Goal: Information Seeking & Learning: Learn about a topic

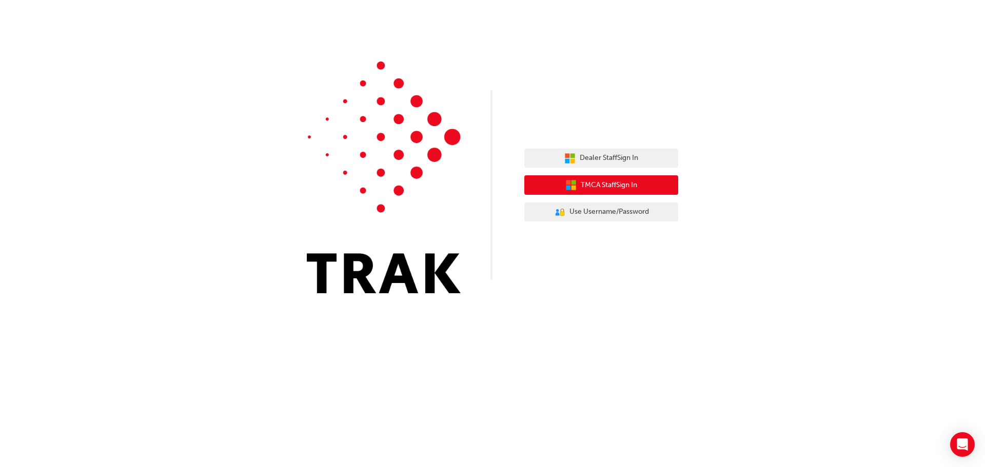
click at [623, 184] on span "TMCA Staff Sign In" at bounding box center [609, 186] width 56 height 12
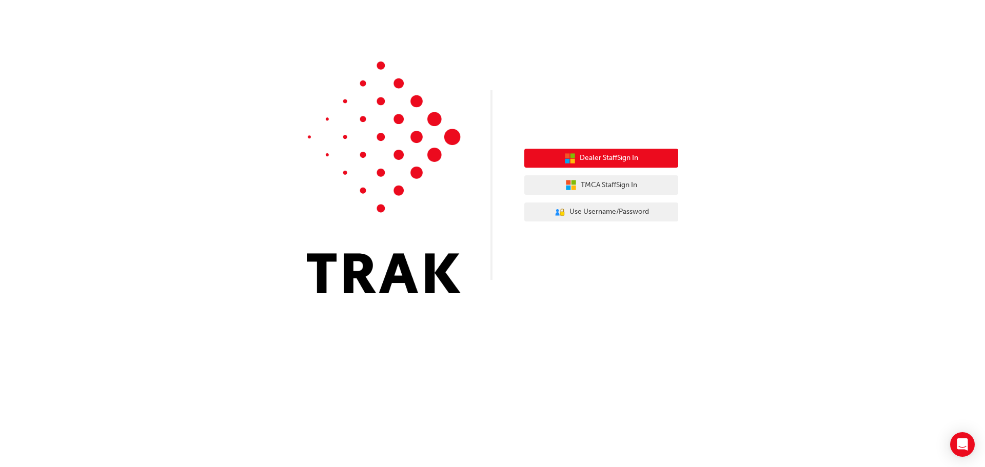
click at [621, 161] on span "Dealer Staff Sign In" at bounding box center [609, 158] width 58 height 12
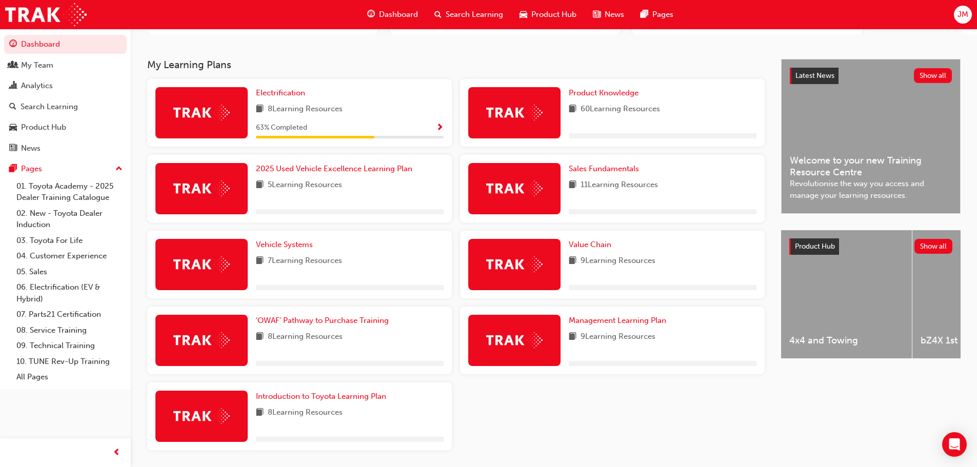
scroll to position [148, 0]
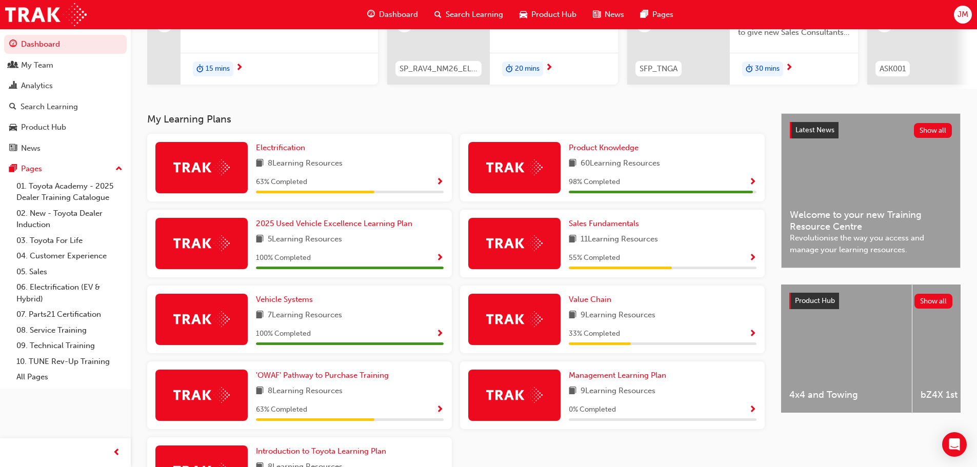
click at [378, 391] on div "8 Learning Resources" at bounding box center [350, 391] width 188 height 13
click at [377, 380] on span "'OWAF' Pathway to Purchase Training" at bounding box center [322, 375] width 133 height 9
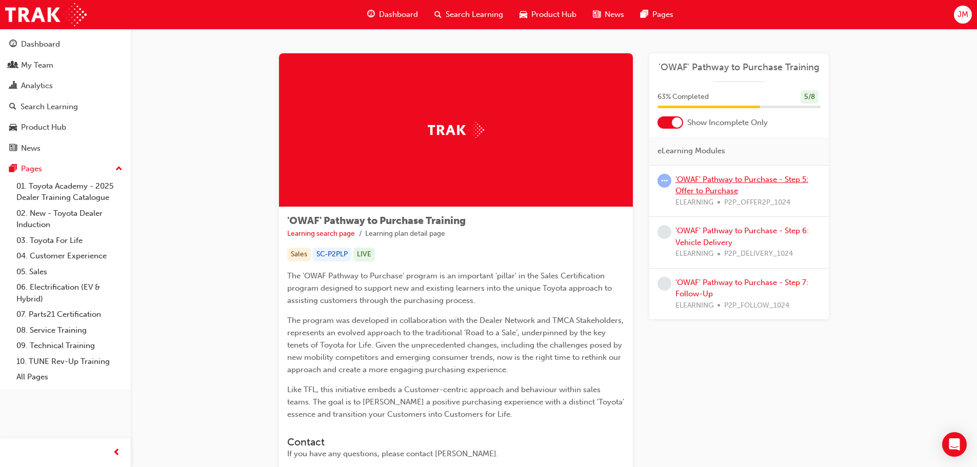
click at [730, 179] on link "'OWAF' Pathway to Purchase - Step 5: Offer to Purchase" at bounding box center [742, 185] width 133 height 21
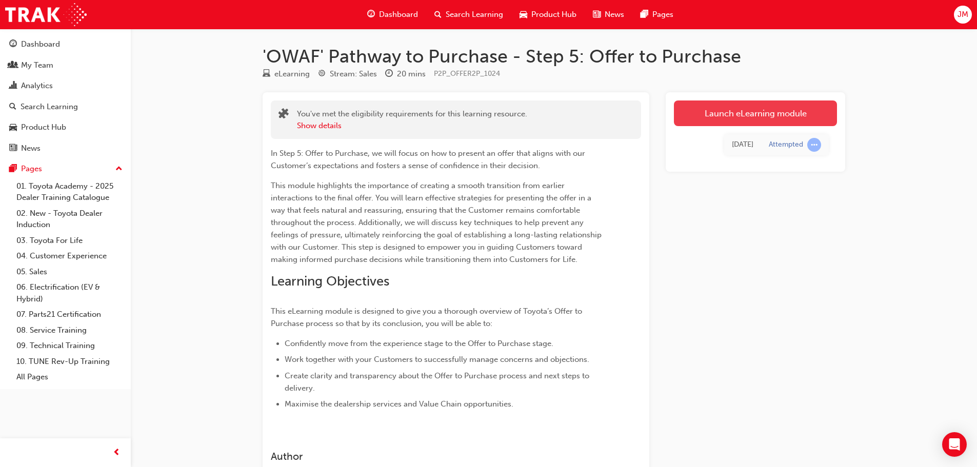
click at [740, 114] on link "Launch eLearning module" at bounding box center [755, 114] width 163 height 26
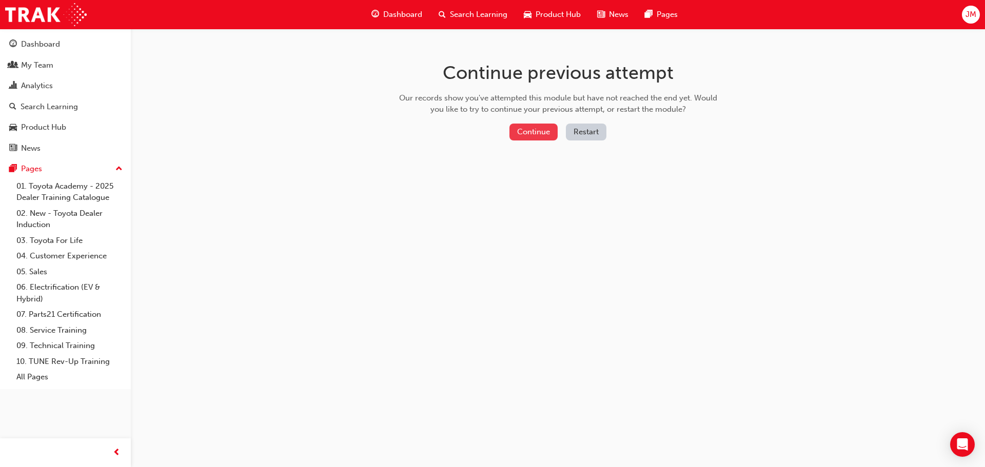
click at [543, 129] on button "Continue" at bounding box center [533, 132] width 48 height 17
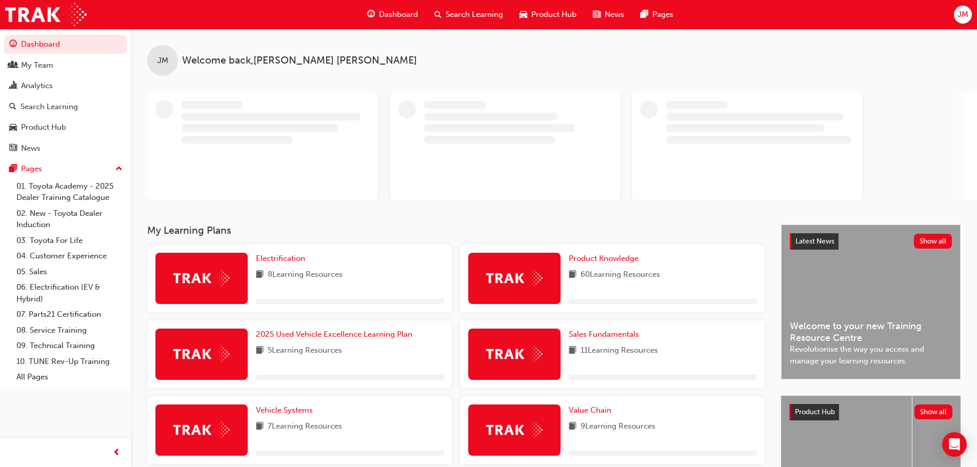
click at [962, 13] on span "JM" at bounding box center [963, 15] width 11 height 12
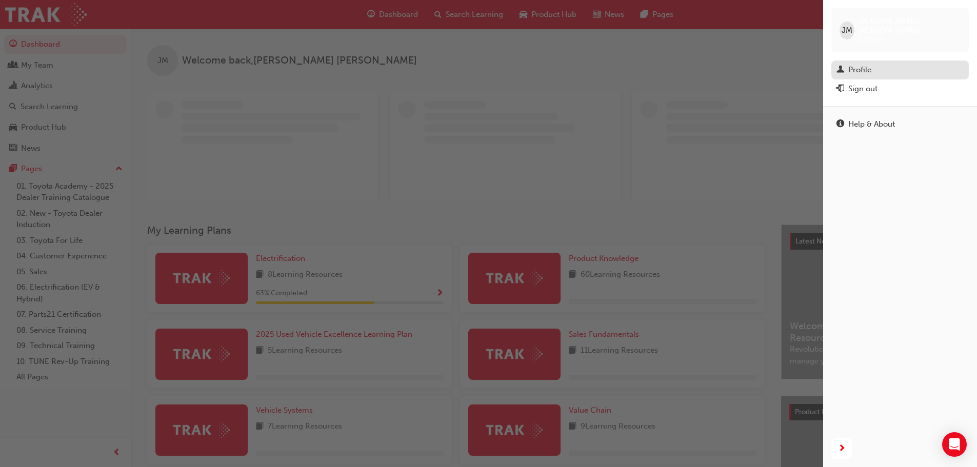
click at [866, 64] on div "Profile" at bounding box center [859, 70] width 23 height 12
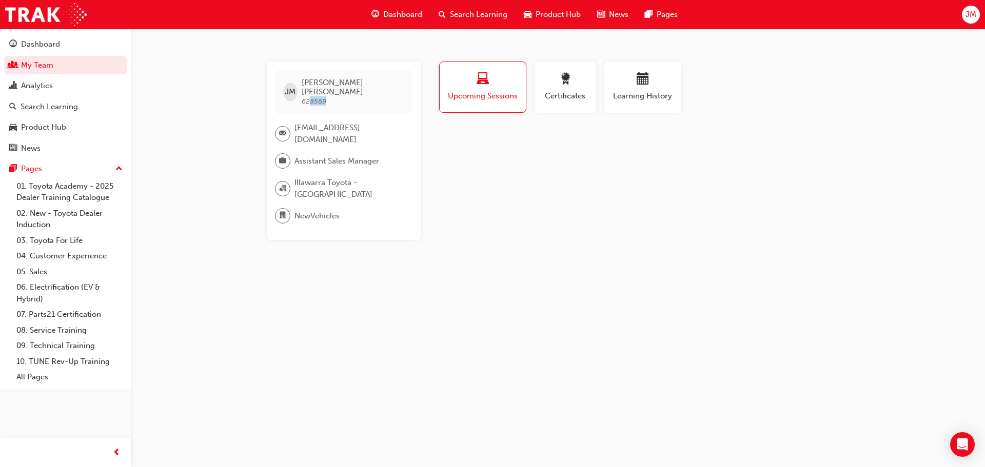
drag, startPoint x: 316, startPoint y: 92, endPoint x: 339, endPoint y: 92, distance: 22.6
click at [338, 92] on span "Joshua Maher 628569" at bounding box center [353, 92] width 102 height 28
click at [339, 92] on span "Joshua Maher 628569" at bounding box center [353, 92] width 102 height 28
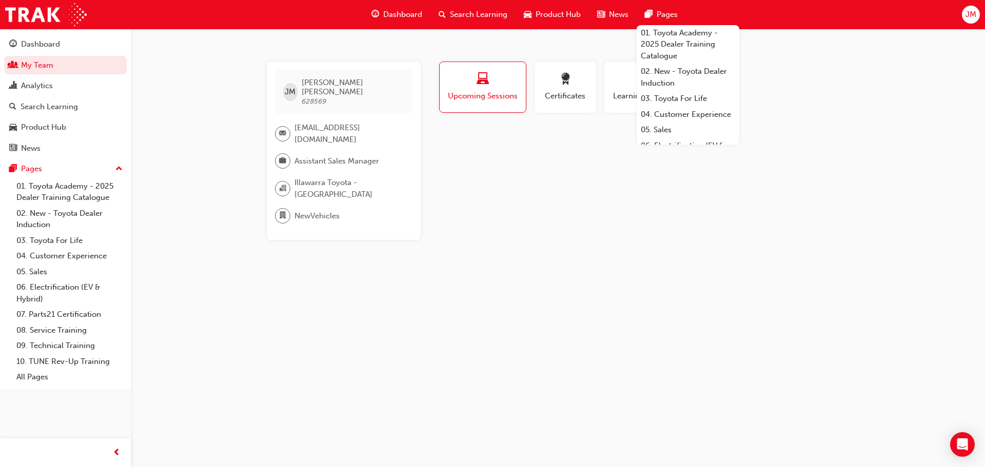
click at [968, 12] on span "JM" at bounding box center [970, 15] width 11 height 12
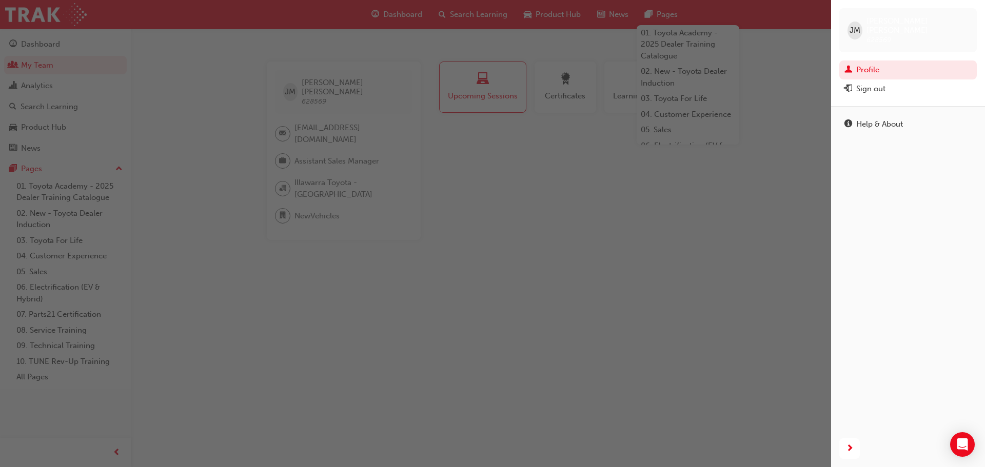
click at [867, 83] on div "Sign out" at bounding box center [870, 89] width 29 height 12
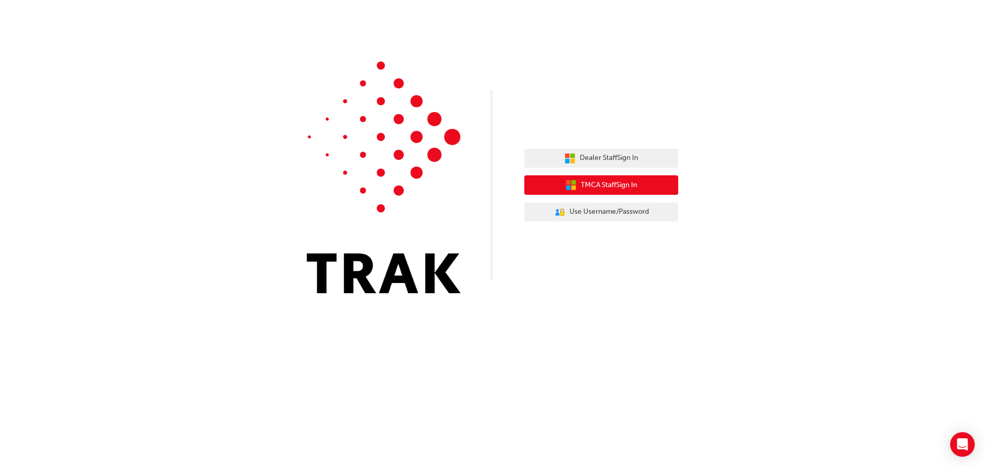
click at [626, 188] on span "TMCA Staff Sign In" at bounding box center [609, 186] width 56 height 12
click at [618, 177] on button "TMCA Staff Sign In" at bounding box center [601, 184] width 154 height 19
click at [640, 187] on button "TMCA Staff Sign In" at bounding box center [601, 184] width 154 height 19
click at [613, 182] on span "TMCA Staff Sign In" at bounding box center [609, 186] width 56 height 12
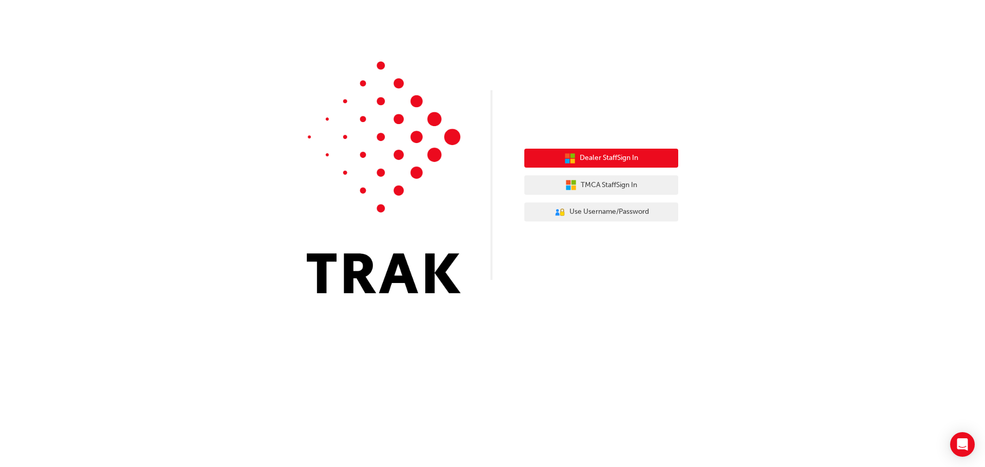
click at [605, 158] on span "Dealer Staff Sign In" at bounding box center [609, 158] width 58 height 12
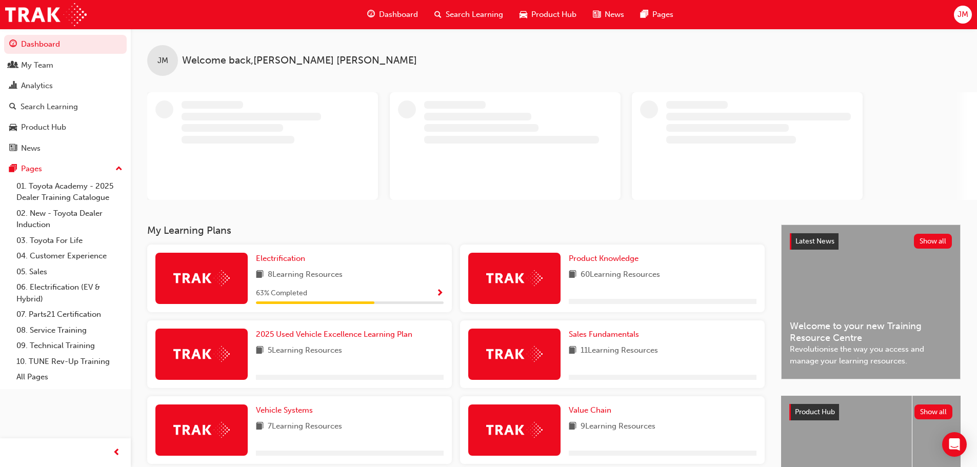
click at [396, 15] on span "Dashboard" at bounding box center [398, 15] width 39 height 12
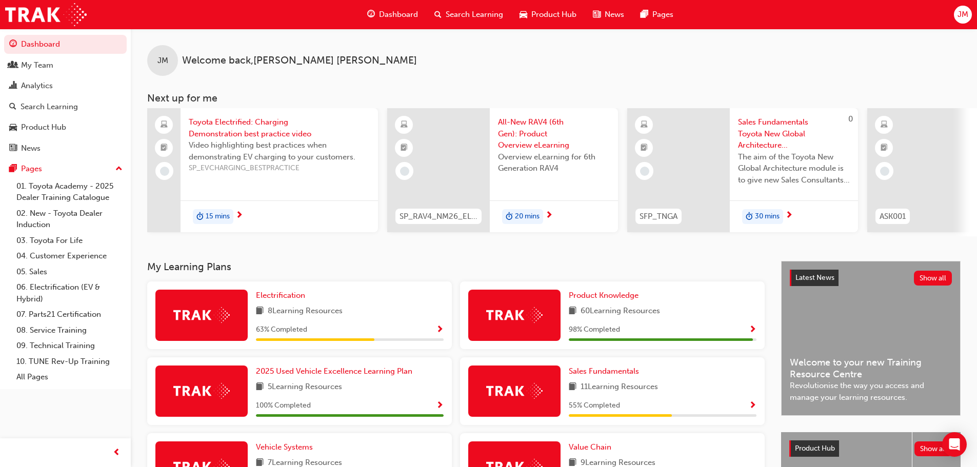
click at [167, 63] on span "JM" at bounding box center [162, 61] width 11 height 12
click at [168, 63] on div "JM" at bounding box center [162, 60] width 31 height 31
click at [966, 9] on span "JM" at bounding box center [963, 15] width 11 height 12
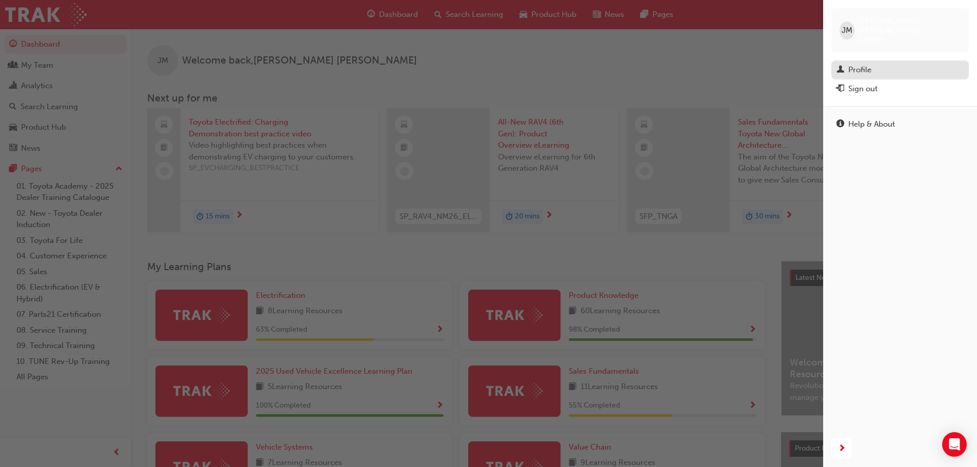
click at [885, 67] on div "Profile" at bounding box center [900, 70] width 127 height 13
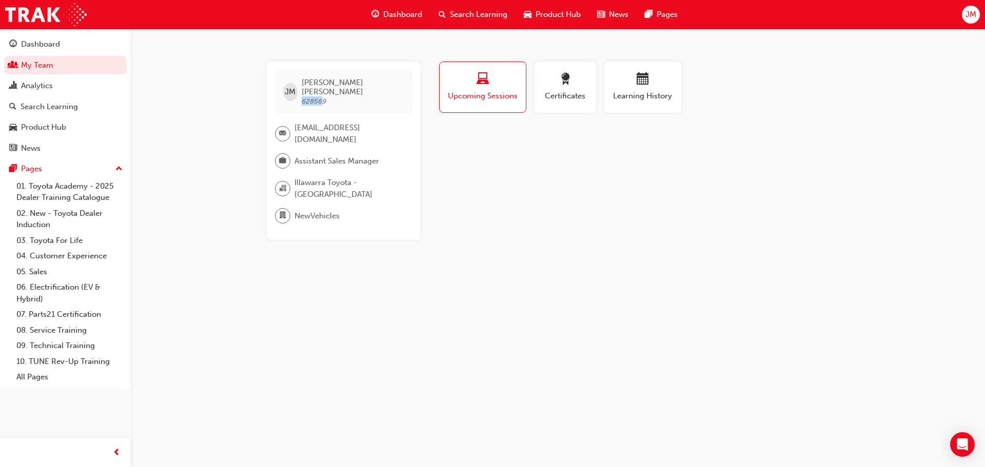
drag, startPoint x: 326, startPoint y: 93, endPoint x: 310, endPoint y: 95, distance: 16.6
click at [305, 97] on span "628569" at bounding box center [314, 101] width 25 height 9
click at [547, 232] on div "JM Joshua Maher 628569 jmaher@itoyota.com.au Assistant Sales Manager Illawarra …" at bounding box center [492, 233] width 985 height 467
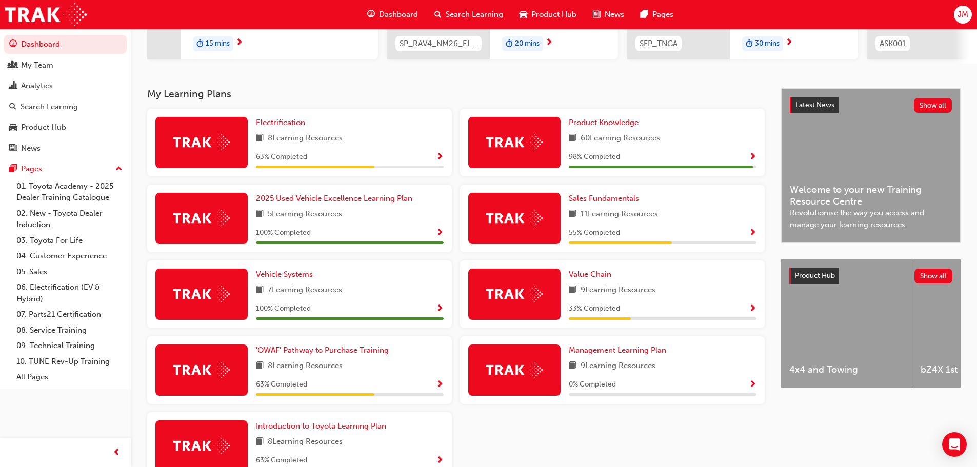
scroll to position [240, 0]
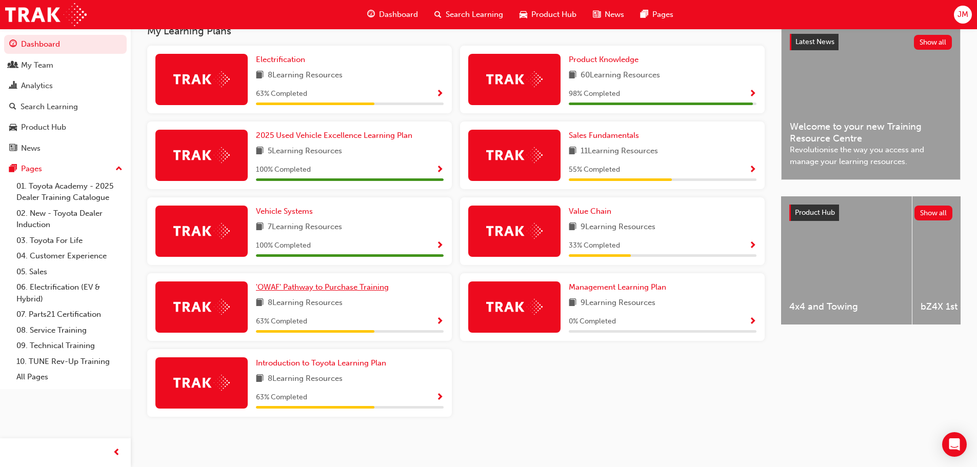
click at [330, 291] on span "'OWAF' Pathway to Purchase Training" at bounding box center [322, 287] width 133 height 9
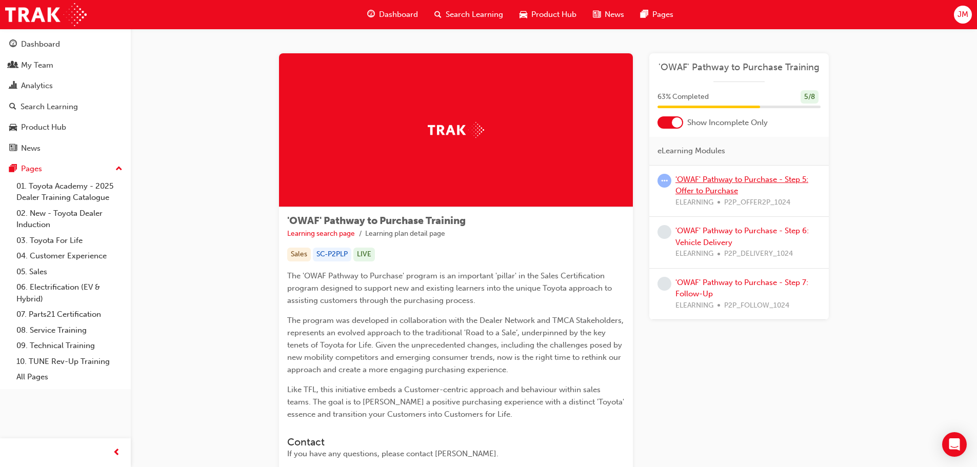
click at [730, 182] on link "'OWAF' Pathway to Purchase - Step 5: Offer to Purchase" at bounding box center [742, 185] width 133 height 21
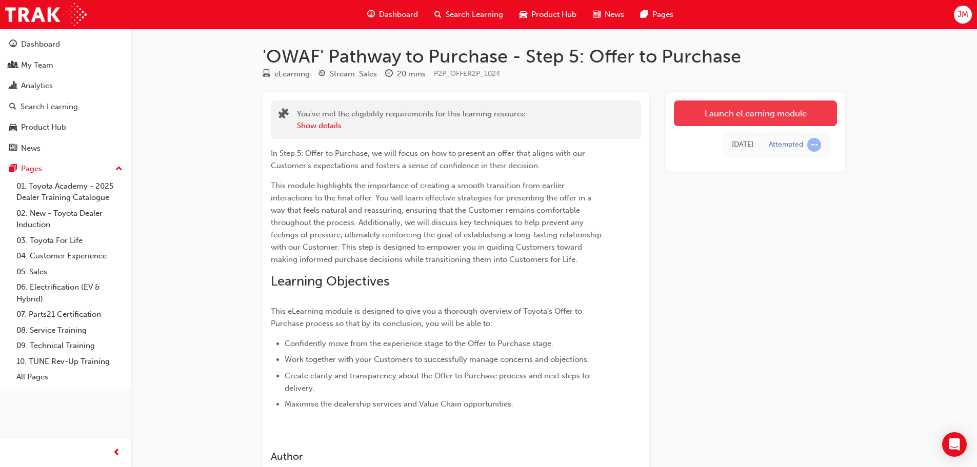
click at [728, 107] on link "Launch eLearning module" at bounding box center [755, 114] width 163 height 26
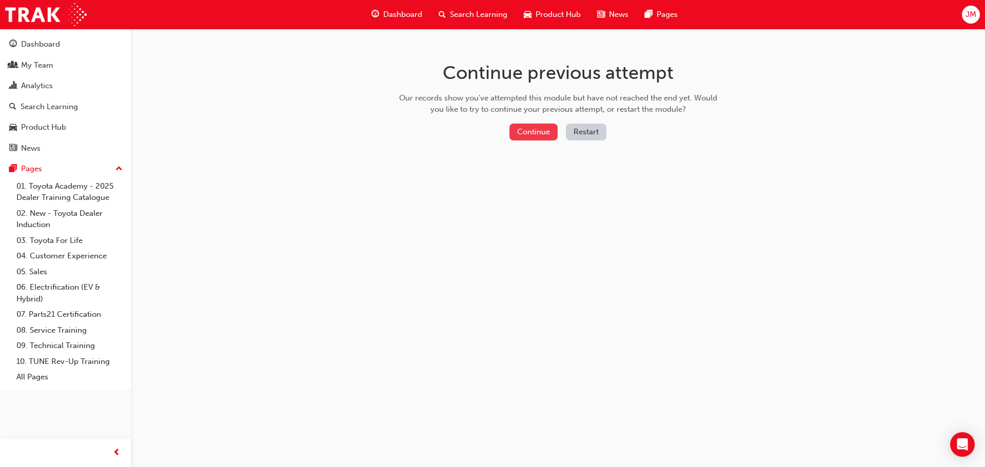
click at [537, 130] on button "Continue" at bounding box center [533, 132] width 48 height 17
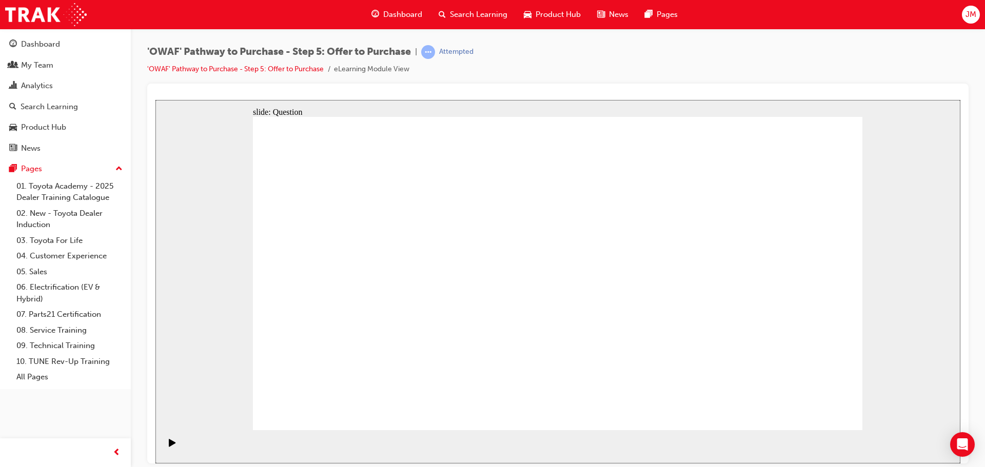
drag, startPoint x: 781, startPoint y: 258, endPoint x: 352, endPoint y: 338, distance: 436.6
drag, startPoint x: 694, startPoint y: 267, endPoint x: 515, endPoint y: 328, distance: 189.6
drag, startPoint x: 508, startPoint y: 247, endPoint x: 609, endPoint y: 328, distance: 129.5
drag, startPoint x: 458, startPoint y: 292, endPoint x: 744, endPoint y: 334, distance: 288.7
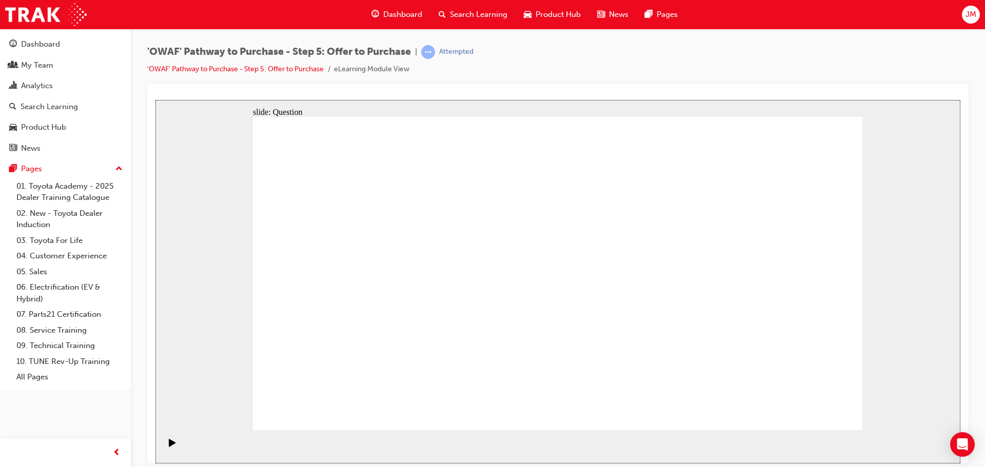
drag, startPoint x: 777, startPoint y: 186, endPoint x: 603, endPoint y: 148, distance: 178.0
drag, startPoint x: 477, startPoint y: 214, endPoint x: 353, endPoint y: 248, distance: 128.8
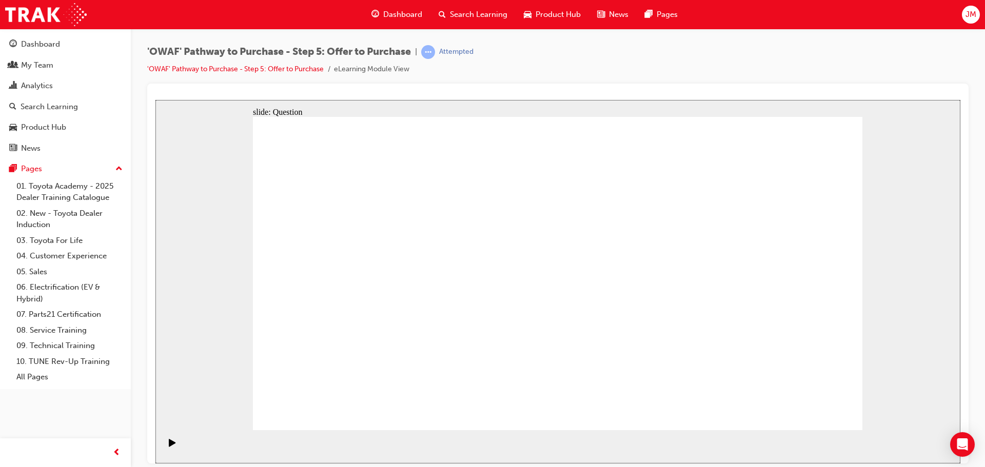
drag, startPoint x: 467, startPoint y: 253, endPoint x: 339, endPoint y: 289, distance: 132.7
drag, startPoint x: 550, startPoint y: 297, endPoint x: 497, endPoint y: 240, distance: 78.4
drag, startPoint x: 685, startPoint y: 352, endPoint x: 396, endPoint y: 344, distance: 288.9
drag, startPoint x: 799, startPoint y: 306, endPoint x: 508, endPoint y: 282, distance: 291.8
drag, startPoint x: 506, startPoint y: 239, endPoint x: 535, endPoint y: 243, distance: 29.0
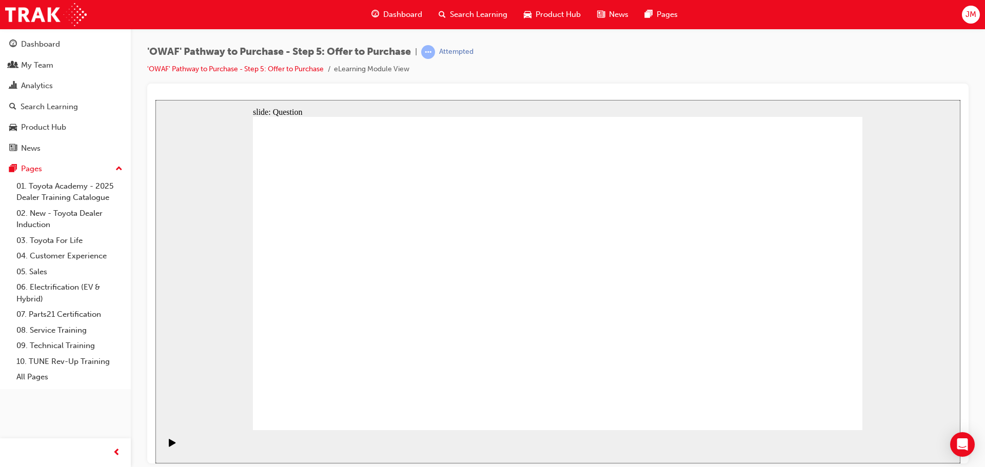
drag, startPoint x: 739, startPoint y: 347, endPoint x: 500, endPoint y: 320, distance: 240.6
drag, startPoint x: 332, startPoint y: 320, endPoint x: 363, endPoint y: 325, distance: 31.6
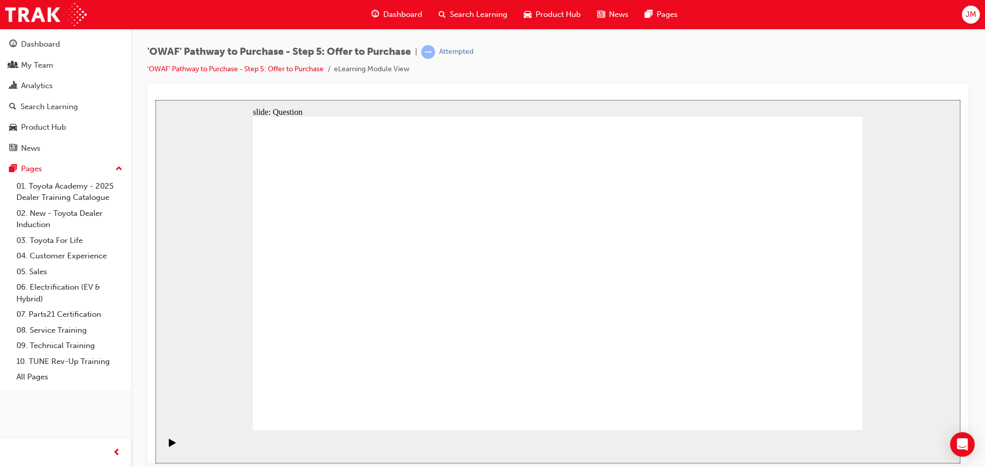
checkbox input "true"
drag, startPoint x: 396, startPoint y: 308, endPoint x: 420, endPoint y: 307, distance: 23.6
checkbox input "true"
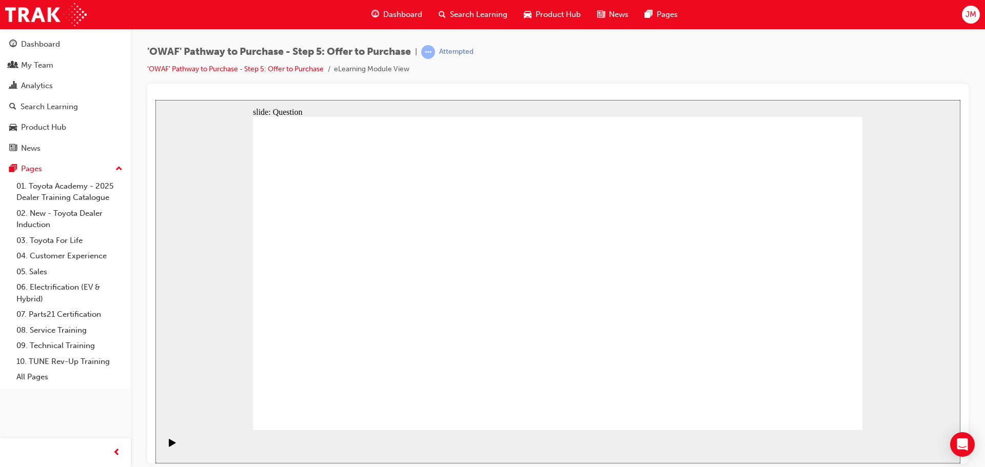
checkbox input "true"
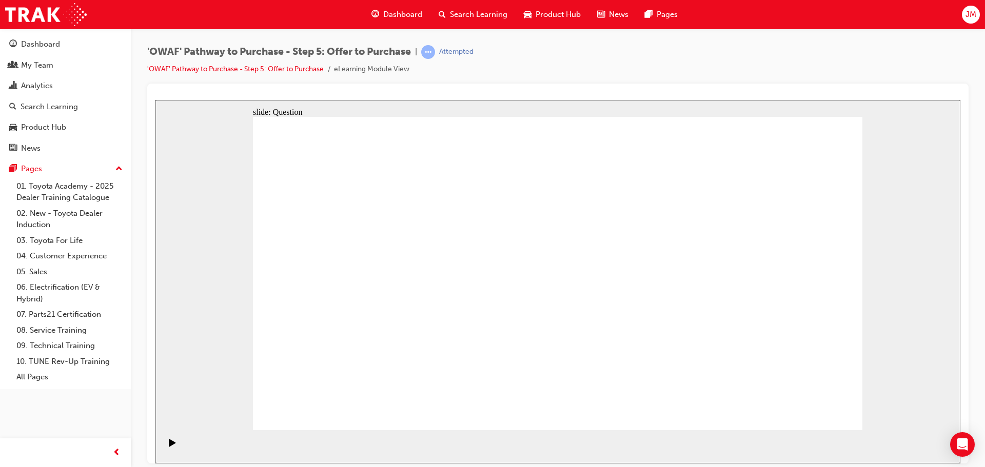
checkbox input "false"
drag, startPoint x: 697, startPoint y: 166, endPoint x: 691, endPoint y: 191, distance: 25.7
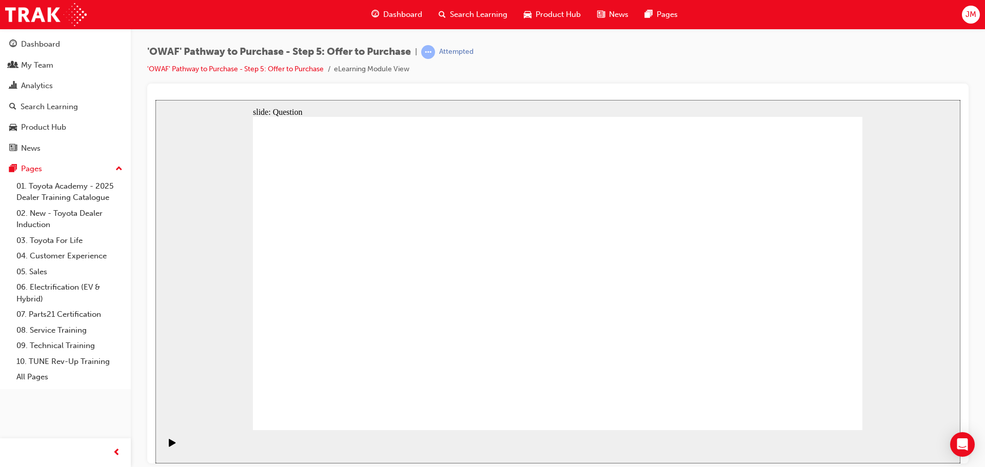
radio input "false"
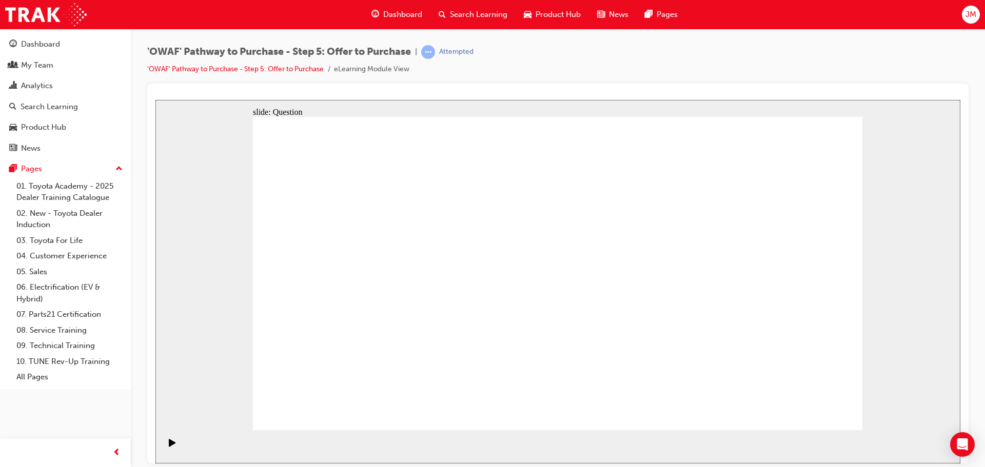
radio input "true"
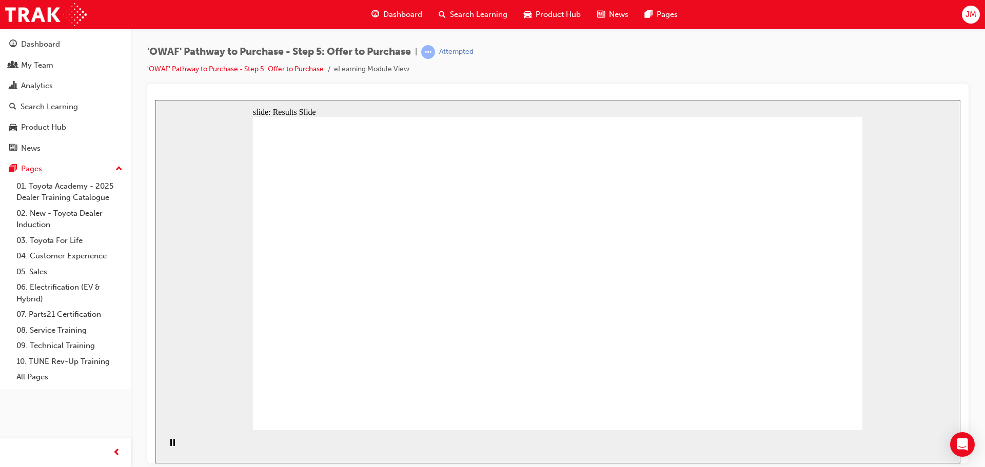
radio input "true"
drag, startPoint x: 731, startPoint y: 275, endPoint x: 345, endPoint y: 333, distance: 390.6
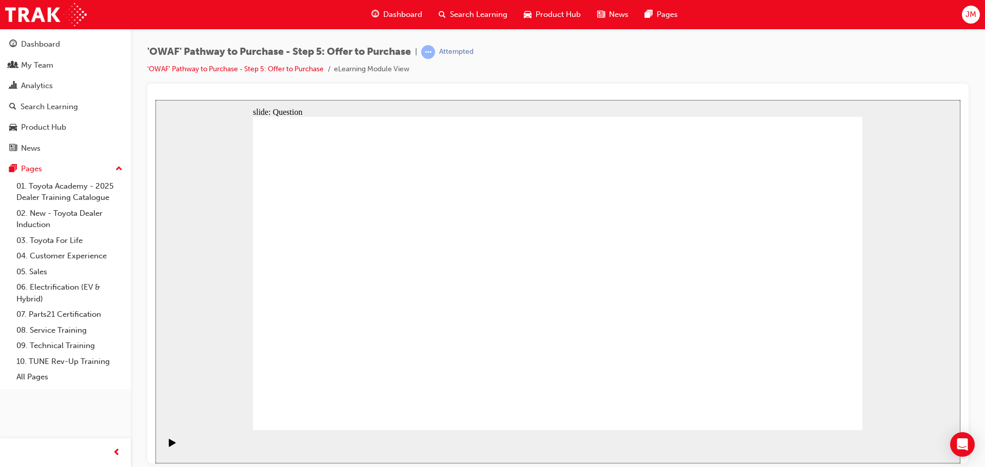
drag, startPoint x: 690, startPoint y: 251, endPoint x: 504, endPoint y: 351, distance: 210.9
drag, startPoint x: 508, startPoint y: 289, endPoint x: 601, endPoint y: 348, distance: 109.6
drag, startPoint x: 346, startPoint y: 275, endPoint x: 771, endPoint y: 364, distance: 434.8
drag, startPoint x: 797, startPoint y: 422, endPoint x: 807, endPoint y: 407, distance: 17.8
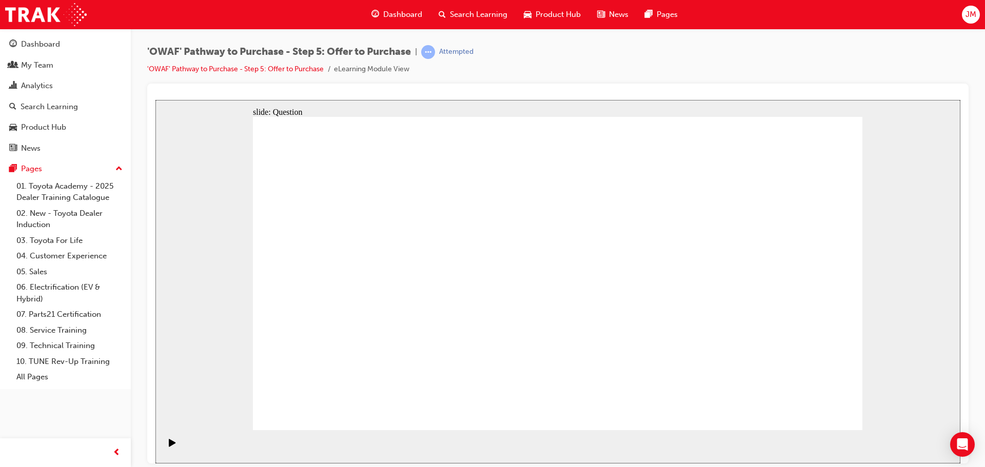
drag, startPoint x: 519, startPoint y: 256, endPoint x: 638, endPoint y: 327, distance: 138.3
drag, startPoint x: 620, startPoint y: 255, endPoint x: 726, endPoint y: 329, distance: 128.9
drag, startPoint x: 666, startPoint y: 248, endPoint x: 529, endPoint y: 237, distance: 137.4
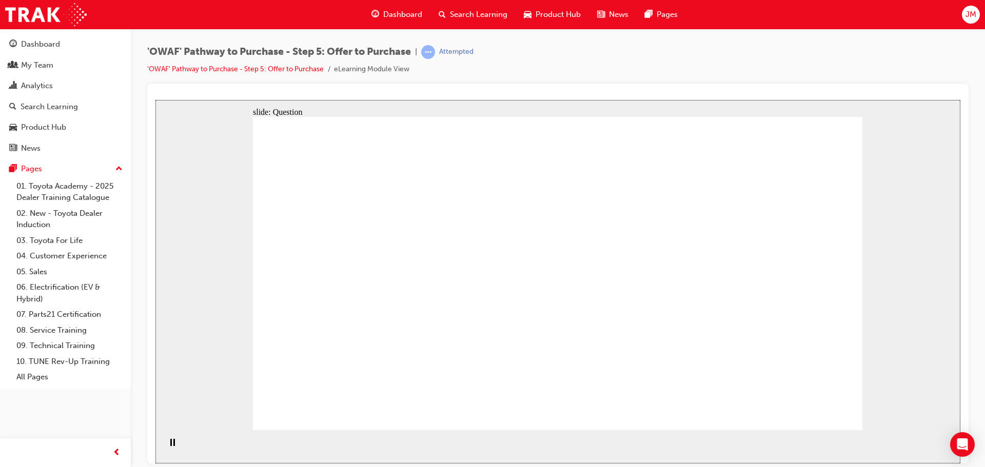
drag, startPoint x: 663, startPoint y: 291, endPoint x: 366, endPoint y: 234, distance: 302.5
drag, startPoint x: 678, startPoint y: 351, endPoint x: 513, endPoint y: 289, distance: 176.1
drag, startPoint x: 789, startPoint y: 254, endPoint x: 548, endPoint y: 331, distance: 252.7
drag, startPoint x: 761, startPoint y: 308, endPoint x: 389, endPoint y: 300, distance: 372.0
drag, startPoint x: 771, startPoint y: 351, endPoint x: 358, endPoint y: 332, distance: 413.9
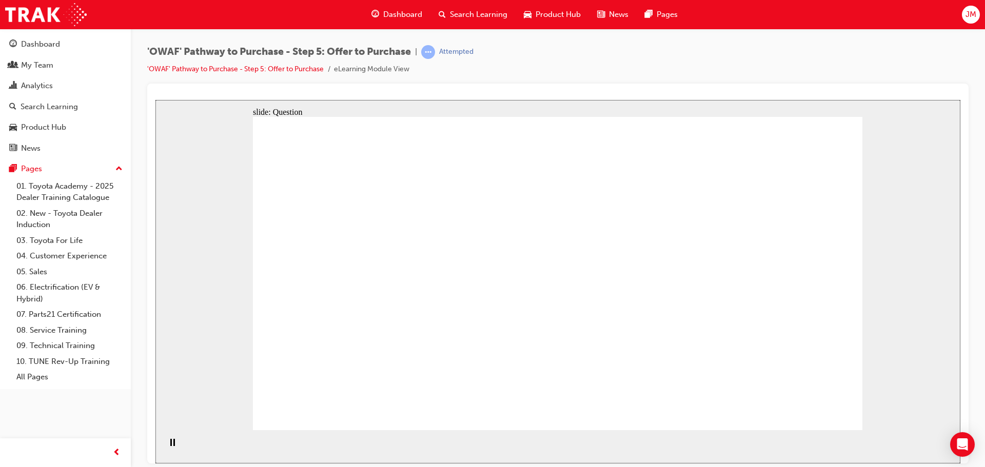
drag, startPoint x: 378, startPoint y: 291, endPoint x: 355, endPoint y: 277, distance: 26.8
checkbox input "true"
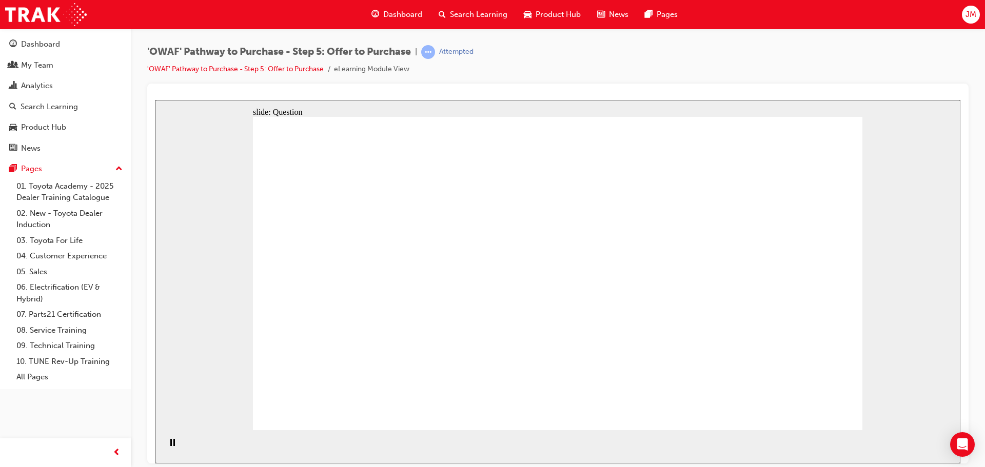
checkbox input "true"
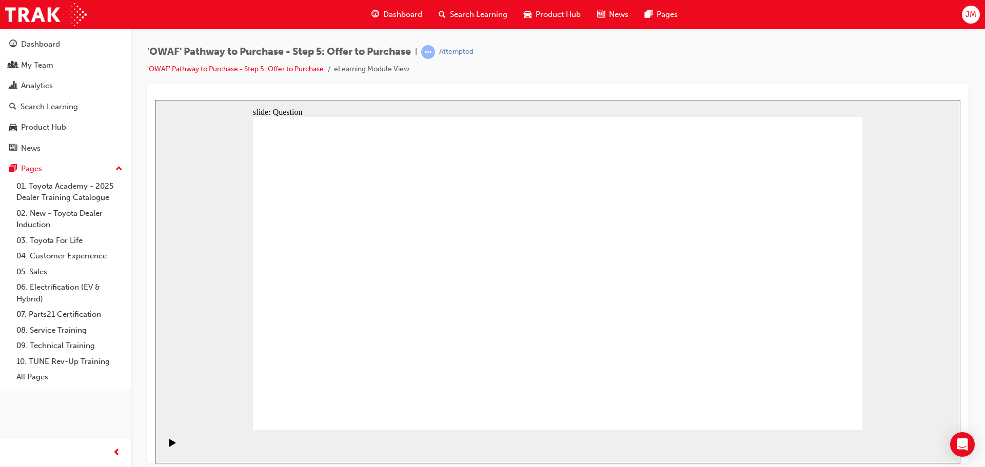
checkbox input "false"
drag, startPoint x: 598, startPoint y: 321, endPoint x: 569, endPoint y: 404, distance: 87.9
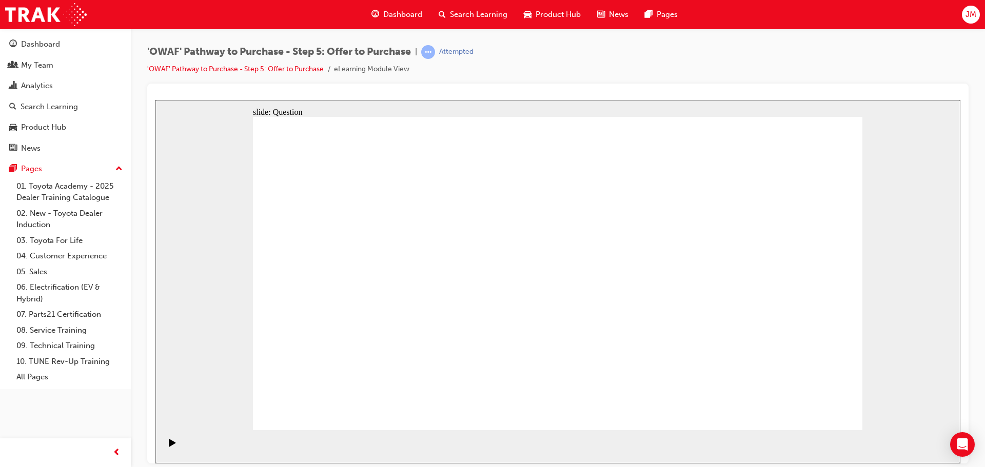
checkbox input "false"
drag, startPoint x: 519, startPoint y: 293, endPoint x: 549, endPoint y: 393, distance: 104.5
checkbox input "true"
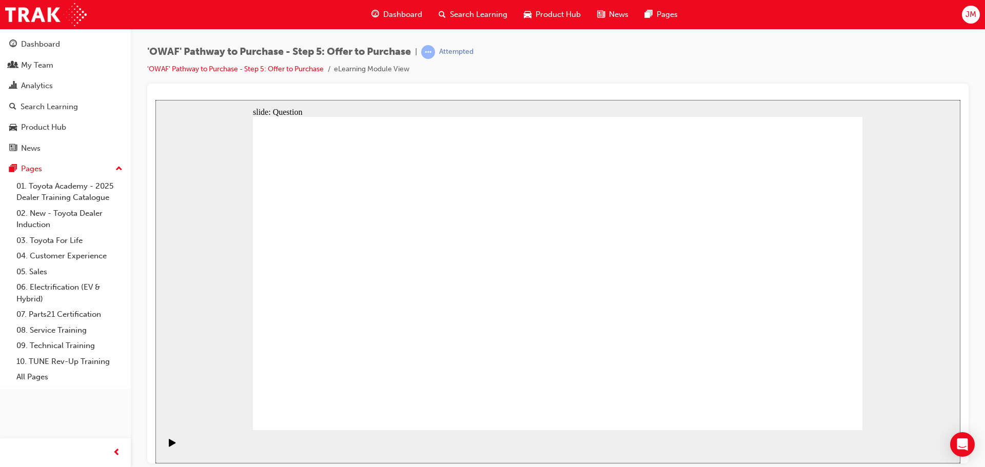
radio input "true"
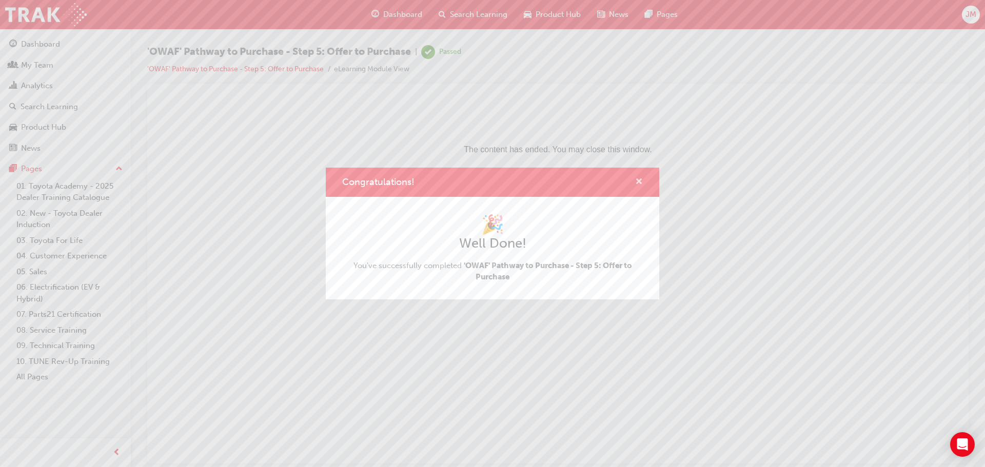
click at [638, 181] on span "cross-icon" at bounding box center [639, 182] width 8 height 9
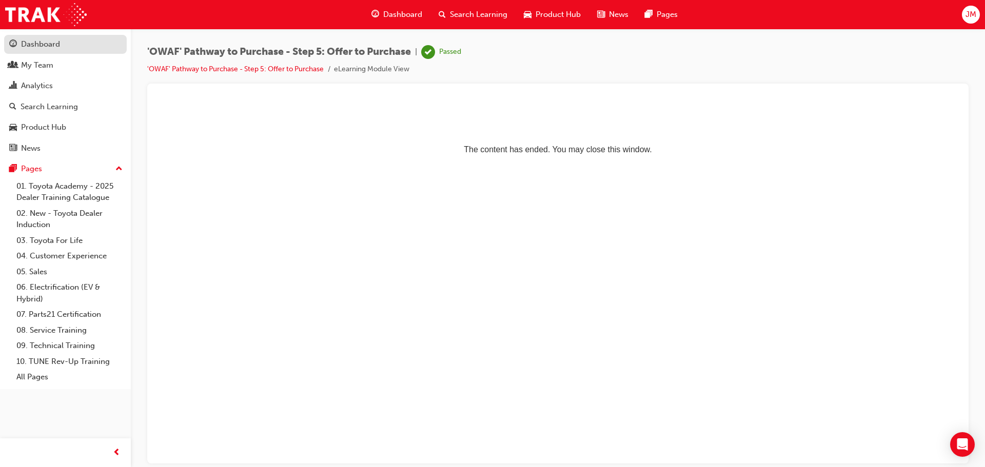
click at [53, 39] on div "Dashboard" at bounding box center [40, 44] width 39 height 12
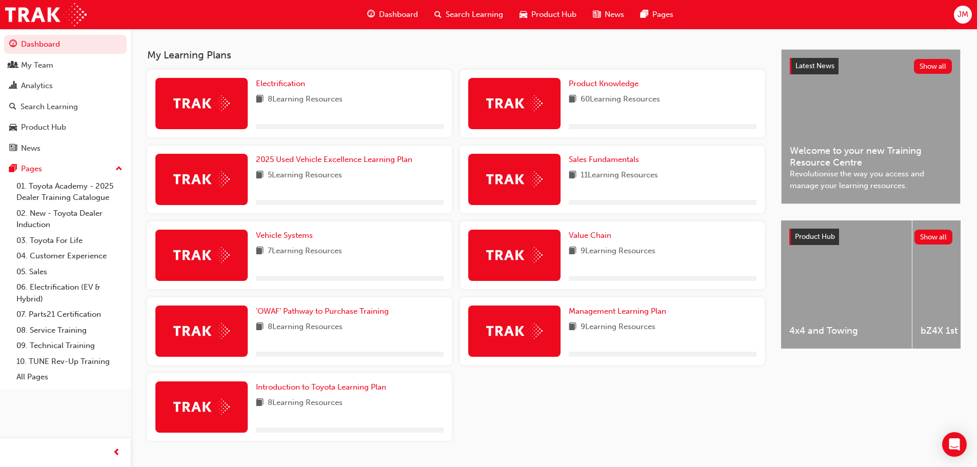
scroll to position [240, 0]
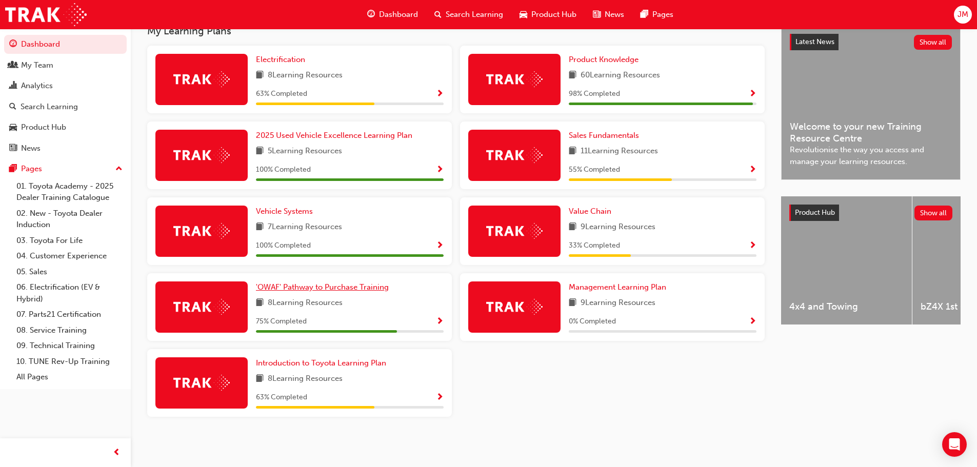
click at [352, 288] on span "'OWAF' Pathway to Purchase Training" at bounding box center [322, 287] width 133 height 9
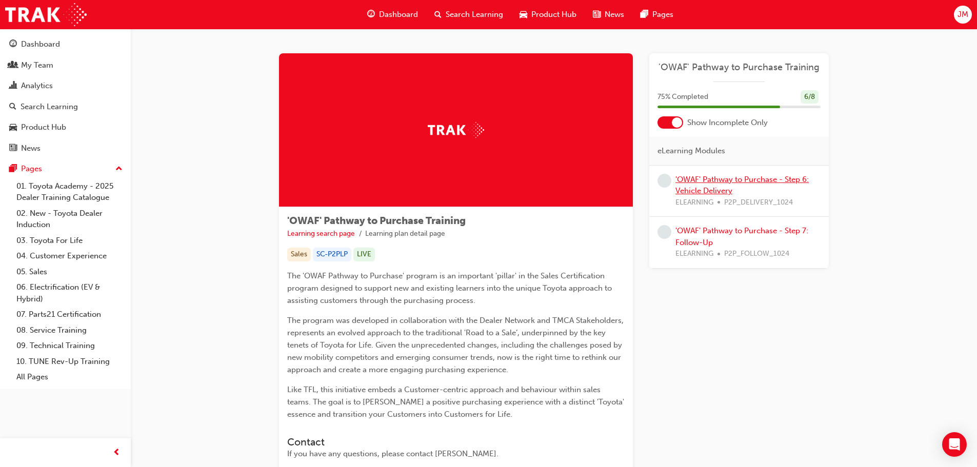
click at [750, 175] on link "'OWAF' Pathway to Purchase - Step 6: Vehicle Delivery" at bounding box center [742, 185] width 133 height 21
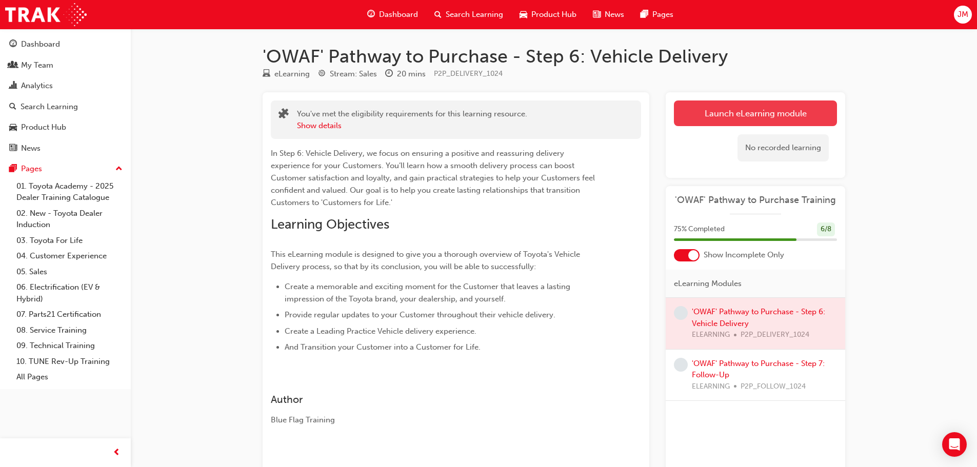
click at [719, 118] on link "Launch eLearning module" at bounding box center [755, 114] width 163 height 26
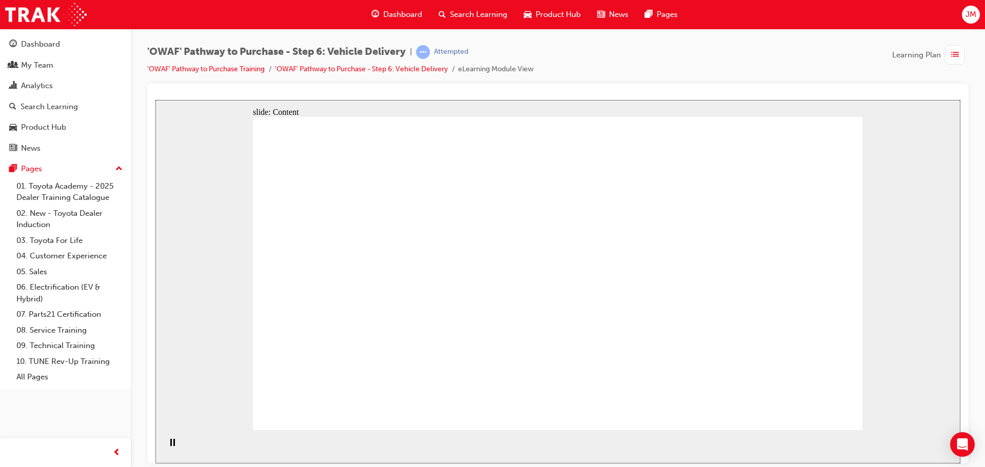
drag, startPoint x: 329, startPoint y: 262, endPoint x: 328, endPoint y: 292, distance: 29.8
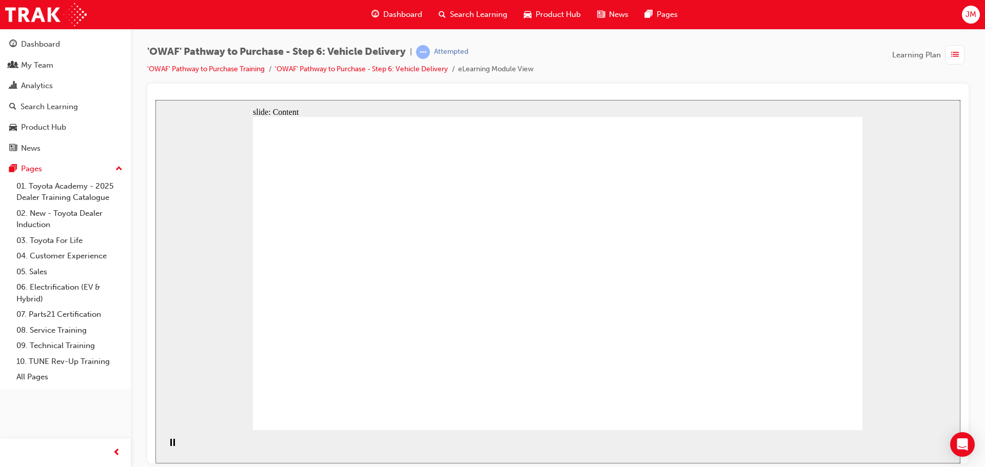
drag, startPoint x: 523, startPoint y: 265, endPoint x: 522, endPoint y: 260, distance: 5.8
drag, startPoint x: 561, startPoint y: 250, endPoint x: 611, endPoint y: 259, distance: 51.5
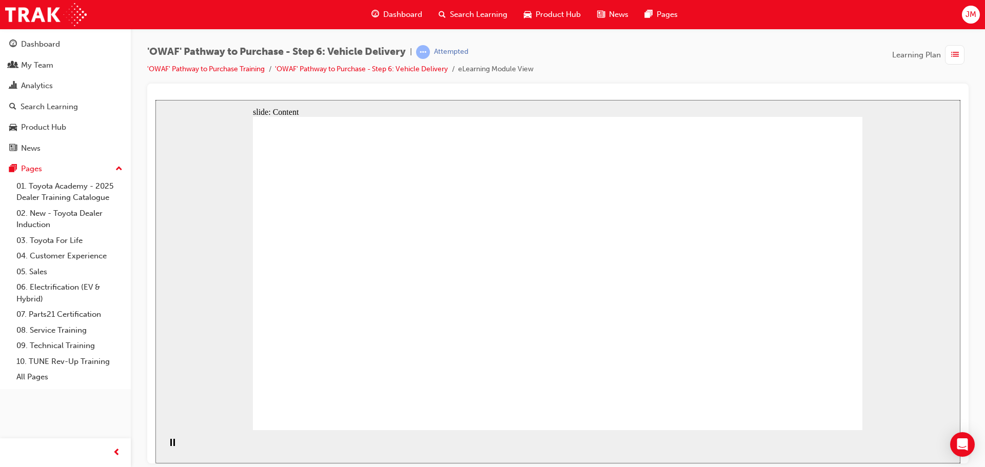
drag, startPoint x: 612, startPoint y: 260, endPoint x: 591, endPoint y: 299, distance: 44.3
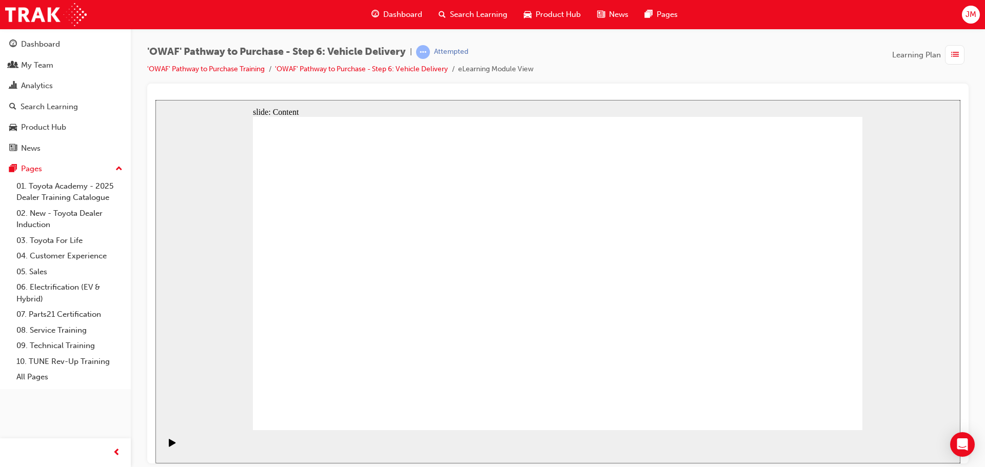
drag, startPoint x: 779, startPoint y: 168, endPoint x: 776, endPoint y: 176, distance: 9.0
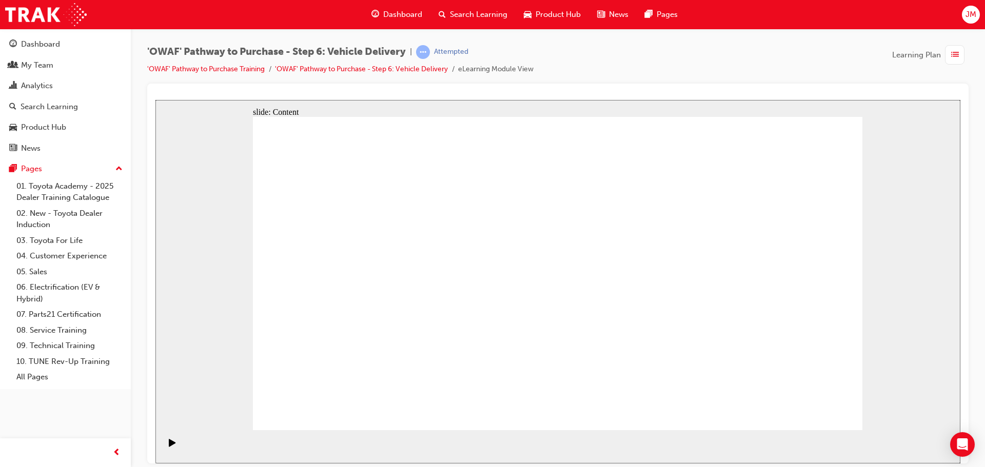
drag, startPoint x: 776, startPoint y: 176, endPoint x: 773, endPoint y: 181, distance: 5.3
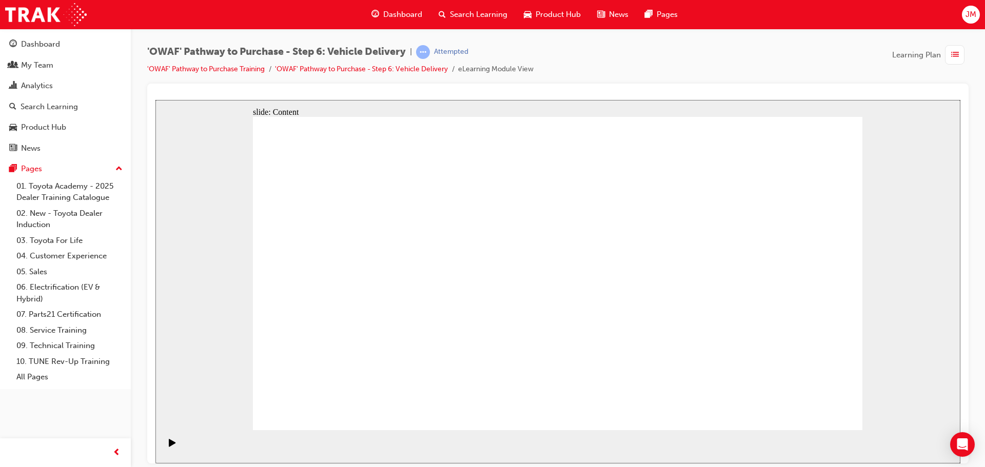
drag, startPoint x: 773, startPoint y: 181, endPoint x: 768, endPoint y: 195, distance: 15.6
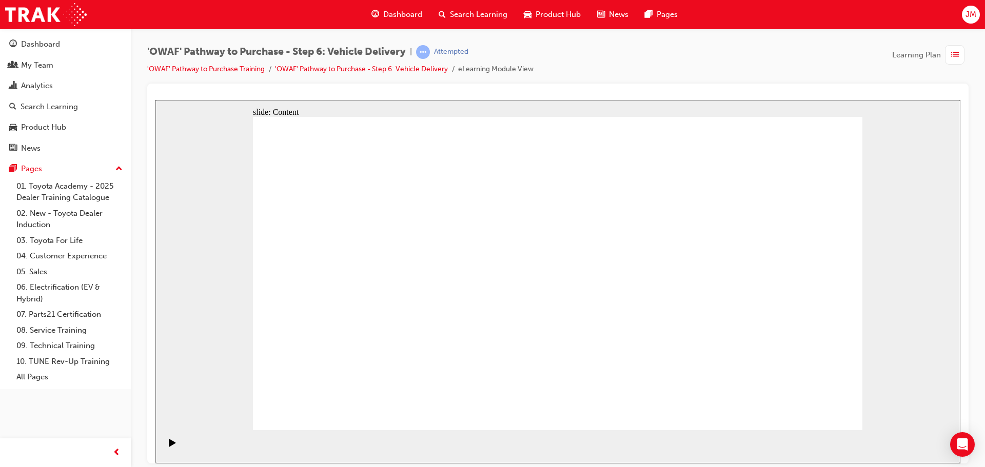
drag, startPoint x: 590, startPoint y: 324, endPoint x: 571, endPoint y: 285, distance: 43.1
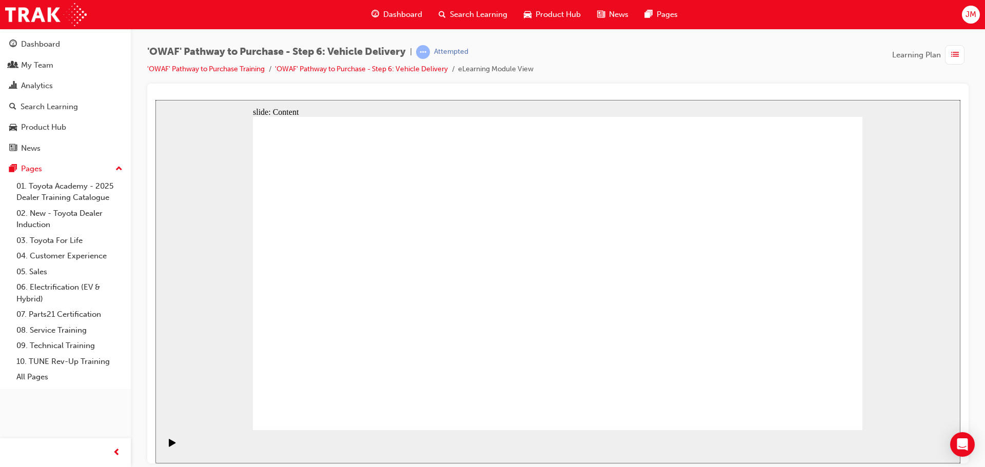
drag, startPoint x: 731, startPoint y: 158, endPoint x: 758, endPoint y: 157, distance: 26.2
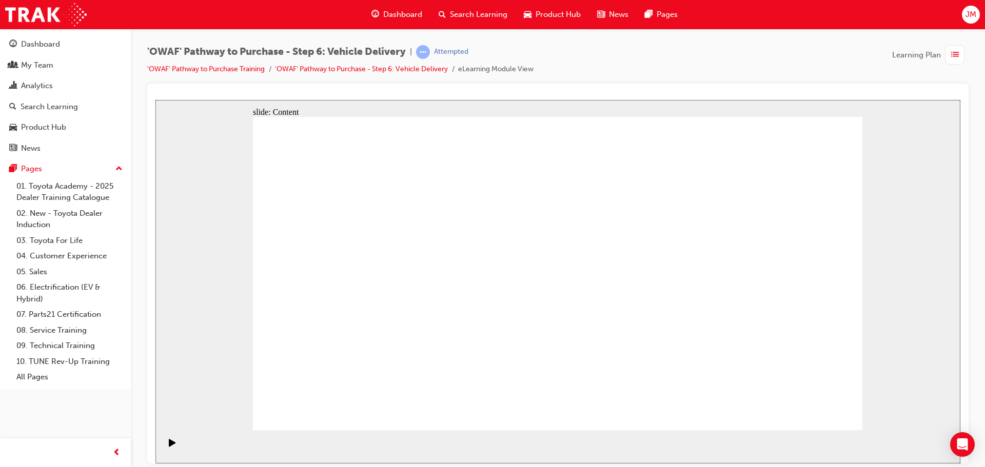
drag, startPoint x: 771, startPoint y: 157, endPoint x: 752, endPoint y: 157, distance: 19.5
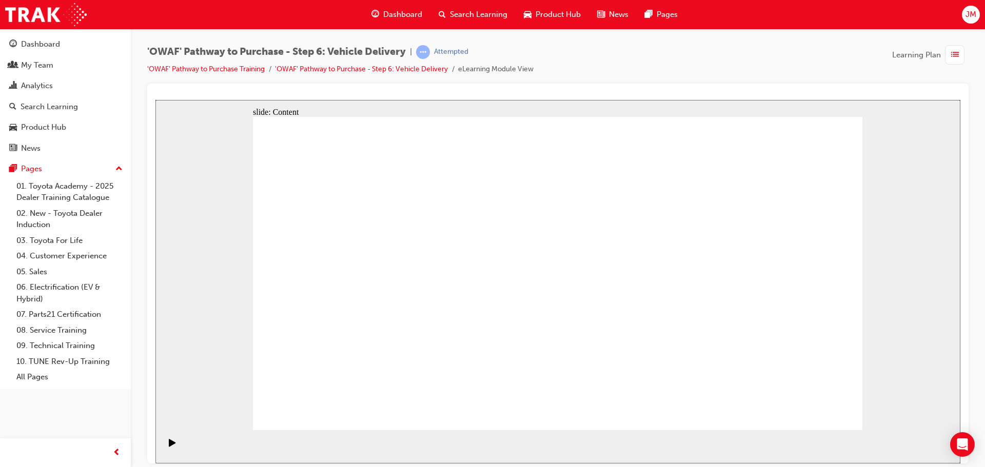
click at [171, 449] on div "Play (Ctrl+Alt+P)" at bounding box center [172, 447] width 17 height 17
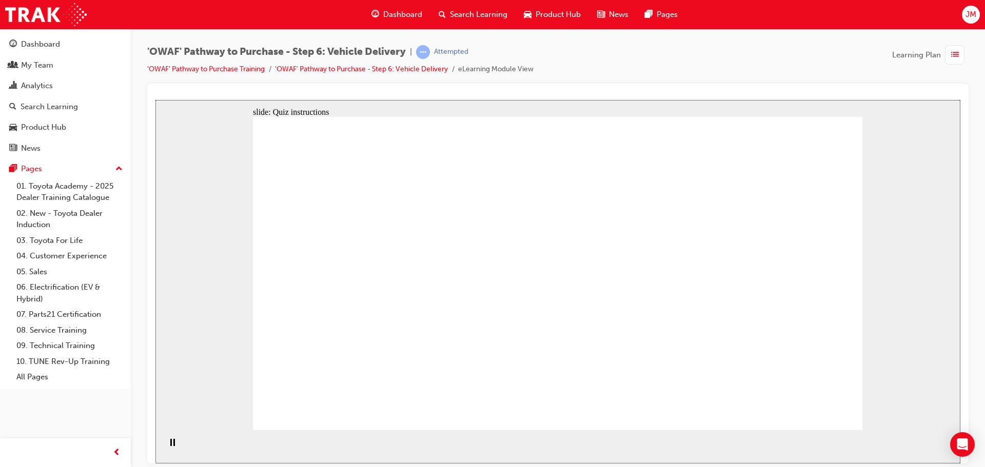
radio input "true"
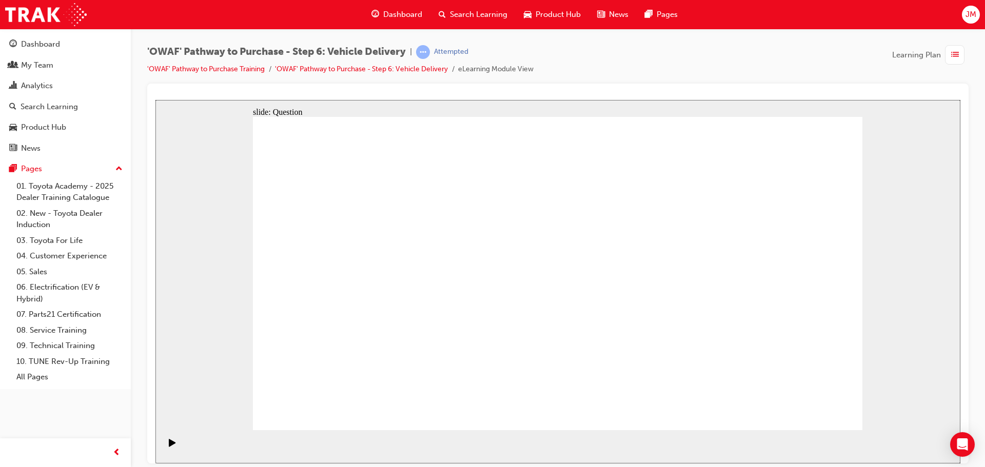
drag, startPoint x: 458, startPoint y: 343, endPoint x: 469, endPoint y: 266, distance: 77.3
drag, startPoint x: 589, startPoint y: 349, endPoint x: 698, endPoint y: 251, distance: 146.7
drag, startPoint x: 672, startPoint y: 343, endPoint x: 399, endPoint y: 282, distance: 279.5
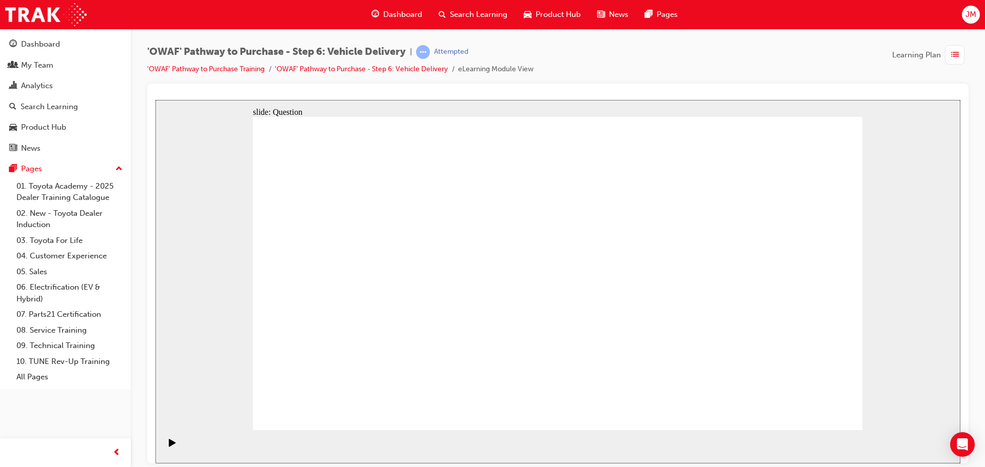
checkbox input "true"
drag, startPoint x: 654, startPoint y: 205, endPoint x: 652, endPoint y: 192, distance: 12.5
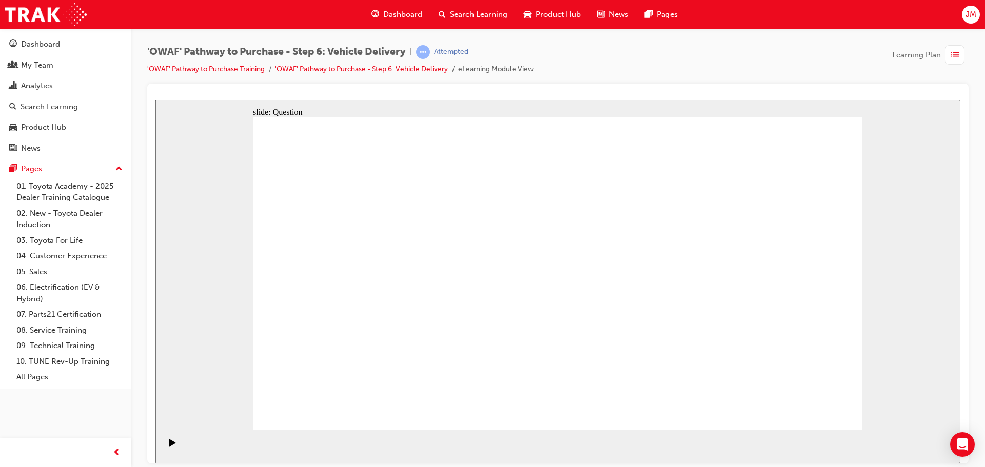
checkbox input "true"
checkbox input "false"
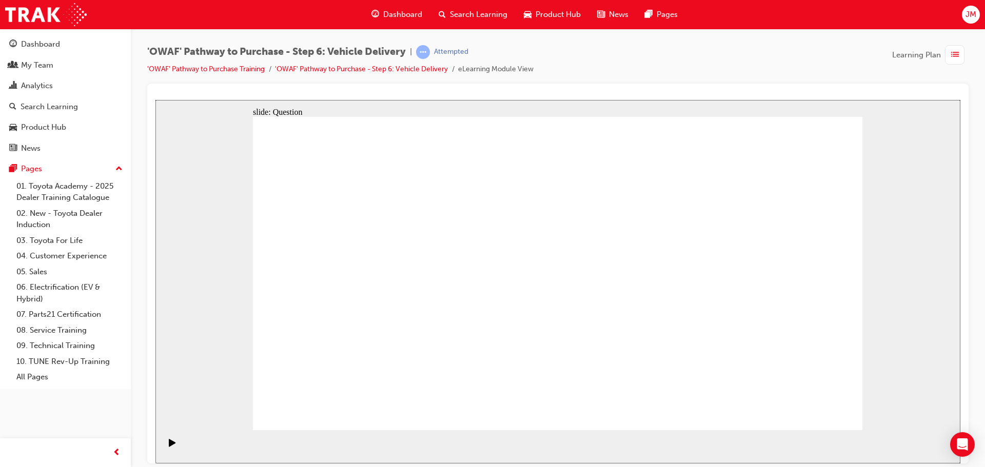
checkbox input "true"
drag, startPoint x: 730, startPoint y: 284, endPoint x: 373, endPoint y: 311, distance: 358.1
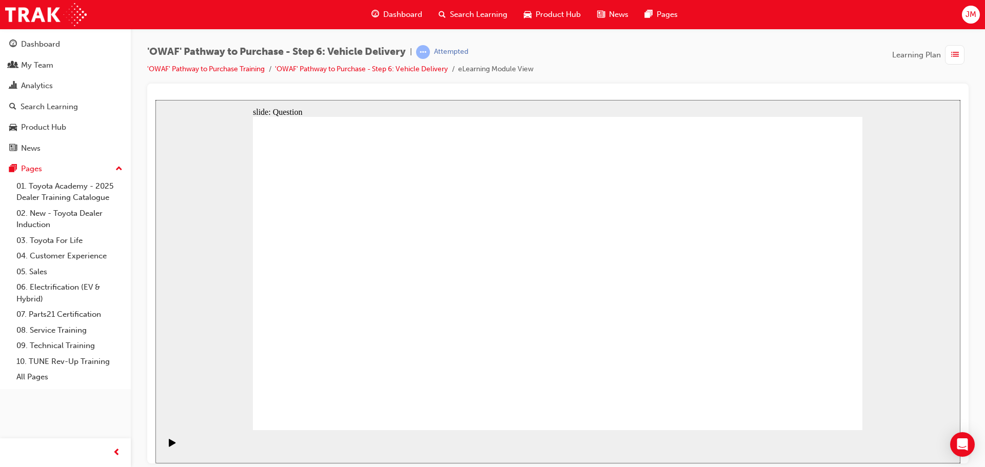
drag, startPoint x: 687, startPoint y: 297, endPoint x: 376, endPoint y: 329, distance: 312.4
drag, startPoint x: 777, startPoint y: 317, endPoint x: 604, endPoint y: 352, distance: 175.8
drag, startPoint x: 562, startPoint y: 295, endPoint x: 348, endPoint y: 322, distance: 216.1
drag, startPoint x: 660, startPoint y: 276, endPoint x: 371, endPoint y: 325, distance: 292.9
drag, startPoint x: 760, startPoint y: 292, endPoint x: 624, endPoint y: 334, distance: 142.6
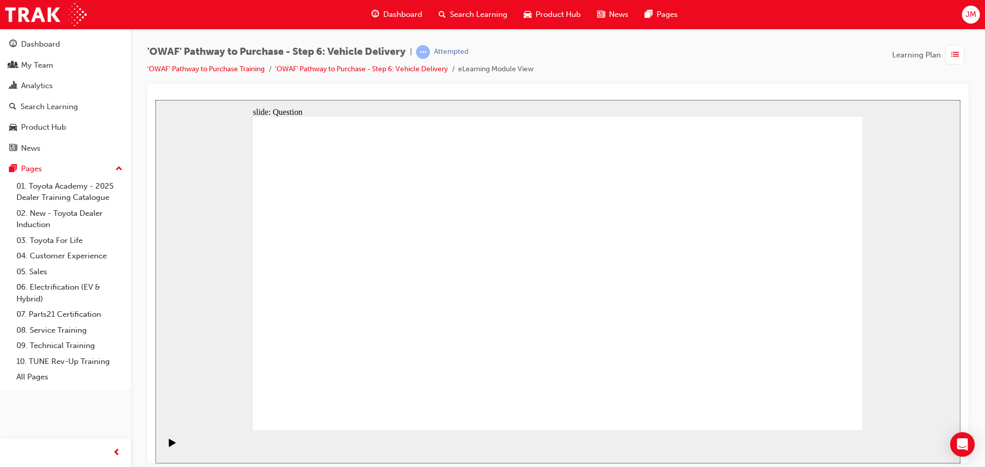
drag, startPoint x: 763, startPoint y: 298, endPoint x: 367, endPoint y: 304, distance: 396.5
drag, startPoint x: 722, startPoint y: 274, endPoint x: 357, endPoint y: 305, distance: 366.0
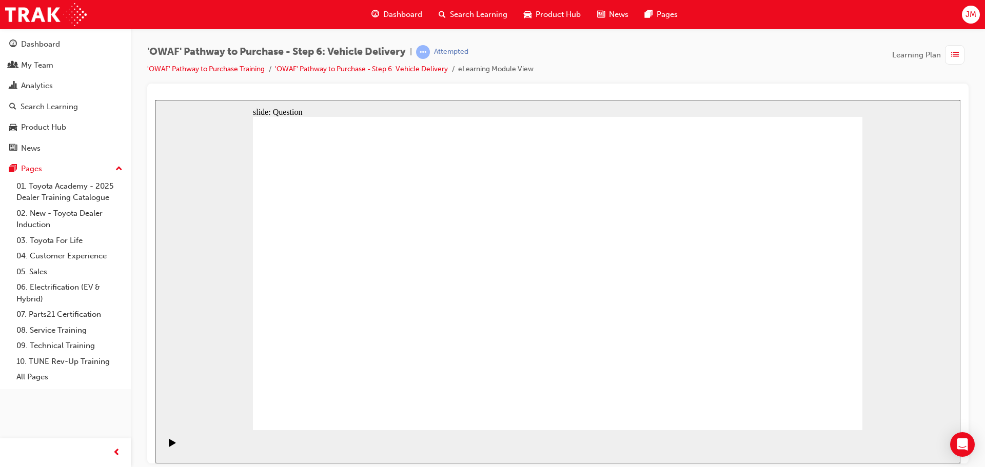
radio input "true"
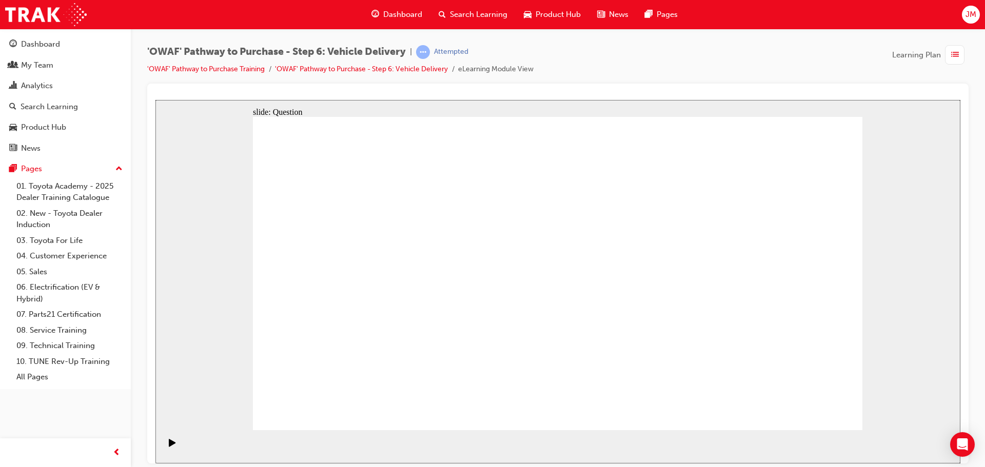
radio input "true"
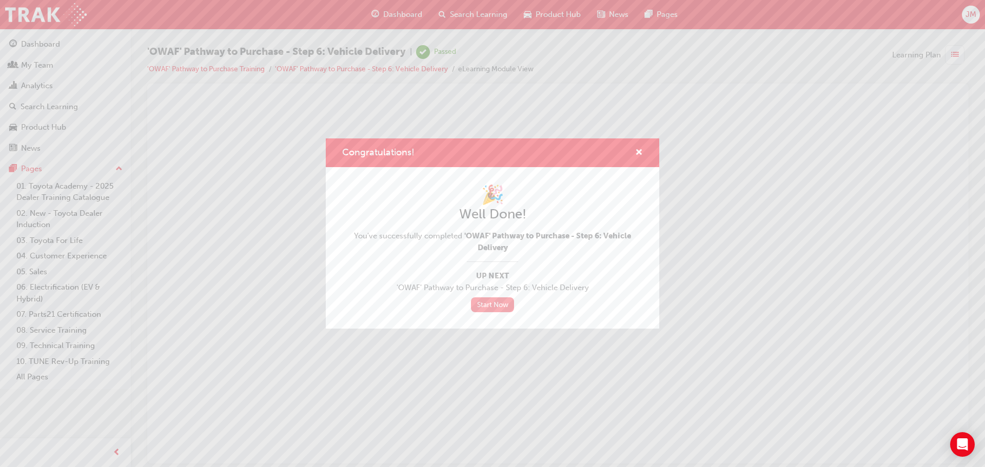
click at [501, 306] on link "Start Now" at bounding box center [492, 304] width 43 height 15
click at [483, 304] on link "Start Now" at bounding box center [492, 304] width 43 height 15
click at [488, 301] on link "Start Now" at bounding box center [492, 304] width 43 height 15
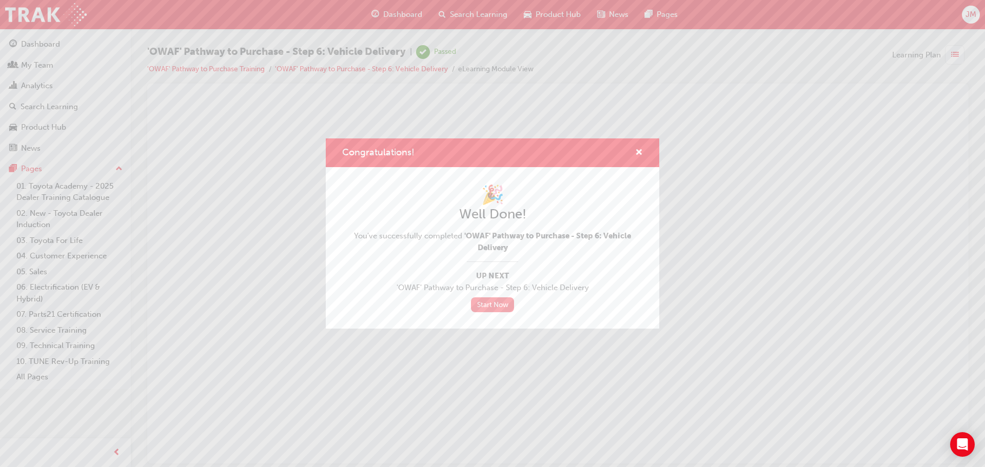
click at [488, 301] on link "Start Now" at bounding box center [492, 304] width 43 height 15
click at [637, 150] on span "cross-icon" at bounding box center [639, 153] width 8 height 9
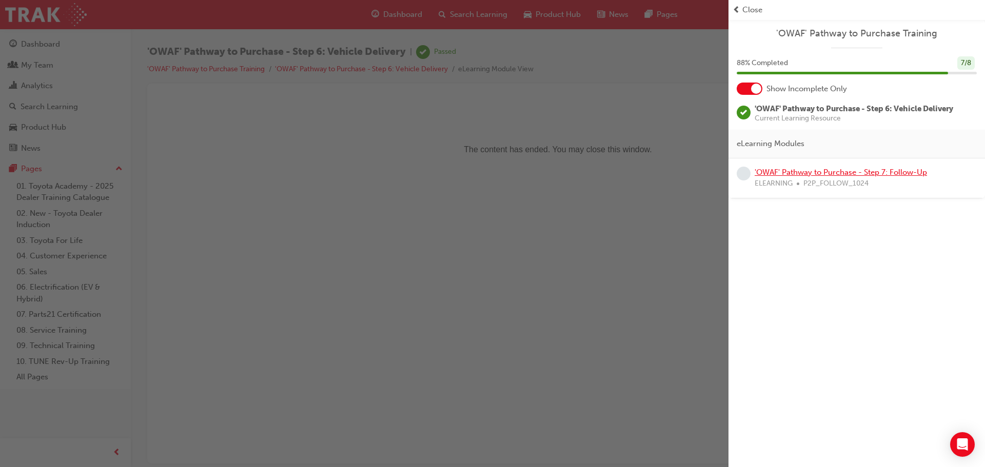
click at [853, 169] on link "'OWAF' Pathway to Purchase - Step 7: Follow-Up" at bounding box center [841, 172] width 172 height 9
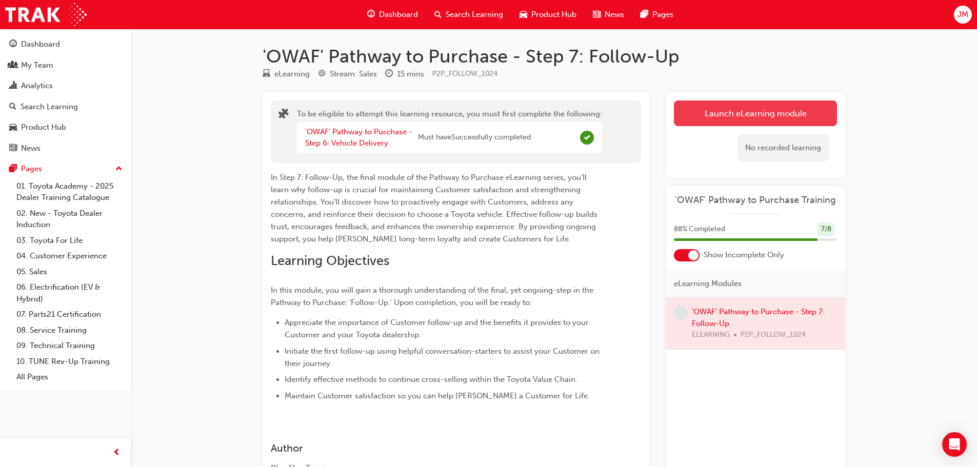
click at [711, 115] on button "Launch eLearning module" at bounding box center [755, 114] width 163 height 26
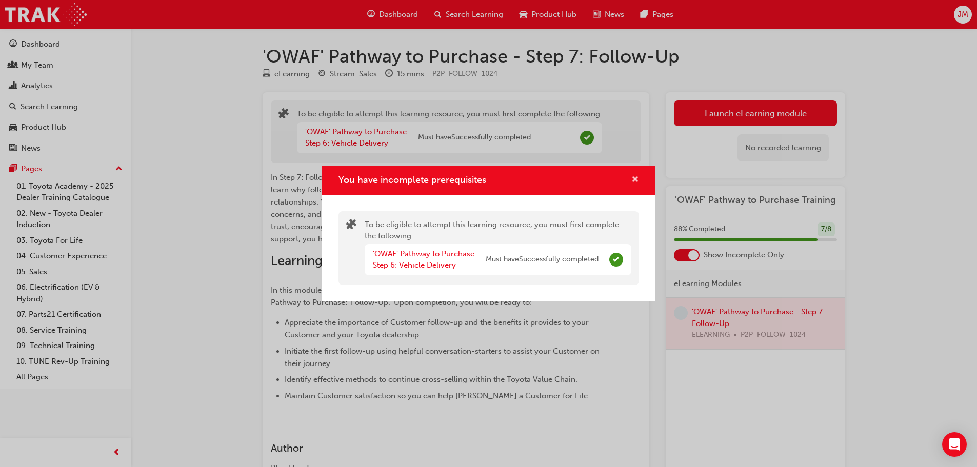
click at [634, 179] on span "cross-icon" at bounding box center [635, 180] width 8 height 9
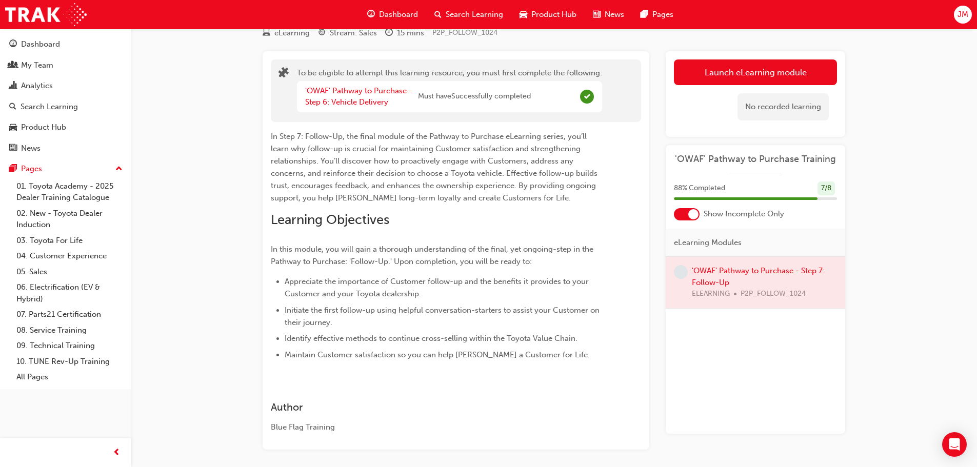
scroll to position [82, 0]
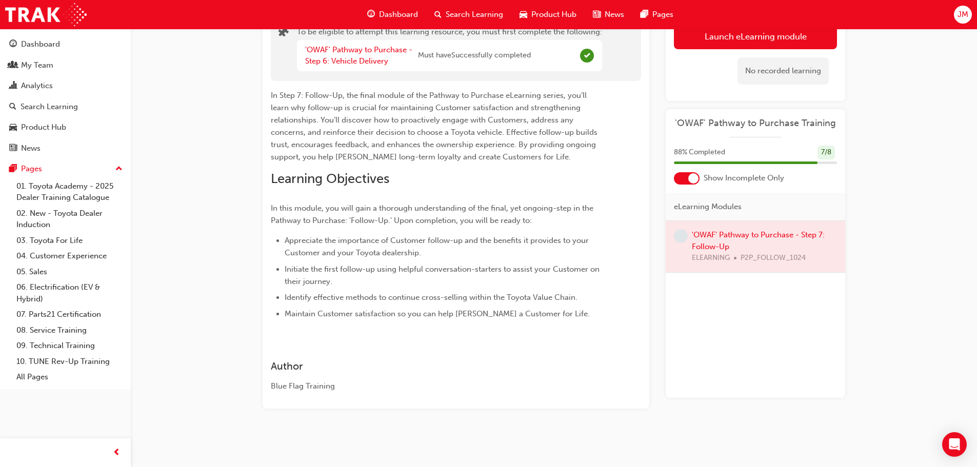
click at [738, 233] on div at bounding box center [756, 246] width 180 height 51
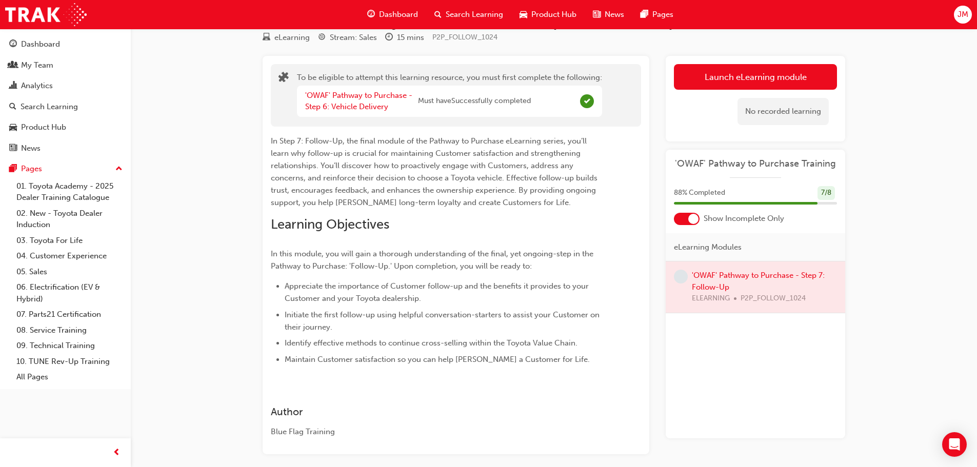
scroll to position [0, 0]
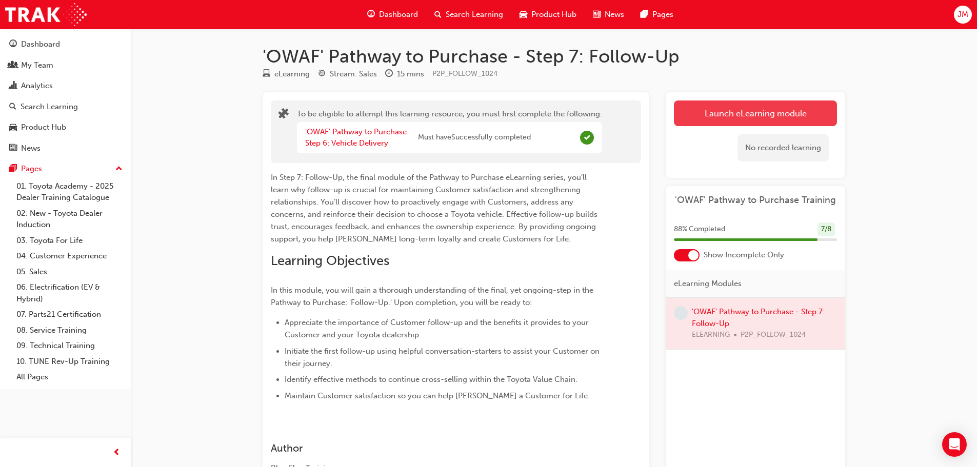
click at [706, 115] on button "Launch eLearning module" at bounding box center [755, 114] width 163 height 26
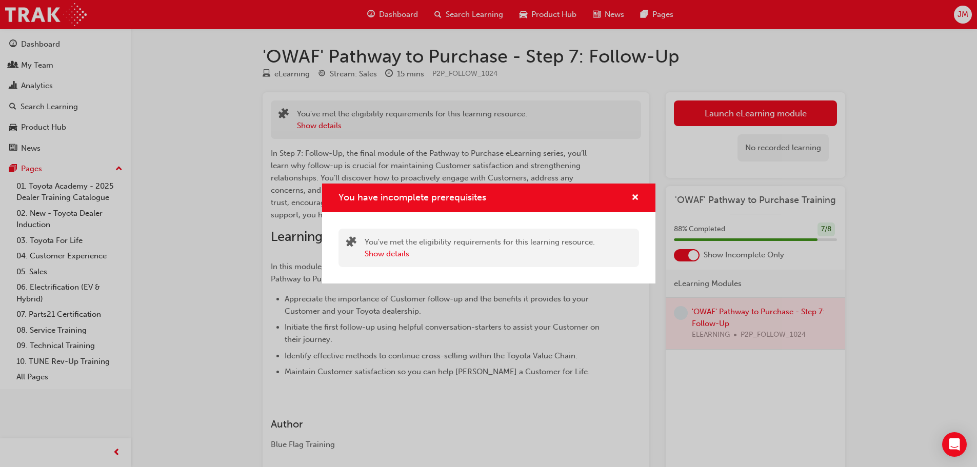
click at [628, 197] on div "You have incomplete prerequisites" at bounding box center [631, 198] width 16 height 13
click at [631, 195] on button "You have incomplete prerequisites" at bounding box center [635, 198] width 8 height 13
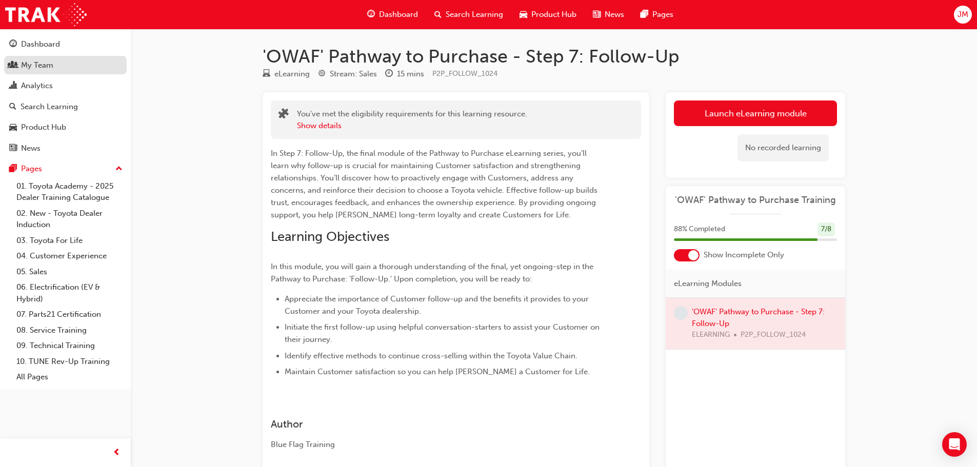
click at [63, 63] on div "My Team" at bounding box center [65, 65] width 112 height 13
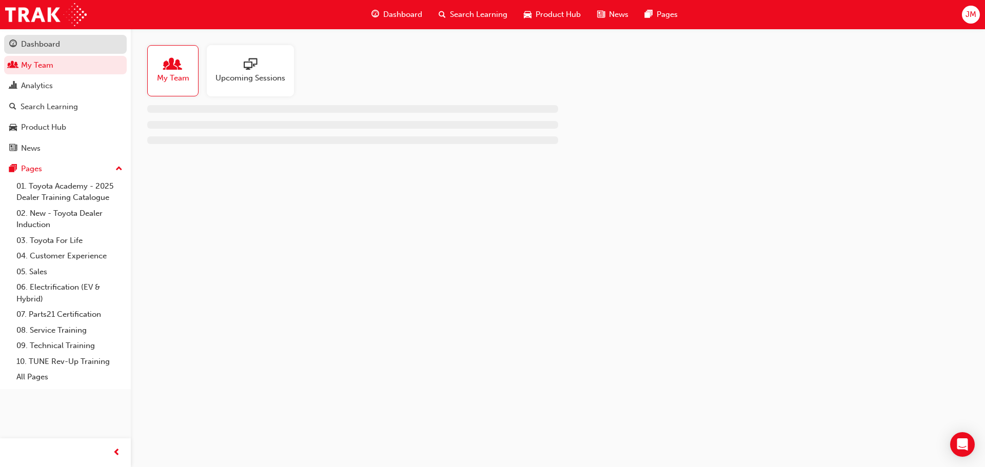
click at [64, 49] on div "Dashboard" at bounding box center [65, 44] width 112 height 13
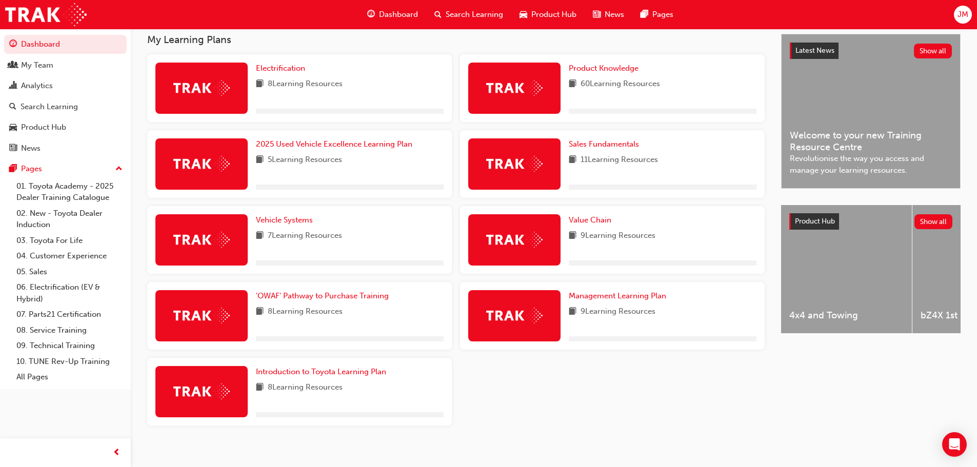
scroll to position [240, 0]
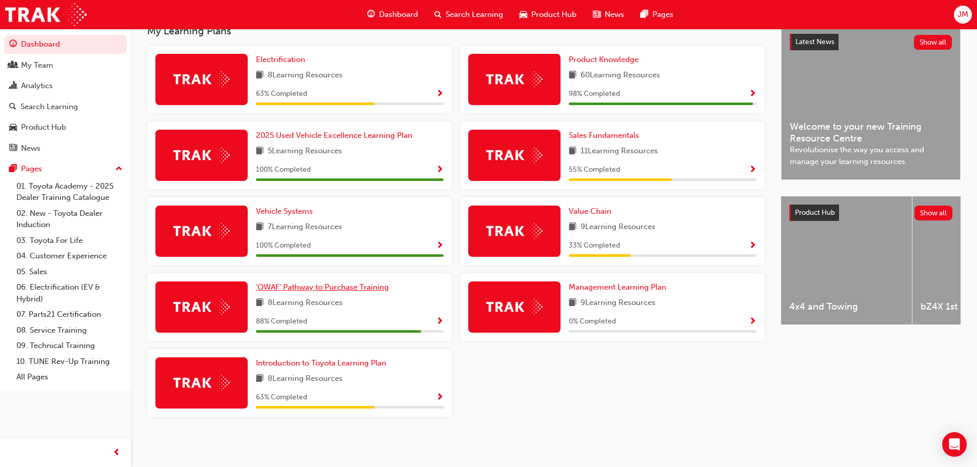
click at [371, 287] on span "'OWAF' Pathway to Purchase Training" at bounding box center [322, 287] width 133 height 9
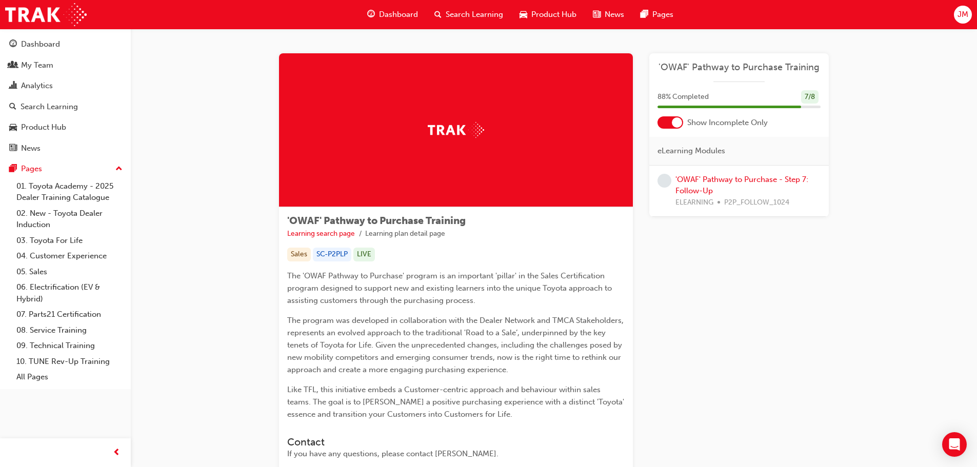
click at [700, 185] on div "'OWAF' Pathway to Purchase - Step 7: Follow-Up ELEARNING P2P_FOLLOW_1024" at bounding box center [748, 191] width 145 height 35
click at [696, 187] on link "'OWAF' Pathway to Purchase - Step 7: Follow-Up" at bounding box center [742, 185] width 133 height 21
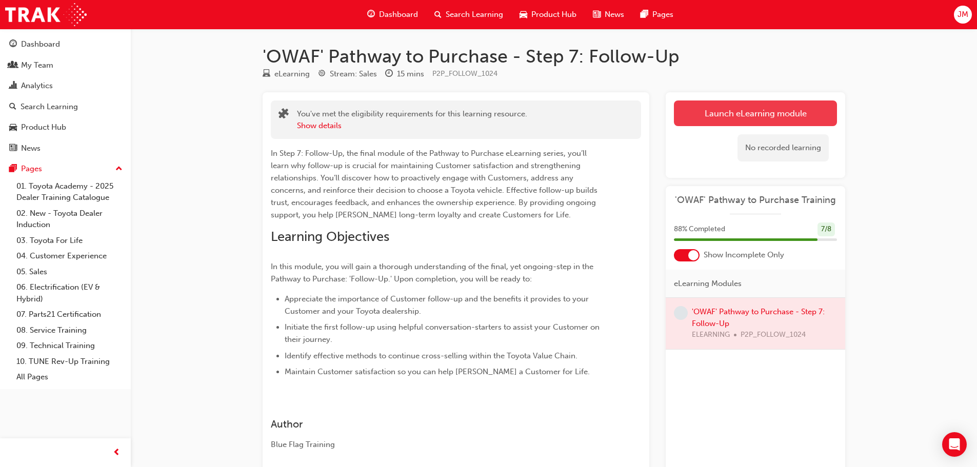
click at [722, 116] on button "Launch eLearning module" at bounding box center [755, 114] width 163 height 26
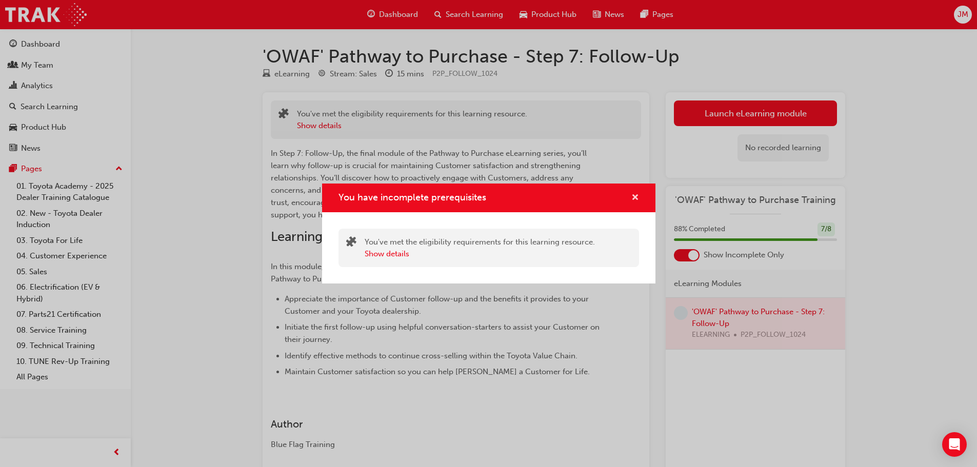
click at [636, 196] on span "cross-icon" at bounding box center [635, 198] width 8 height 9
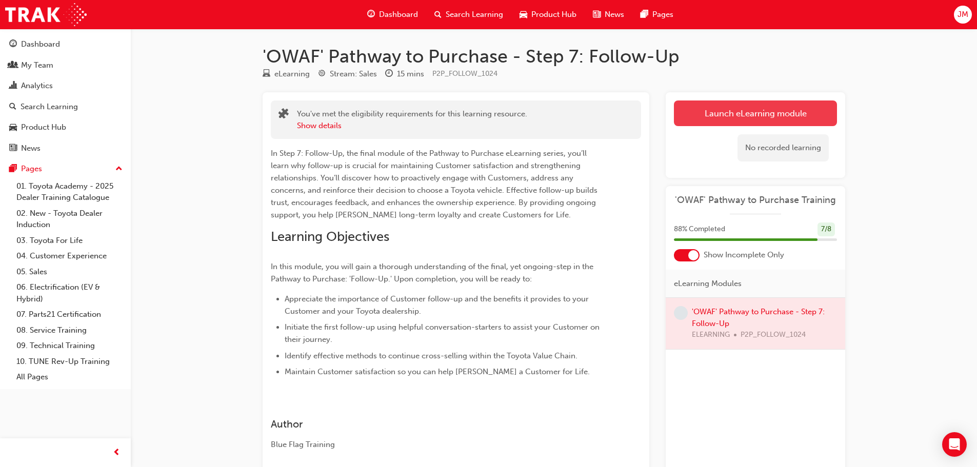
click at [713, 118] on button "Launch eLearning module" at bounding box center [755, 114] width 163 height 26
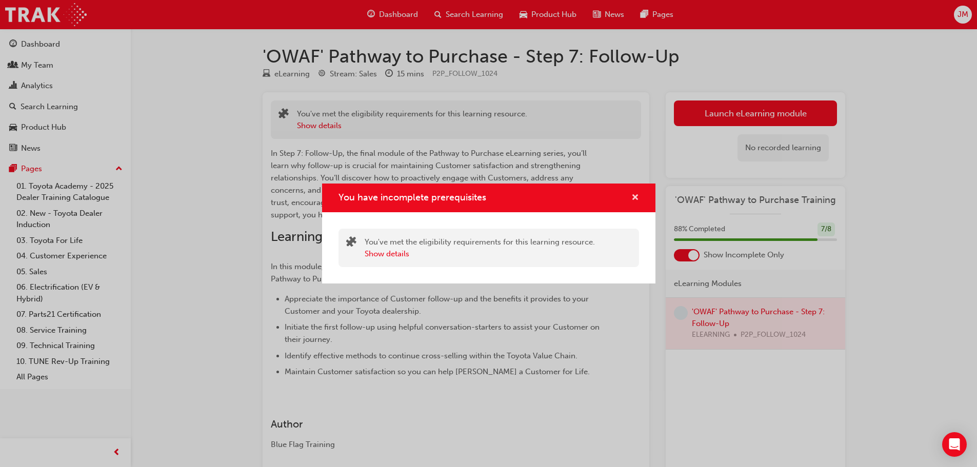
click at [636, 202] on span "cross-icon" at bounding box center [635, 198] width 8 height 9
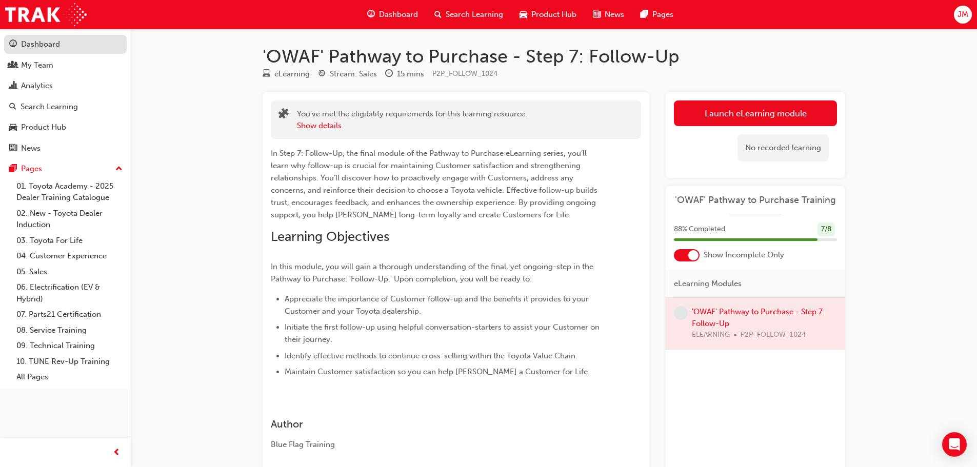
click at [15, 40] on span "guage-icon" at bounding box center [13, 44] width 8 height 9
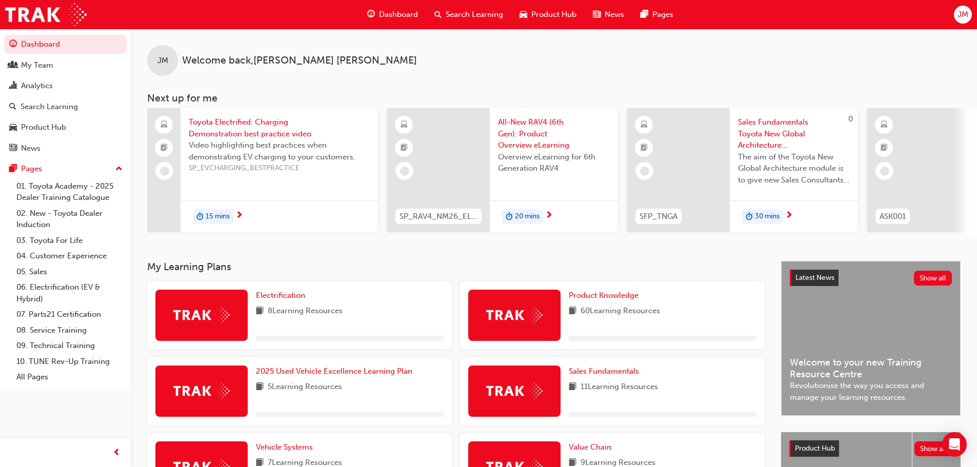
scroll to position [240, 0]
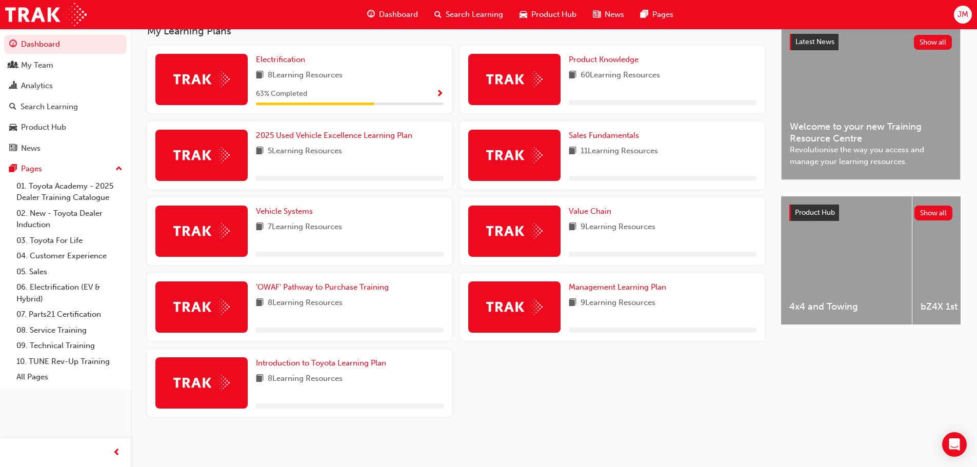
click at [508, 402] on div "Electrification 8 Learning Resources 63 % Completed Product Knowledge 60 Learni…" at bounding box center [456, 236] width 626 height 380
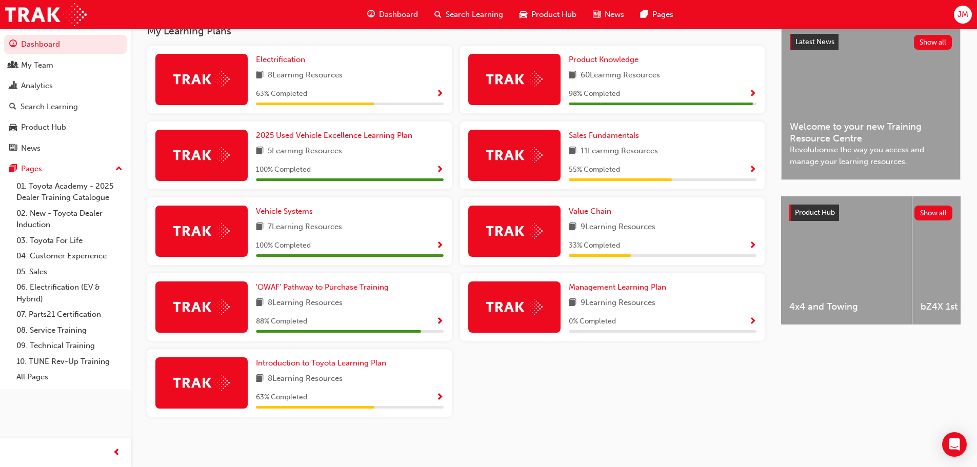
click at [436, 317] on span "Show Progress" at bounding box center [440, 321] width 8 height 9
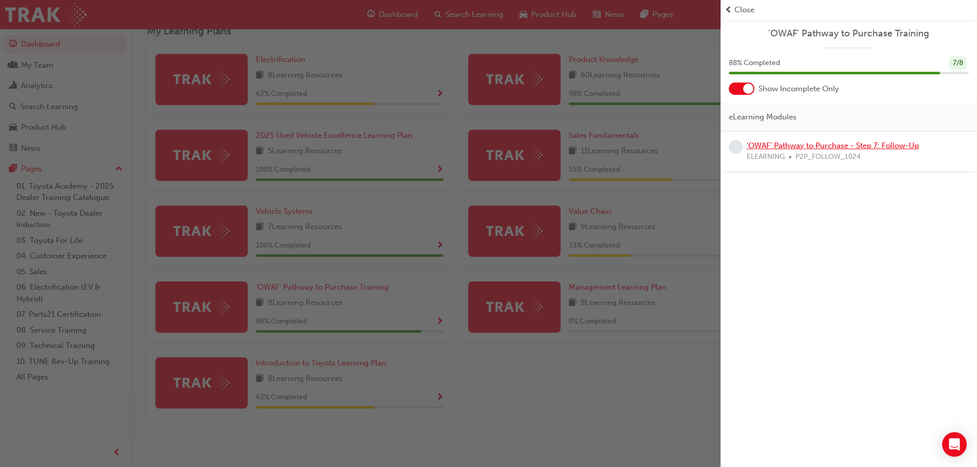
click at [866, 149] on link "'OWAF' Pathway to Purchase - Step 7: Follow-Up" at bounding box center [833, 145] width 172 height 9
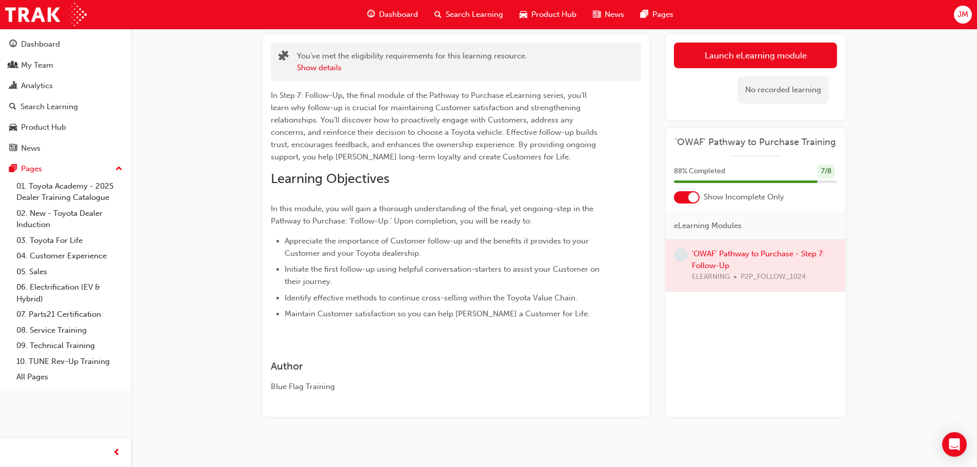
scroll to position [66, 0]
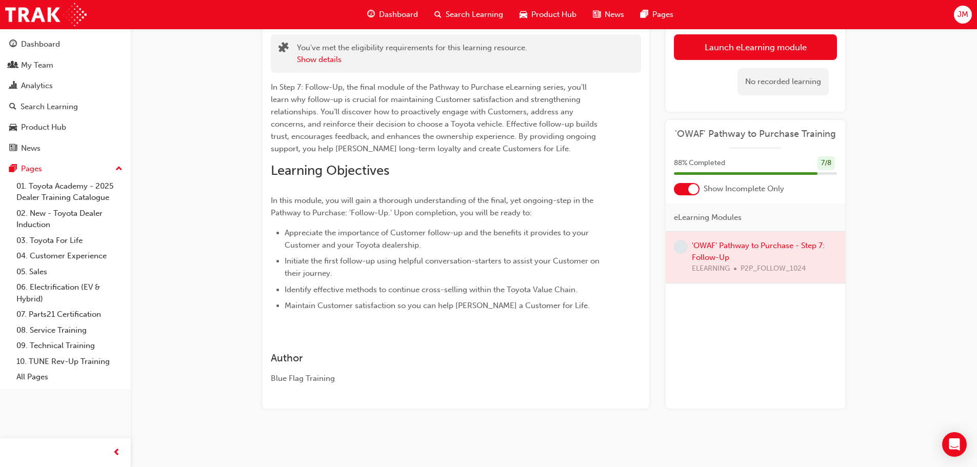
click at [828, 164] on div "7 / 8" at bounding box center [826, 163] width 17 height 14
click at [818, 170] on div "88 % Completed 7 / 8" at bounding box center [756, 169] width 180 height 27
click at [815, 180] on div "88 % Completed 7 / 8" at bounding box center [756, 169] width 180 height 27
click at [812, 174] on div at bounding box center [746, 173] width 144 height 3
click at [811, 173] on div at bounding box center [746, 173] width 144 height 3
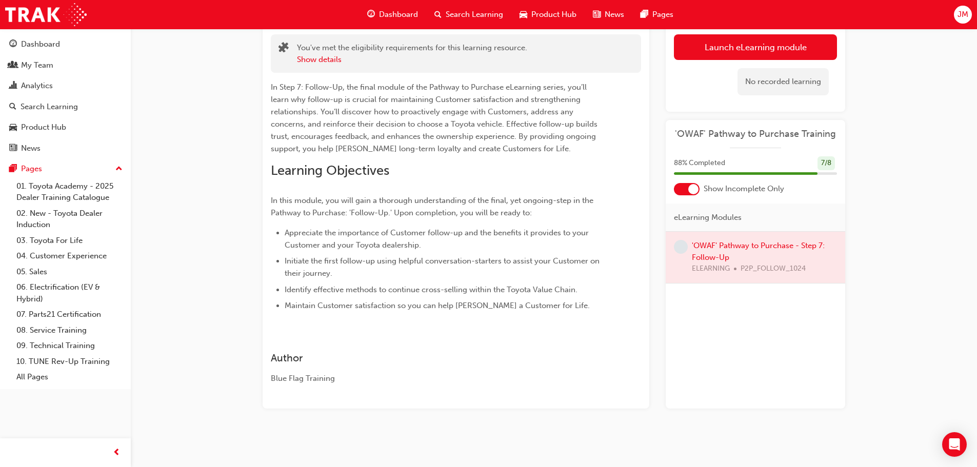
click at [709, 259] on div at bounding box center [756, 257] width 180 height 51
click at [709, 256] on div at bounding box center [756, 257] width 180 height 51
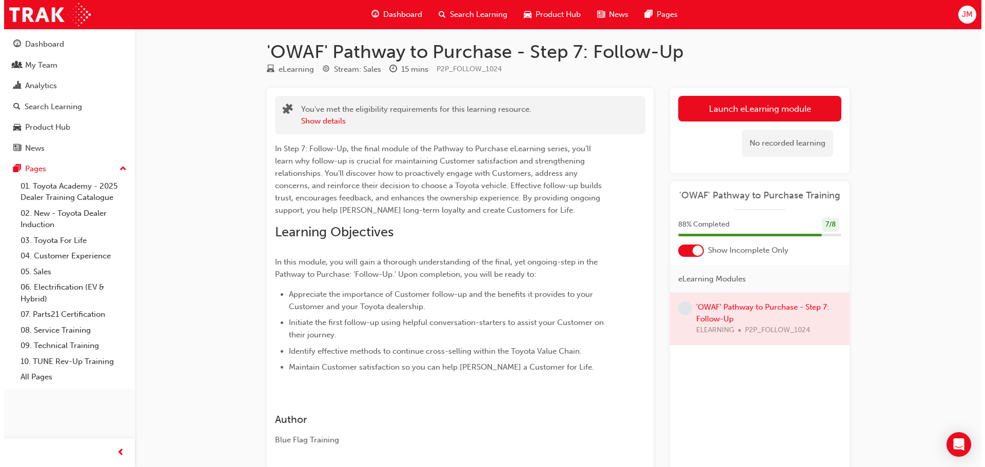
scroll to position [0, 0]
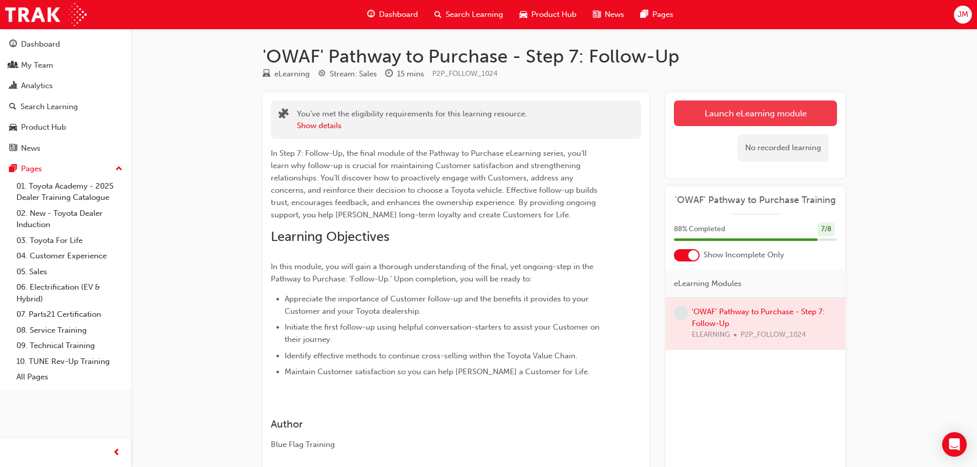
click at [769, 108] on link "Launch eLearning module" at bounding box center [755, 114] width 163 height 26
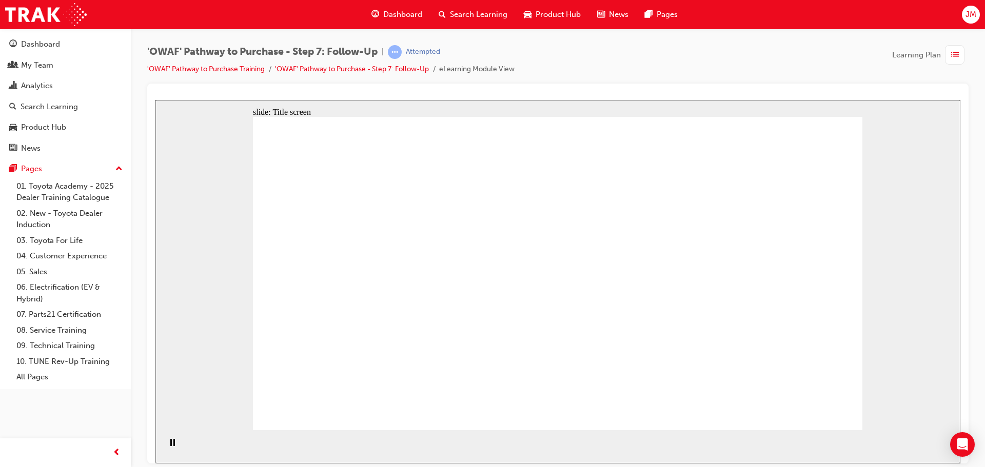
drag, startPoint x: 563, startPoint y: 250, endPoint x: 634, endPoint y: 260, distance: 71.9
drag, startPoint x: 594, startPoint y: 406, endPoint x: 562, endPoint y: 393, distance: 34.3
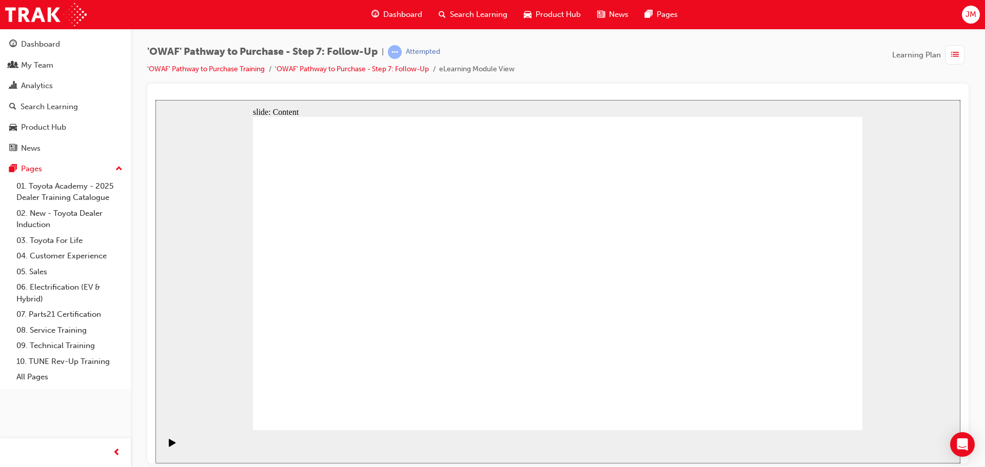
drag, startPoint x: 762, startPoint y: 215, endPoint x: 726, endPoint y: 287, distance: 80.3
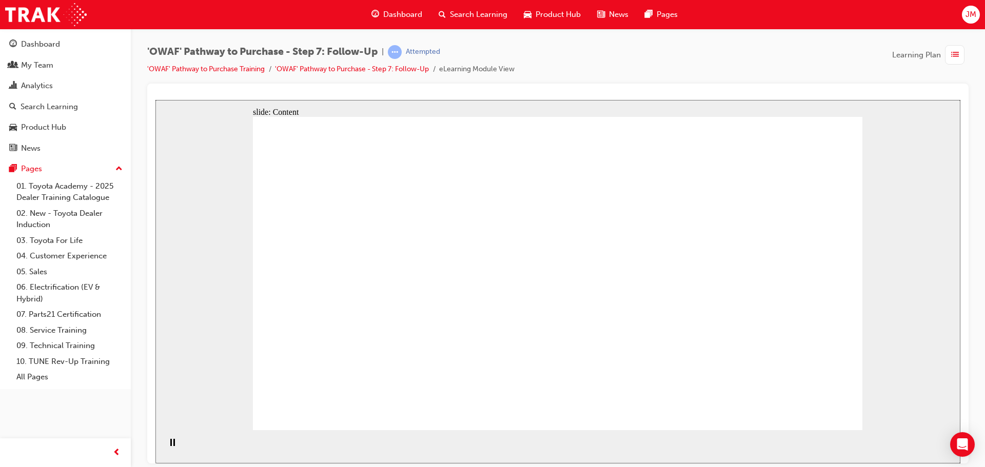
drag, startPoint x: 685, startPoint y: 253, endPoint x: 714, endPoint y: 257, distance: 29.0
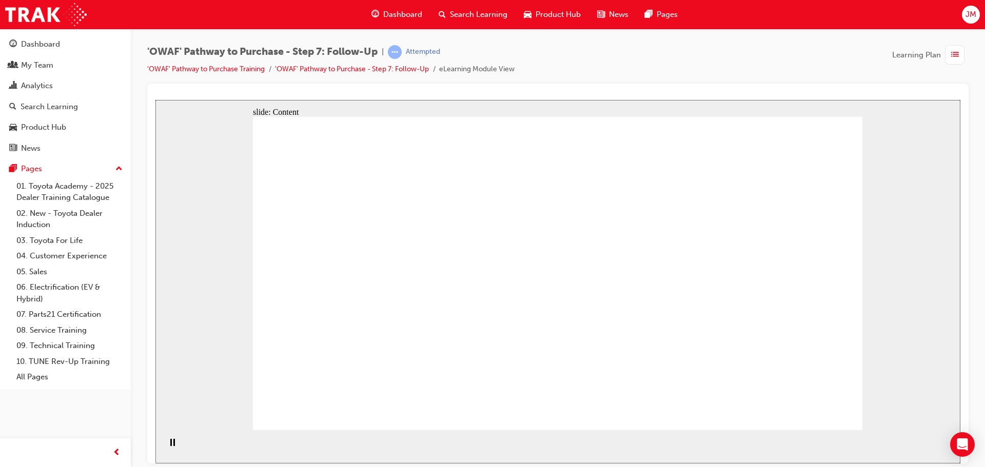
drag, startPoint x: 620, startPoint y: 303, endPoint x: 600, endPoint y: 262, distance: 45.9
drag, startPoint x: 599, startPoint y: 260, endPoint x: 604, endPoint y: 232, distance: 28.7
drag, startPoint x: 604, startPoint y: 232, endPoint x: 608, endPoint y: 223, distance: 9.4
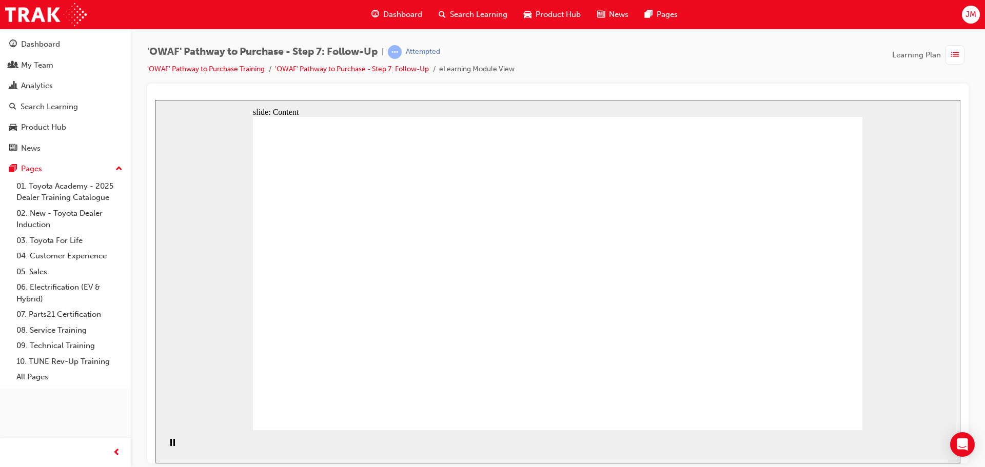
drag, startPoint x: 767, startPoint y: 195, endPoint x: 808, endPoint y: 249, distance: 67.7
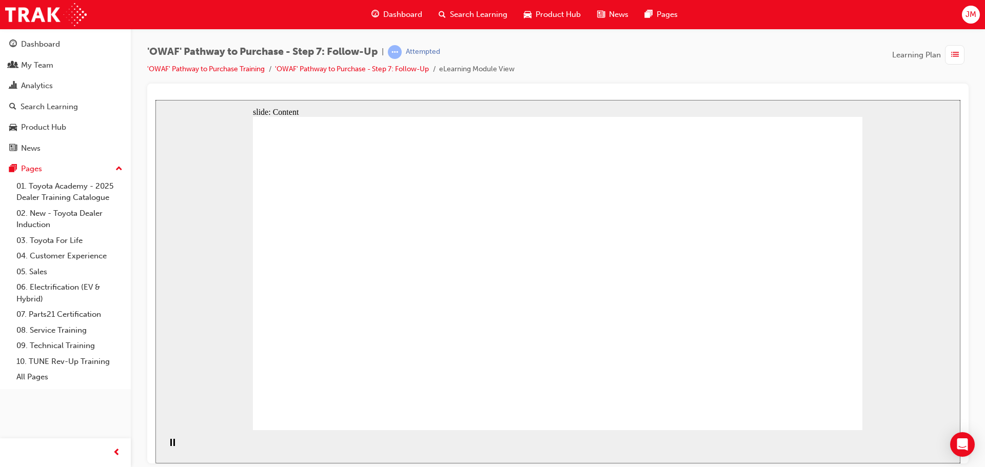
drag, startPoint x: 808, startPoint y: 249, endPoint x: 806, endPoint y: 260, distance: 11.4
drag, startPoint x: 795, startPoint y: 313, endPoint x: 748, endPoint y: 347, distance: 57.4
drag, startPoint x: 748, startPoint y: 347, endPoint x: 670, endPoint y: 334, distance: 79.4
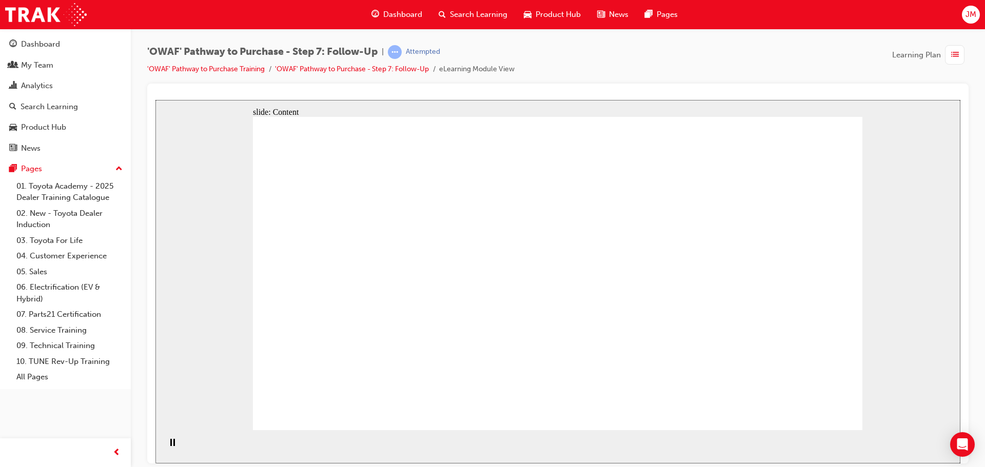
drag, startPoint x: 670, startPoint y: 334, endPoint x: 642, endPoint y: 302, distance: 43.3
drag, startPoint x: 603, startPoint y: 269, endPoint x: 615, endPoint y: 194, distance: 75.9
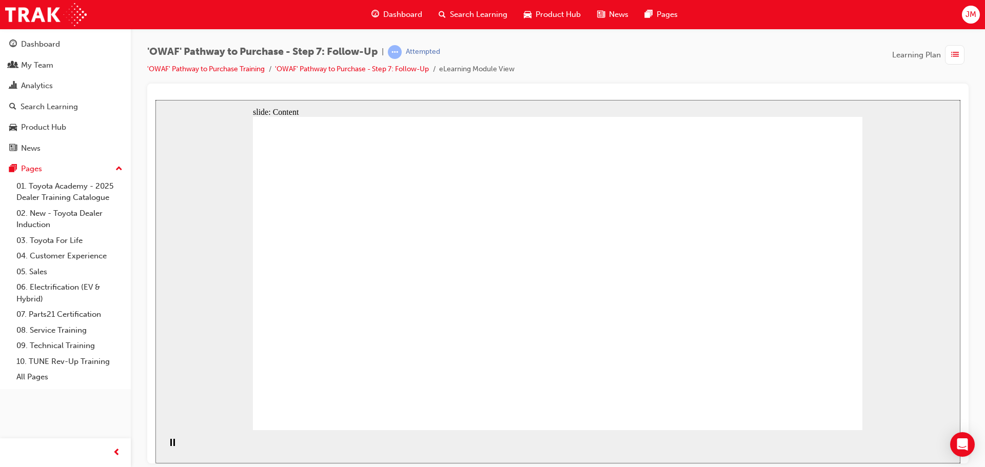
drag, startPoint x: 615, startPoint y: 194, endPoint x: 661, endPoint y: 158, distance: 58.4
drag, startPoint x: 661, startPoint y: 158, endPoint x: 702, endPoint y: 164, distance: 41.9
drag, startPoint x: 741, startPoint y: 192, endPoint x: 765, endPoint y: 229, distance: 44.1
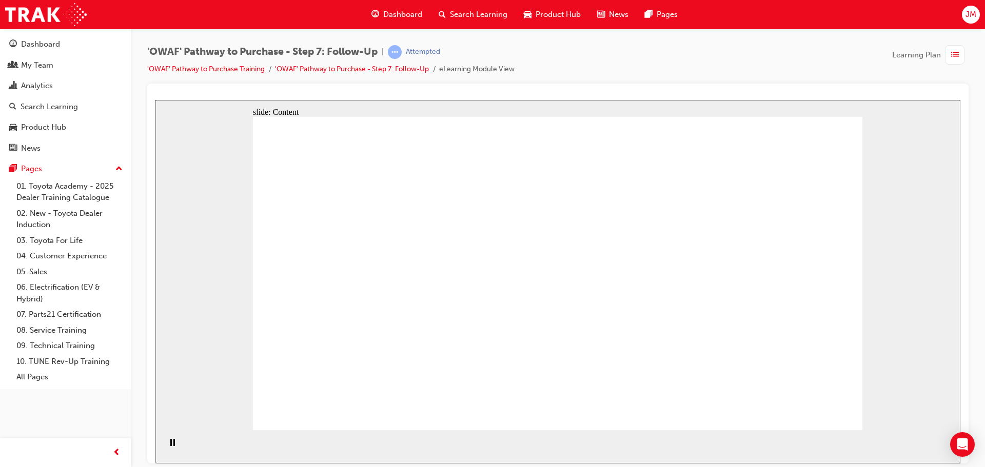
drag, startPoint x: 765, startPoint y: 229, endPoint x: 767, endPoint y: 234, distance: 5.5
drag, startPoint x: 787, startPoint y: 272, endPoint x: 765, endPoint y: 309, distance: 43.2
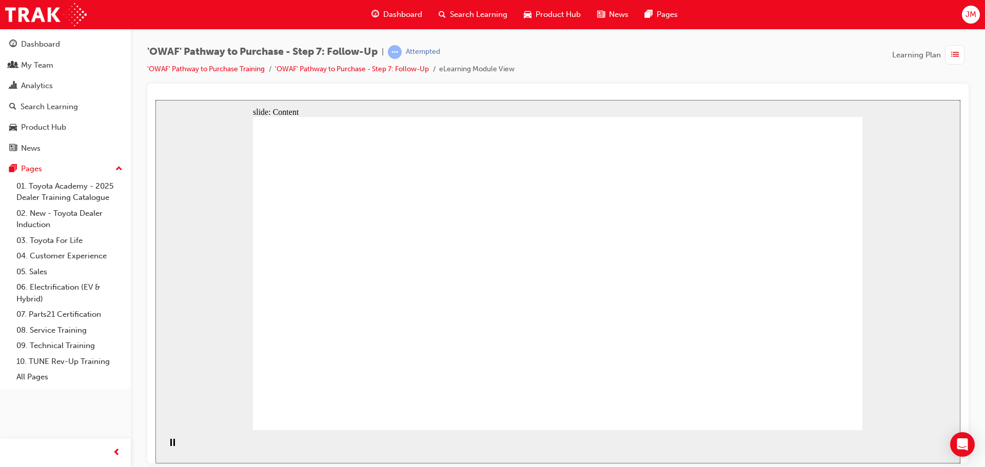
drag, startPoint x: 765, startPoint y: 309, endPoint x: 743, endPoint y: 337, distance: 35.4
drag, startPoint x: 743, startPoint y: 337, endPoint x: 719, endPoint y: 346, distance: 26.1
drag, startPoint x: 707, startPoint y: 351, endPoint x: 633, endPoint y: 349, distance: 74.4
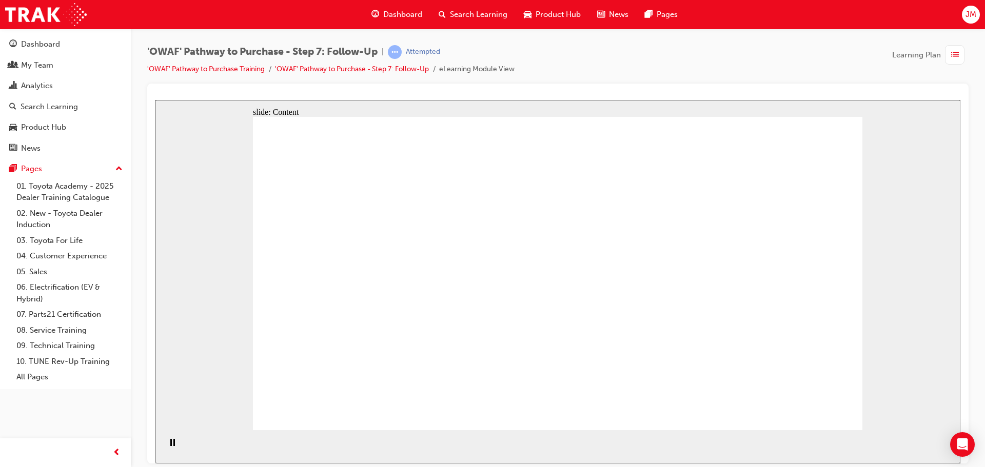
drag, startPoint x: 633, startPoint y: 349, endPoint x: 572, endPoint y: 276, distance: 94.7
drag, startPoint x: 572, startPoint y: 276, endPoint x: 581, endPoint y: 222, distance: 55.5
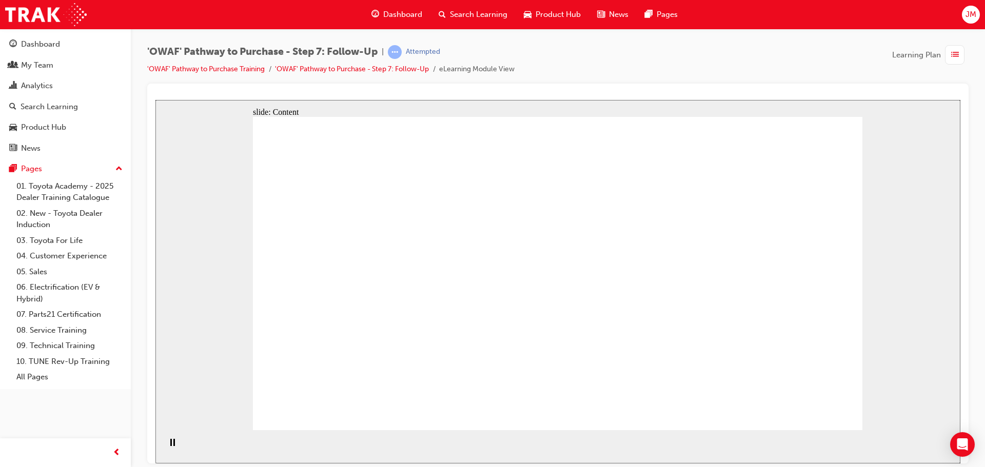
drag, startPoint x: 636, startPoint y: 343, endPoint x: 633, endPoint y: 332, distance: 11.0
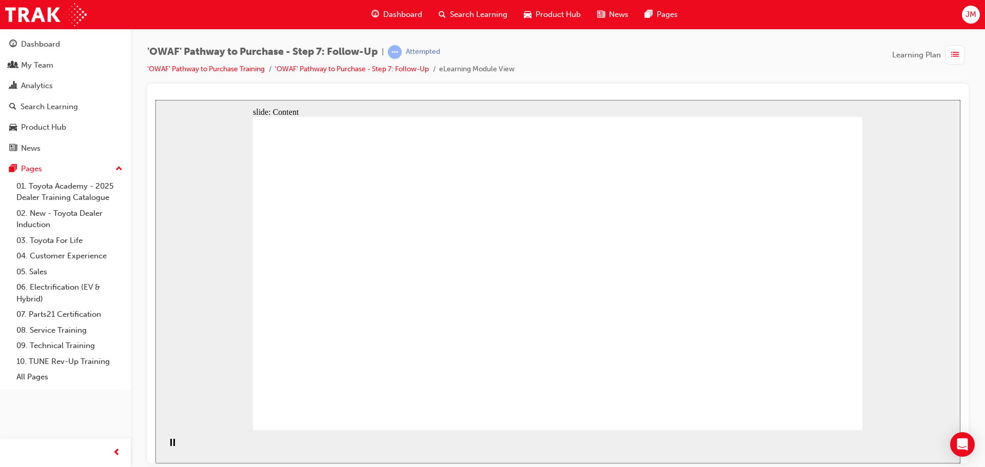
drag, startPoint x: 388, startPoint y: 223, endPoint x: 382, endPoint y: 223, distance: 5.7
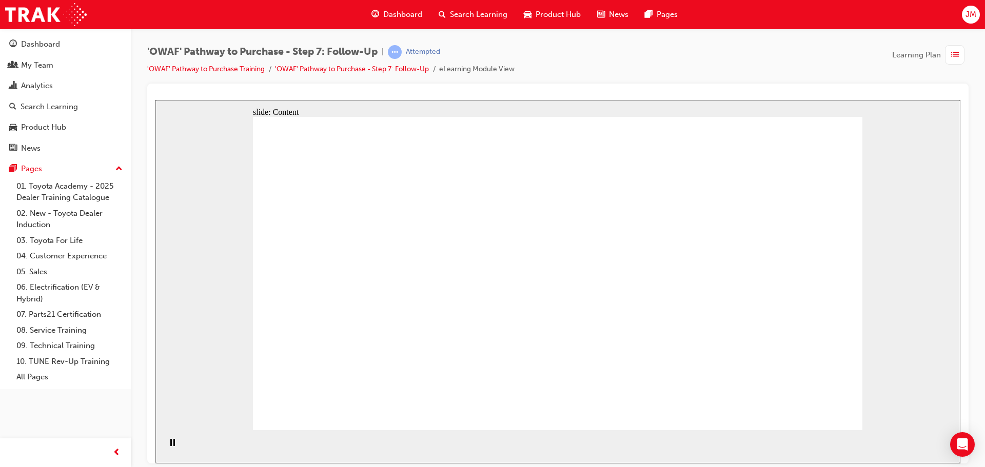
drag, startPoint x: 446, startPoint y: 229, endPoint x: 451, endPoint y: 223, distance: 8.0
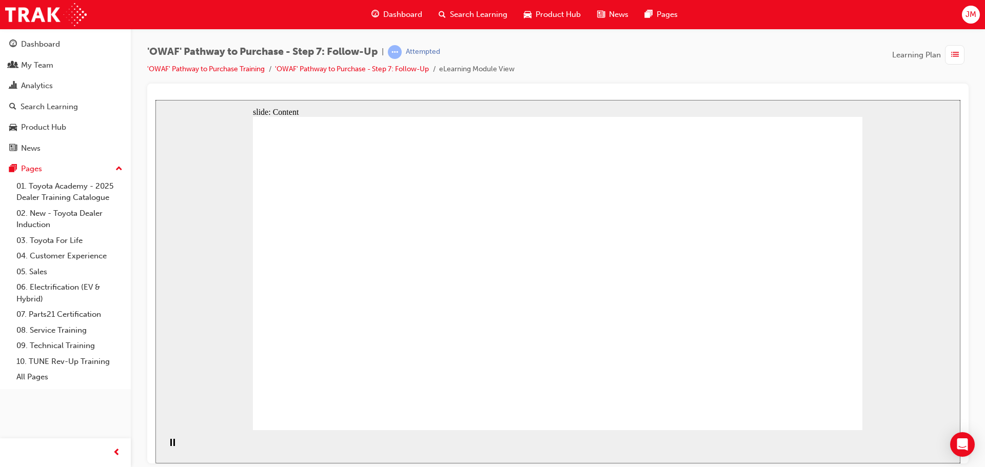
drag, startPoint x: 449, startPoint y: 227, endPoint x: 448, endPoint y: 233, distance: 5.7
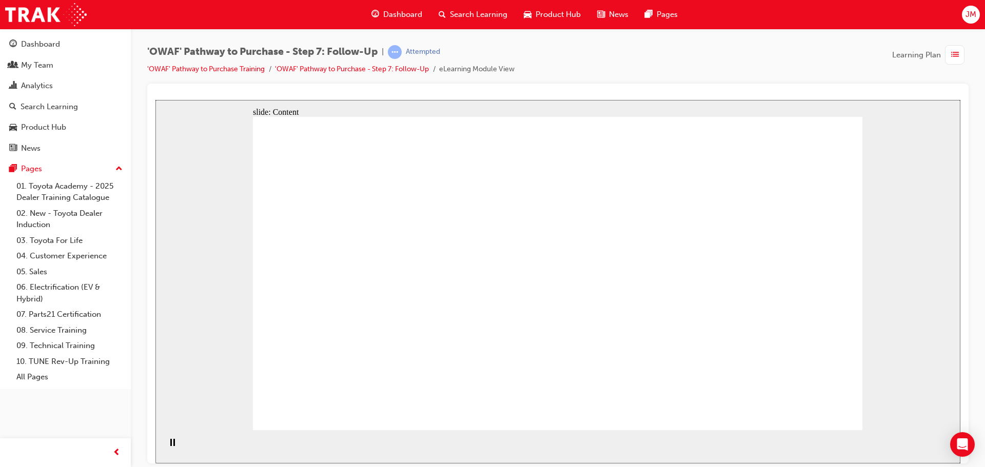
drag, startPoint x: 567, startPoint y: 232, endPoint x: 559, endPoint y: 232, distance: 8.7
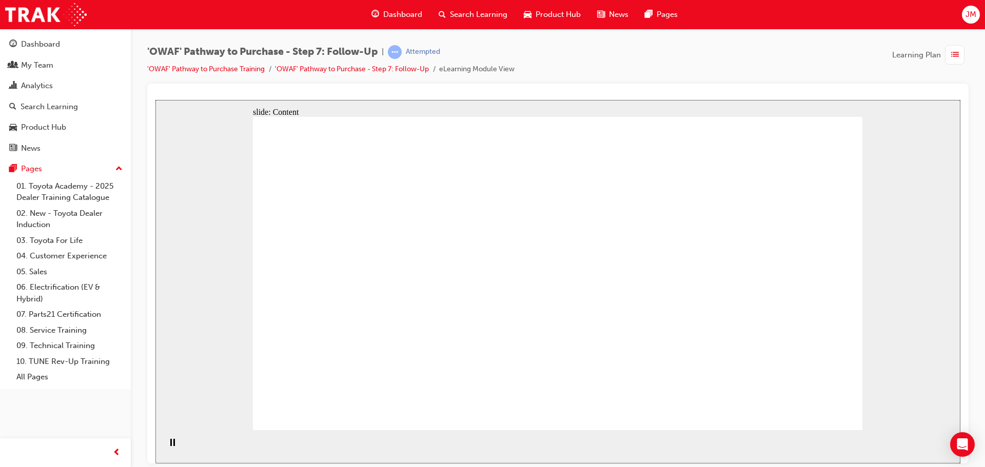
drag, startPoint x: 558, startPoint y: 230, endPoint x: 557, endPoint y: 223, distance: 7.2
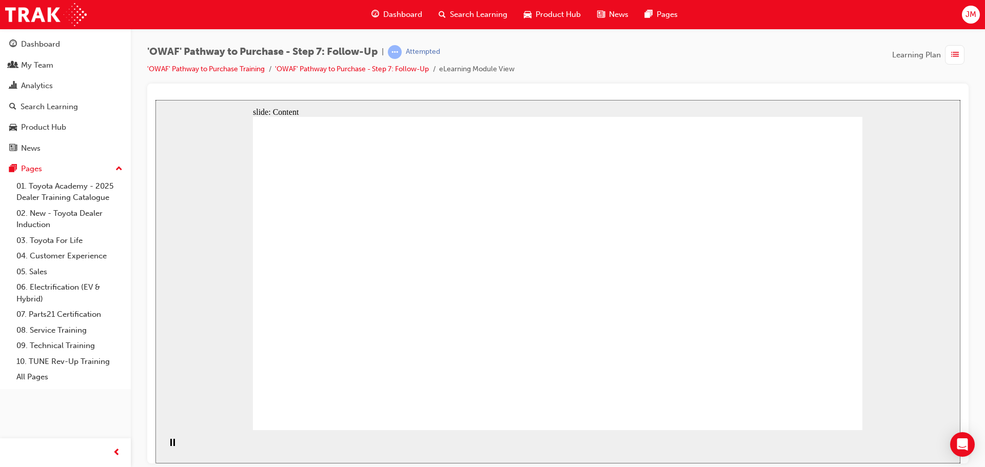
drag, startPoint x: 557, startPoint y: 225, endPoint x: 558, endPoint y: 230, distance: 5.7
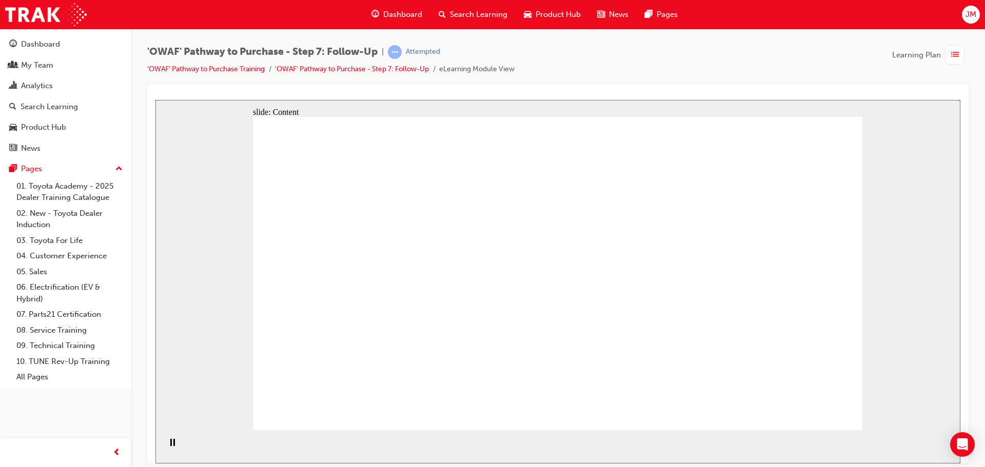
drag, startPoint x: 631, startPoint y: 223, endPoint x: 650, endPoint y: 220, distance: 19.2
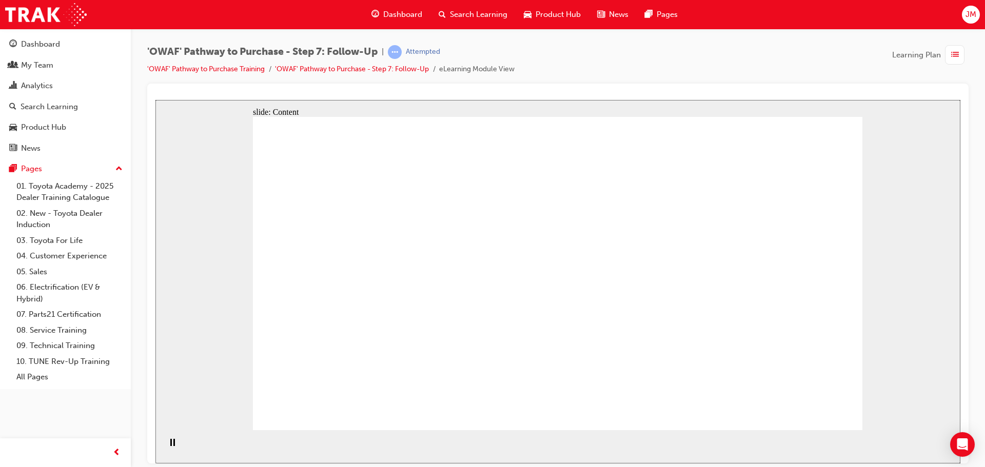
drag, startPoint x: 650, startPoint y: 220, endPoint x: 657, endPoint y: 225, distance: 7.7
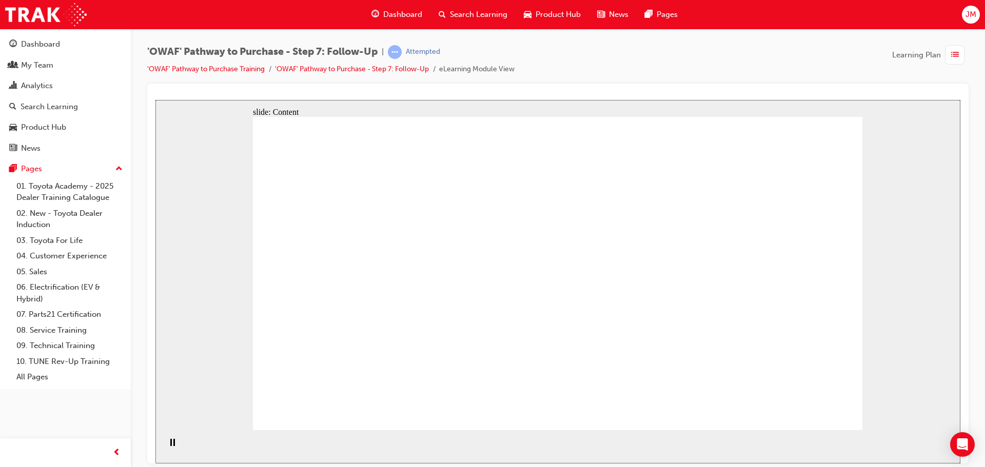
click at [675, 439] on section "Playback Speed 2 1.75 1.5 1.25 Normal" at bounding box center [557, 446] width 805 height 33
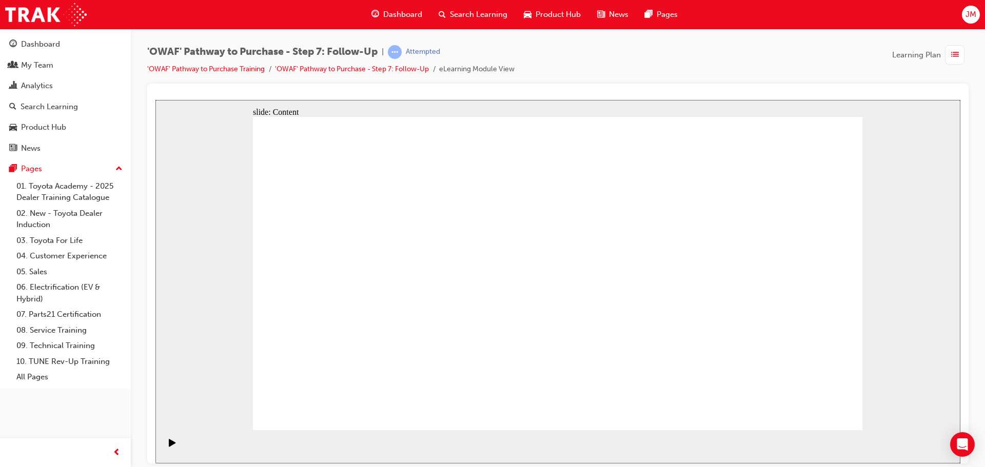
drag, startPoint x: 415, startPoint y: 265, endPoint x: 433, endPoint y: 263, distance: 17.6
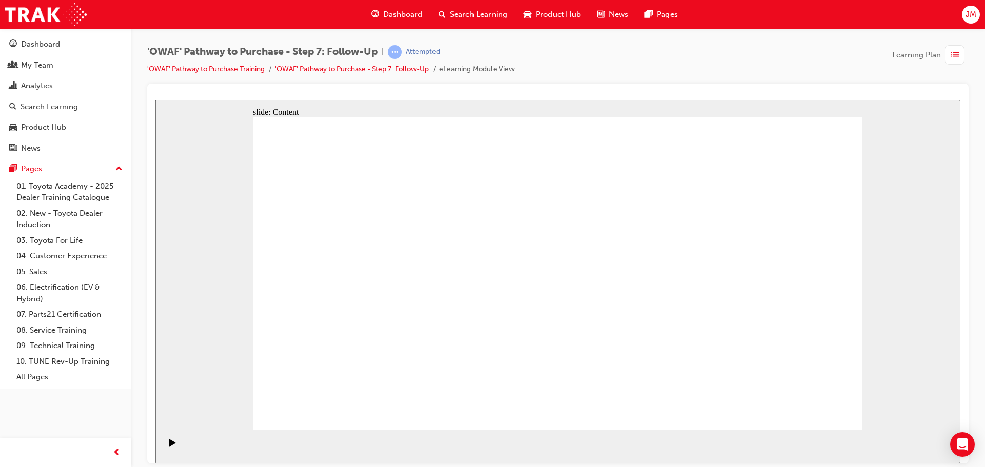
drag, startPoint x: 362, startPoint y: 243, endPoint x: 353, endPoint y: 248, distance: 10.3
drag, startPoint x: 354, startPoint y: 330, endPoint x: 374, endPoint y: 340, distance: 22.5
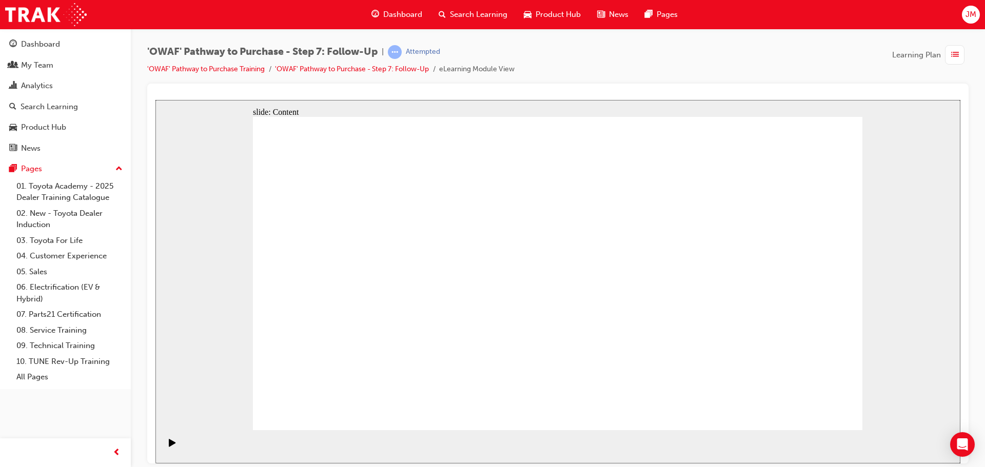
drag, startPoint x: 448, startPoint y: 321, endPoint x: 557, endPoint y: 355, distance: 113.9
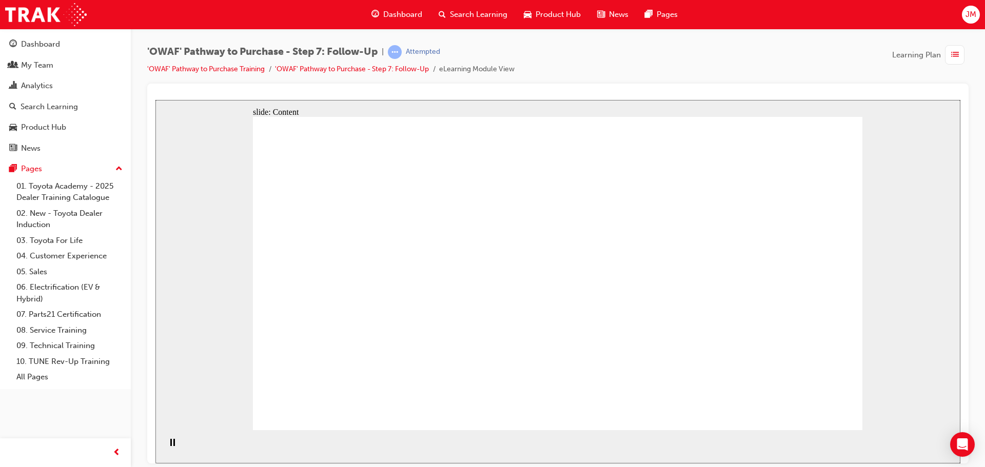
drag, startPoint x: 649, startPoint y: 314, endPoint x: 449, endPoint y: 316, distance: 199.5
drag, startPoint x: 449, startPoint y: 316, endPoint x: 651, endPoint y: 319, distance: 202.1
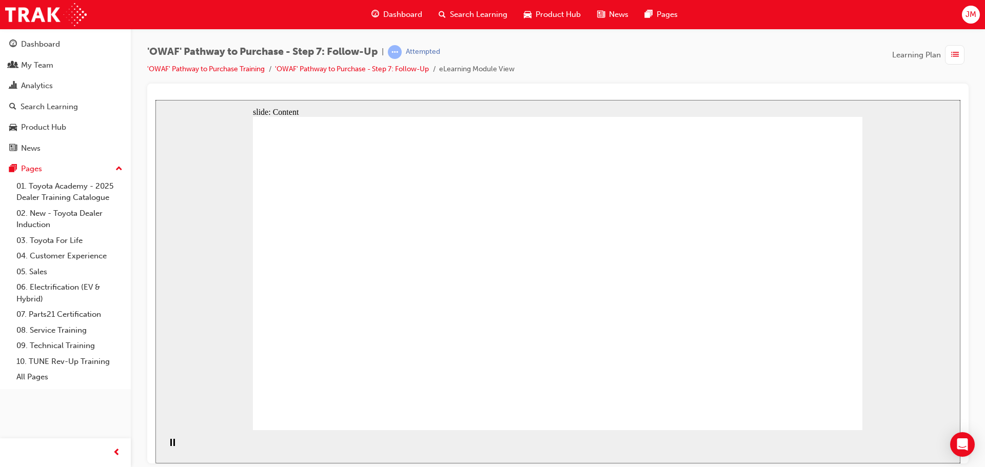
drag, startPoint x: 651, startPoint y: 319, endPoint x: 473, endPoint y: 315, distance: 178.5
drag, startPoint x: 472, startPoint y: 315, endPoint x: 627, endPoint y: 295, distance: 156.6
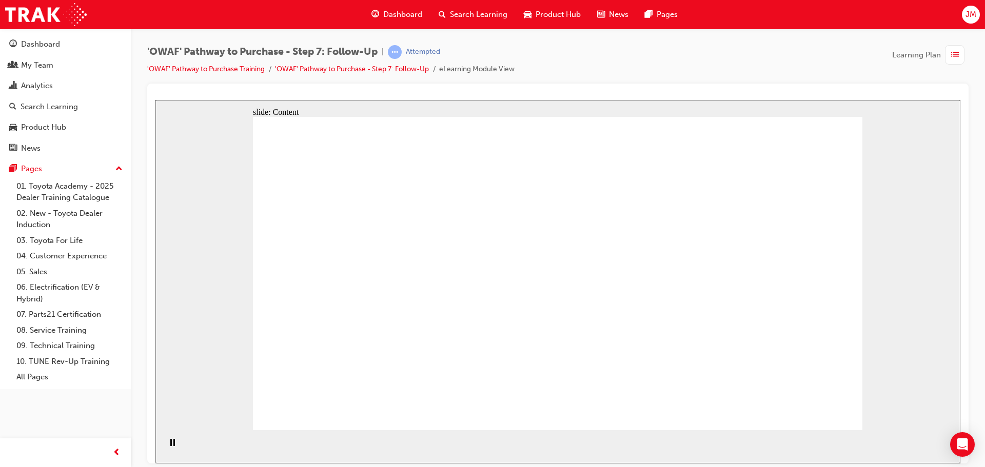
drag, startPoint x: 614, startPoint y: 328, endPoint x: 597, endPoint y: 324, distance: 17.9
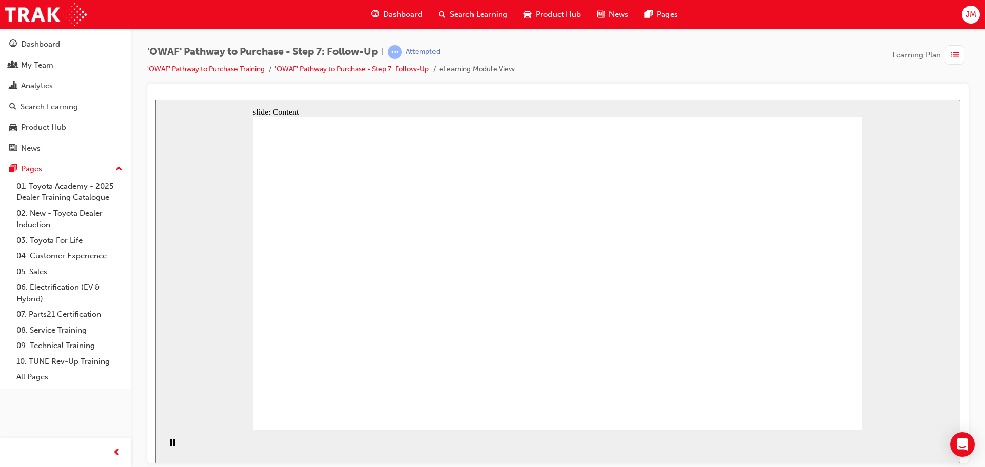
drag, startPoint x: 633, startPoint y: 316, endPoint x: 570, endPoint y: 327, distance: 63.5
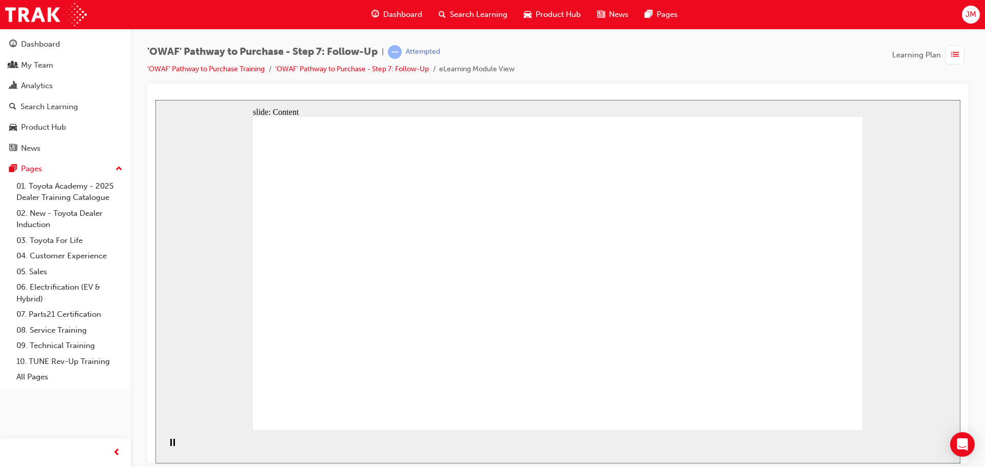
drag, startPoint x: 566, startPoint y: 332, endPoint x: 523, endPoint y: 328, distance: 43.3
drag, startPoint x: 492, startPoint y: 322, endPoint x: 714, endPoint y: 314, distance: 222.2
drag, startPoint x: 714, startPoint y: 314, endPoint x: 677, endPoint y: 315, distance: 36.9
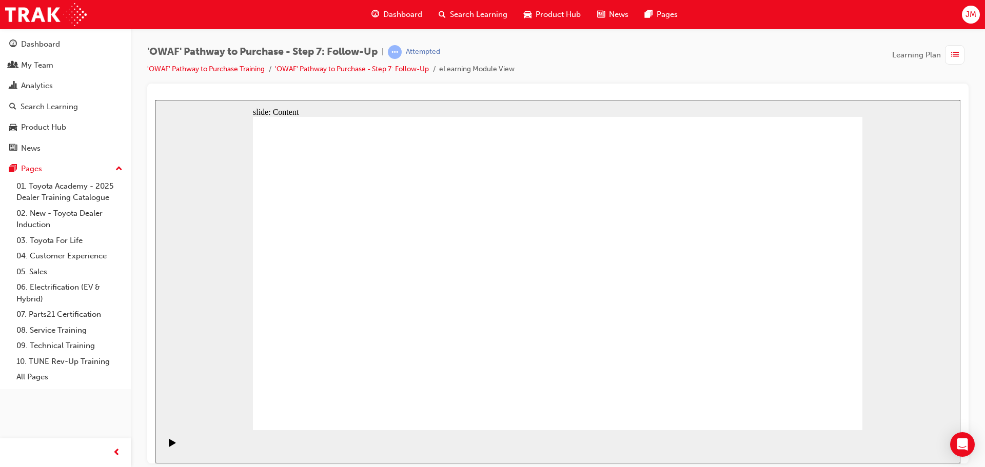
drag, startPoint x: 337, startPoint y: 201, endPoint x: 364, endPoint y: 198, distance: 27.4
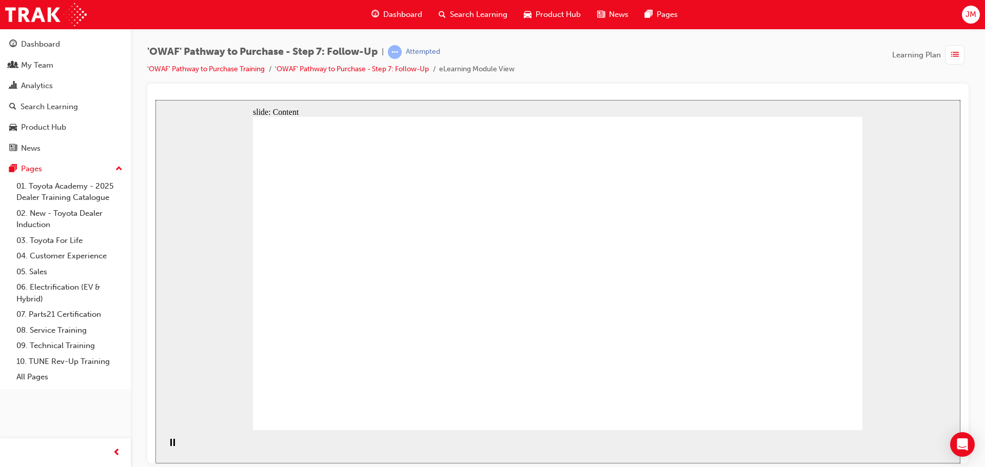
drag, startPoint x: 403, startPoint y: 334, endPoint x: 431, endPoint y: 326, distance: 29.0
drag, startPoint x: 431, startPoint y: 326, endPoint x: 530, endPoint y: 332, distance: 99.2
drag, startPoint x: 671, startPoint y: 333, endPoint x: 744, endPoint y: 330, distance: 72.4
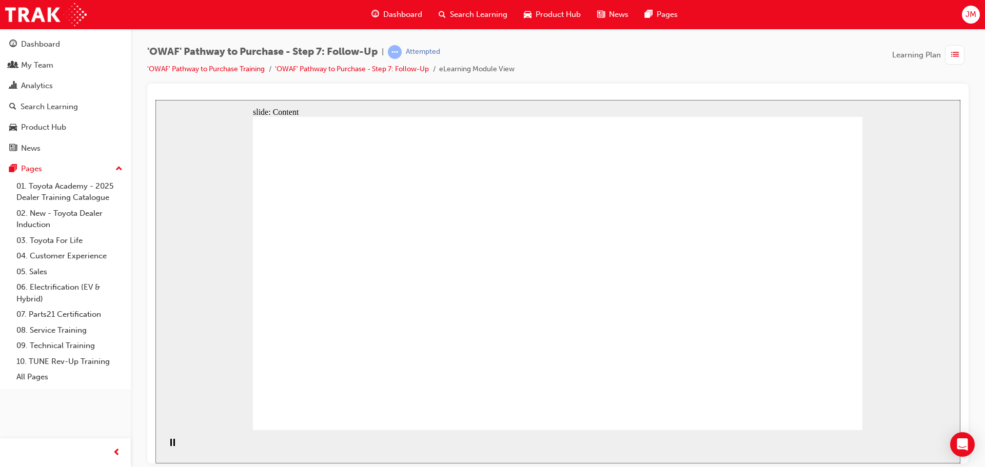
drag, startPoint x: 744, startPoint y: 330, endPoint x: 840, endPoint y: 332, distance: 95.9
drag, startPoint x: 843, startPoint y: 332, endPoint x: 832, endPoint y: 332, distance: 11.3
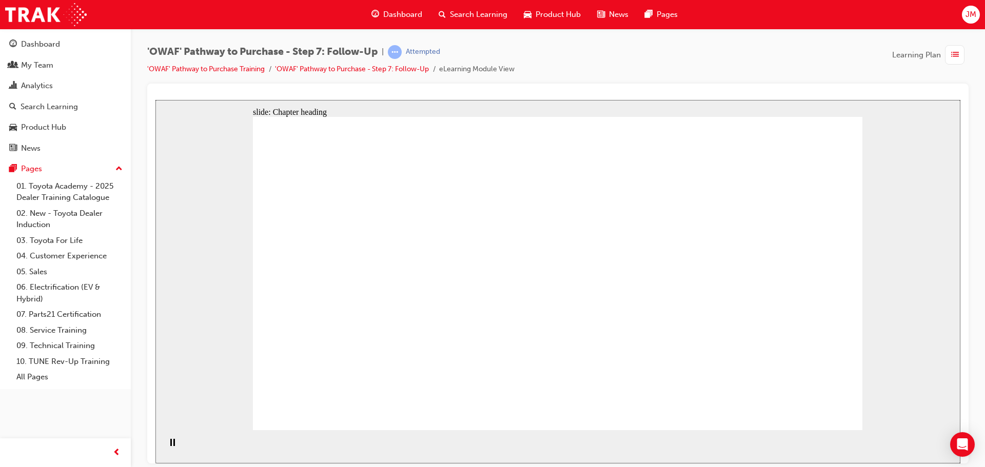
drag, startPoint x: 552, startPoint y: 158, endPoint x: 565, endPoint y: 233, distance: 76.5
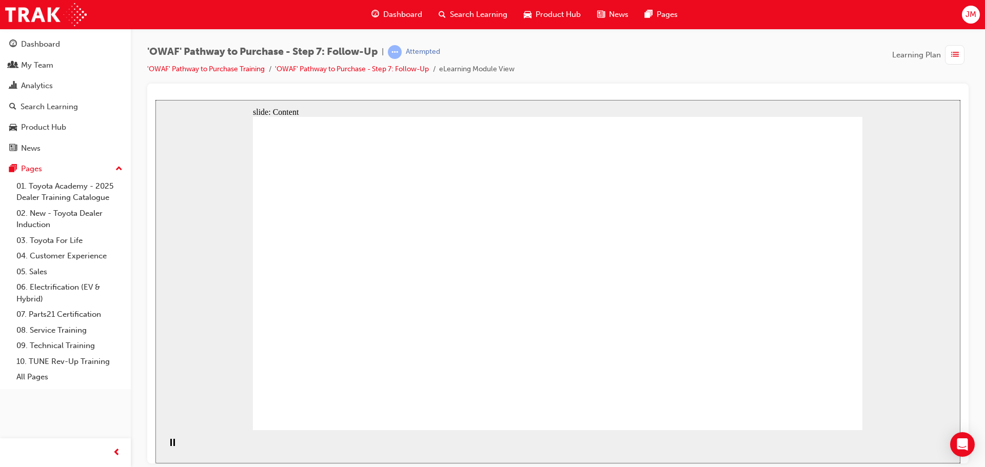
drag, startPoint x: 647, startPoint y: 203, endPoint x: 673, endPoint y: 167, distance: 44.7
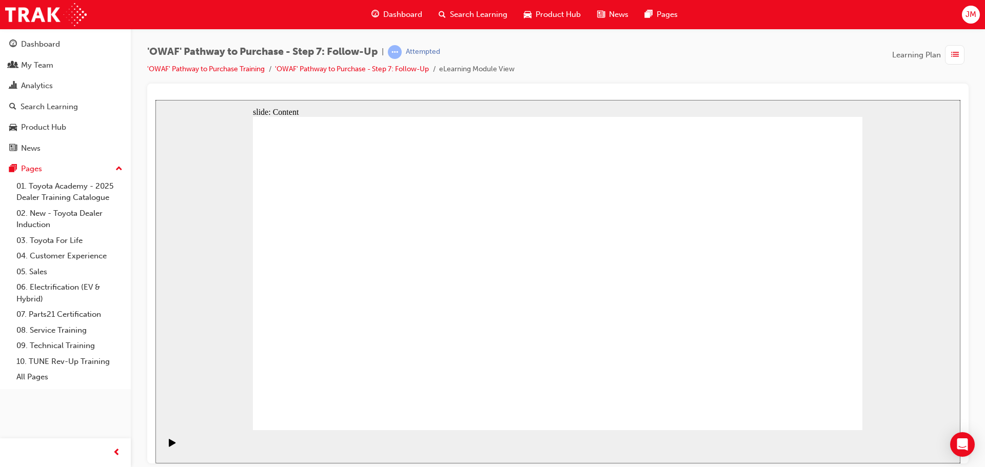
drag, startPoint x: 666, startPoint y: 197, endPoint x: 660, endPoint y: 199, distance: 6.8
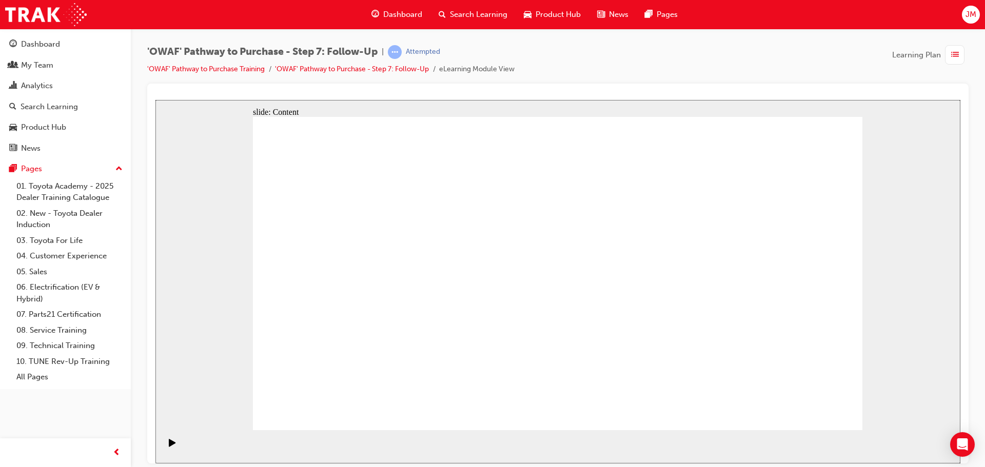
drag, startPoint x: 798, startPoint y: 400, endPoint x: 801, endPoint y: 408, distance: 8.8
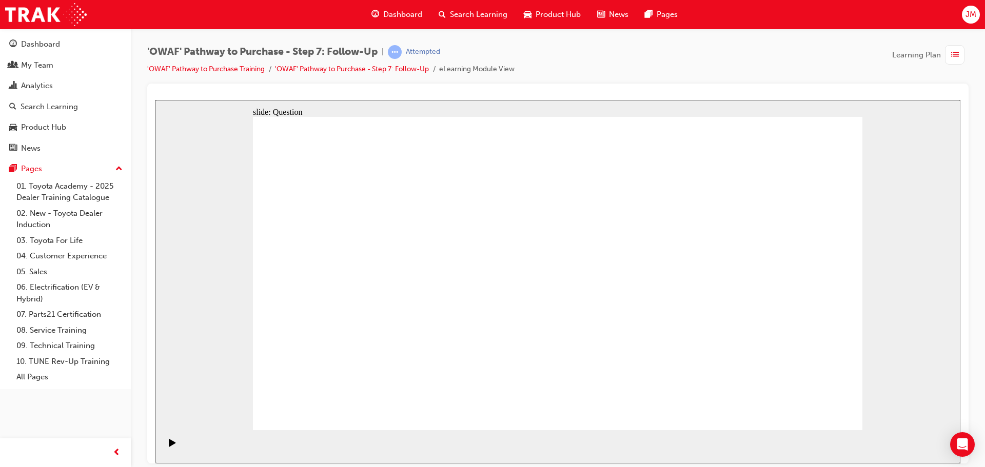
radio input "true"
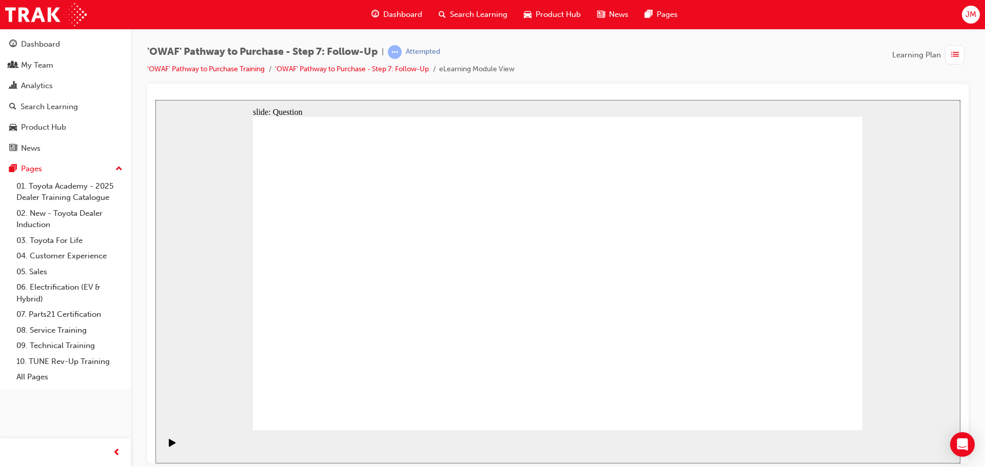
radio input "true"
drag, startPoint x: 471, startPoint y: 358, endPoint x: 582, endPoint y: 235, distance: 165.6
drag, startPoint x: 547, startPoint y: 391, endPoint x: 413, endPoint y: 270, distance: 180.5
drag, startPoint x: 672, startPoint y: 360, endPoint x: 475, endPoint y: 303, distance: 204.5
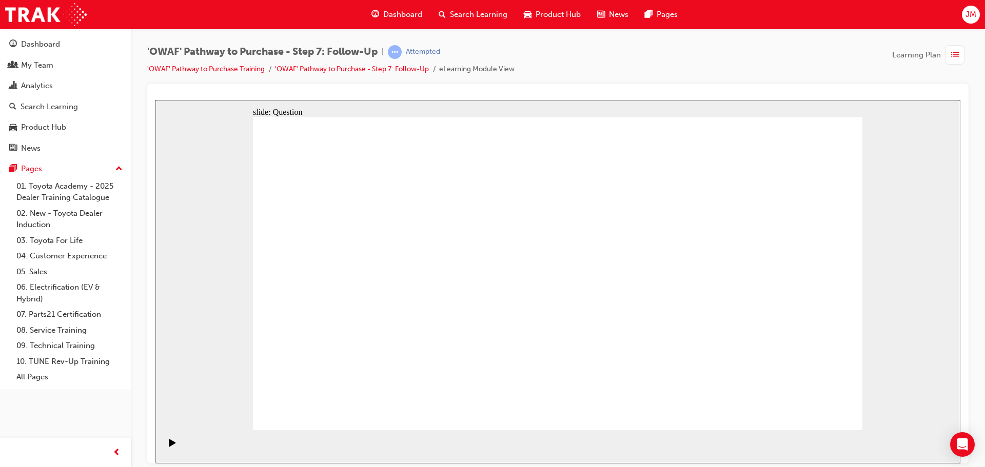
radio input "true"
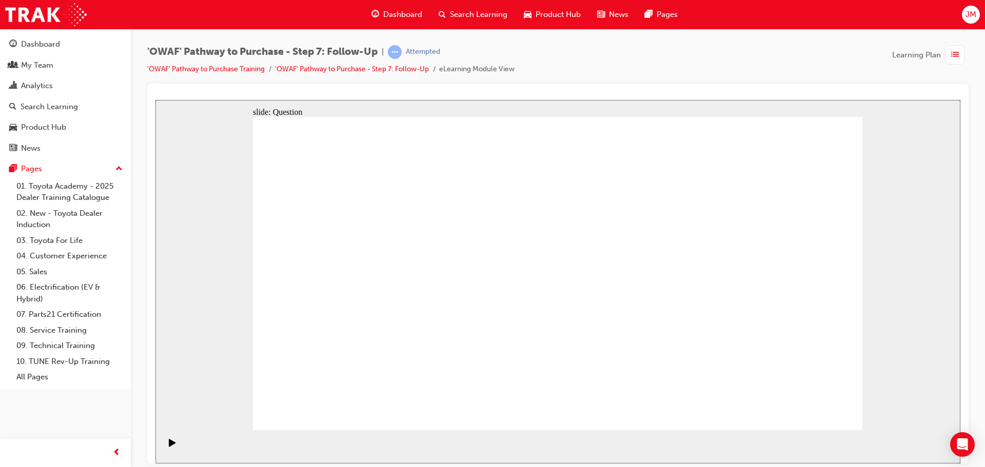
radio input "true"
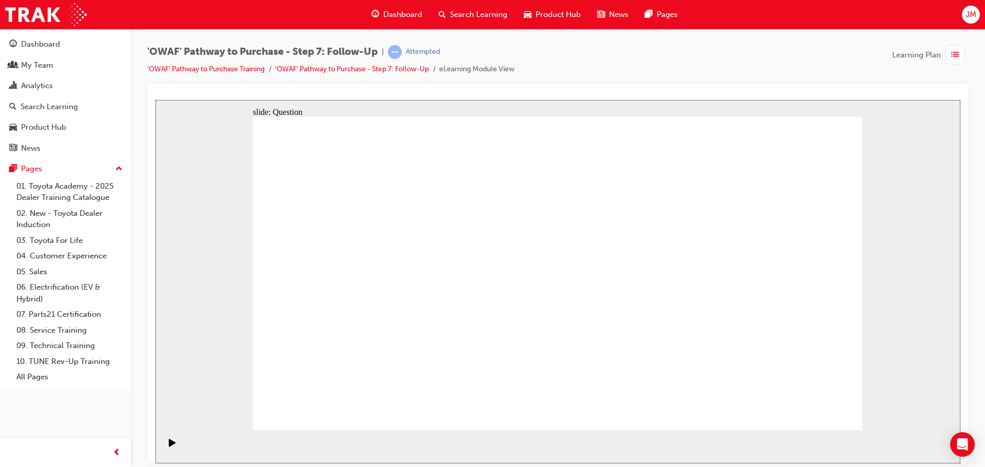
radio input "true"
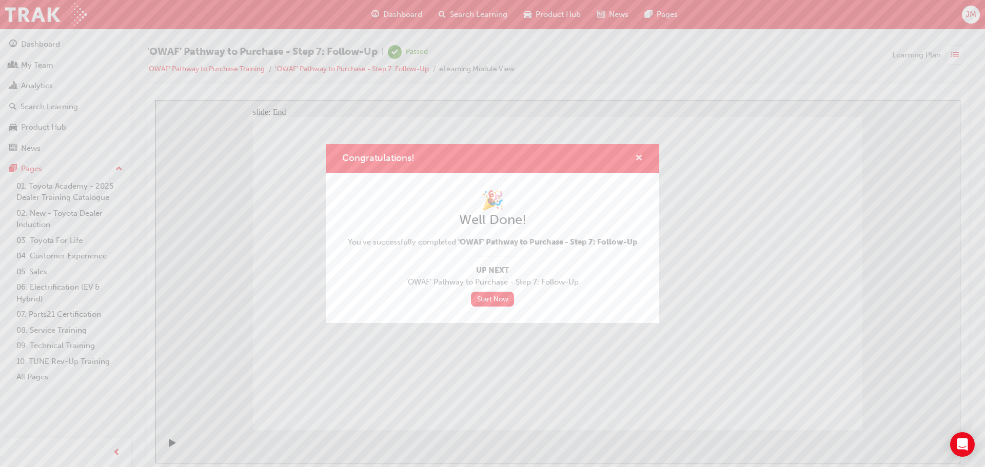
click at [641, 157] on span "cross-icon" at bounding box center [639, 158] width 8 height 9
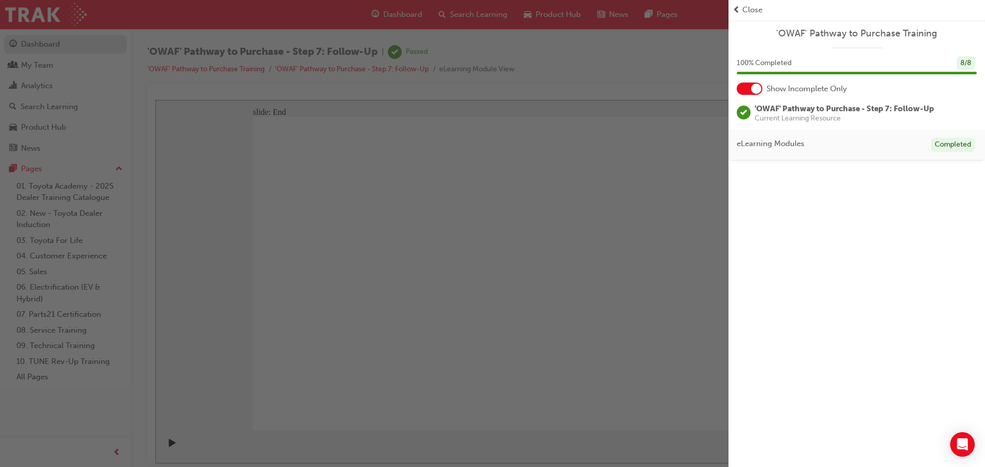
click at [63, 43] on div "button" at bounding box center [364, 233] width 728 height 467
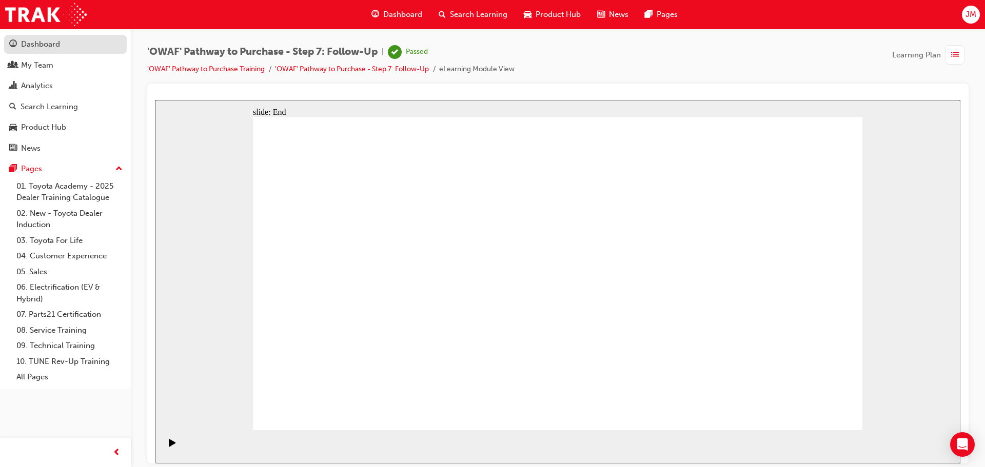
click at [50, 43] on div "Dashboard" at bounding box center [40, 44] width 39 height 12
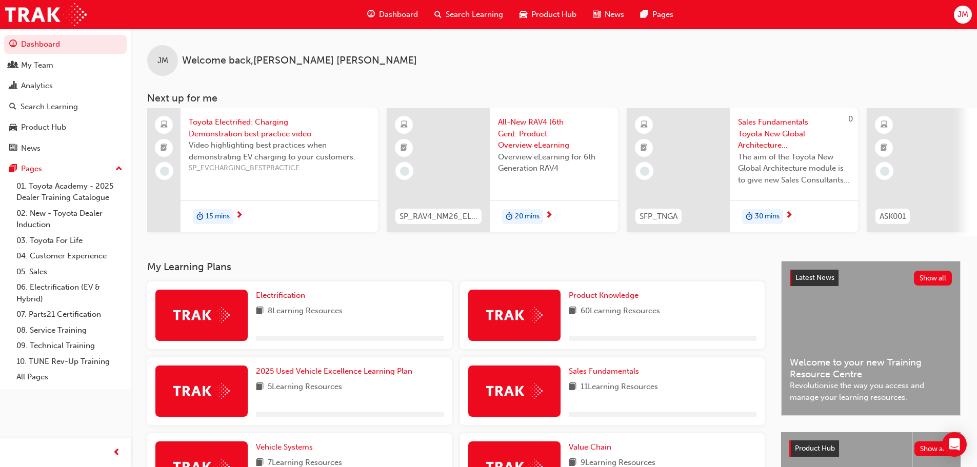
scroll to position [240, 0]
